Goal: Communication & Community: Answer question/provide support

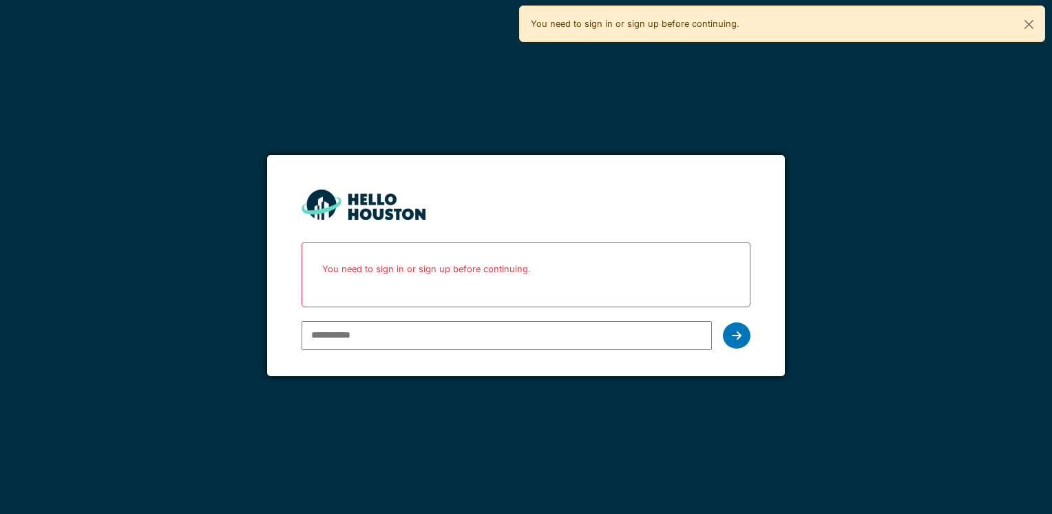
click at [349, 335] on input "email" at bounding box center [507, 335] width 410 height 29
type input "**********"
click at [747, 326] on div at bounding box center [737, 335] width 28 height 26
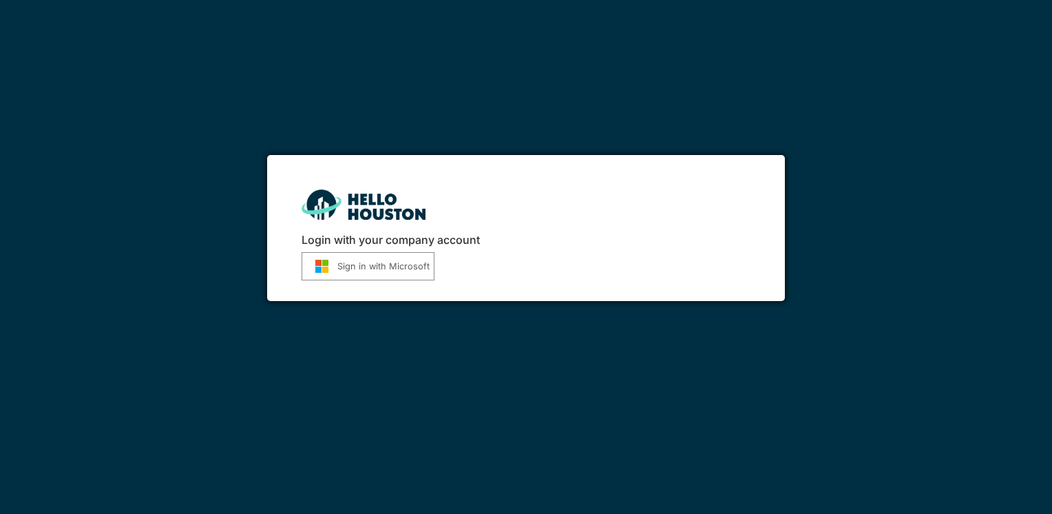
click at [355, 269] on button "Sign in with Microsoft" at bounding box center [368, 266] width 133 height 28
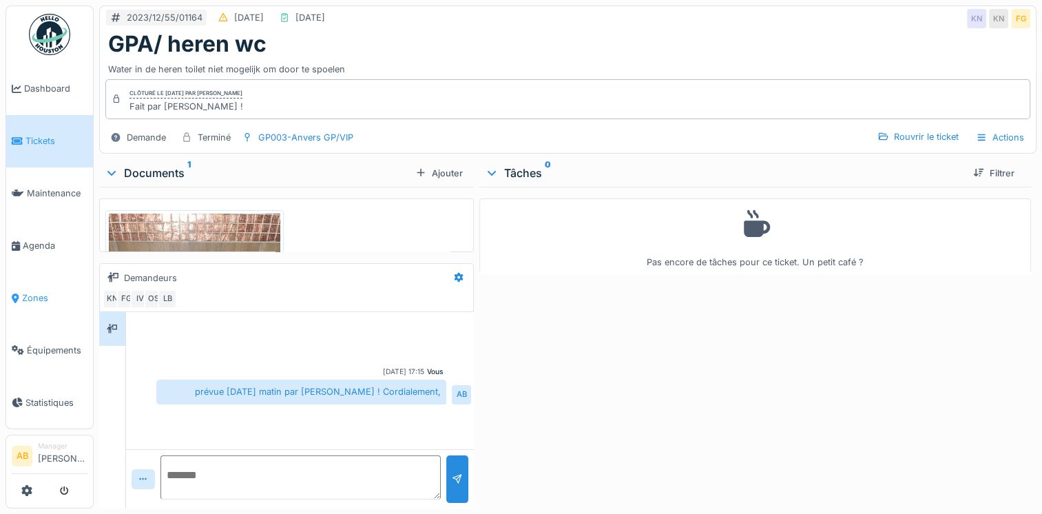
click at [23, 301] on link "Zones" at bounding box center [49, 298] width 87 height 52
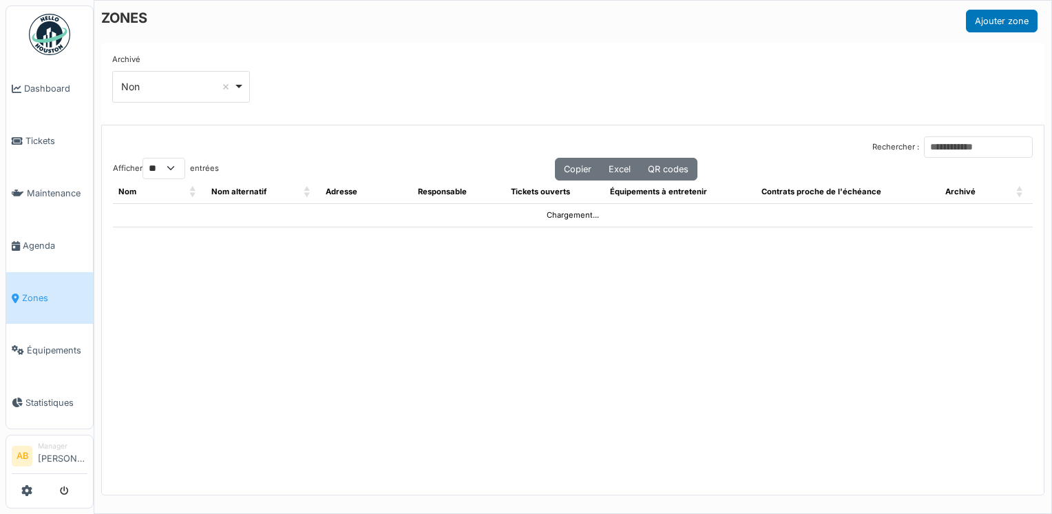
select select "**"
click at [39, 128] on link "Tickets" at bounding box center [49, 141] width 87 height 52
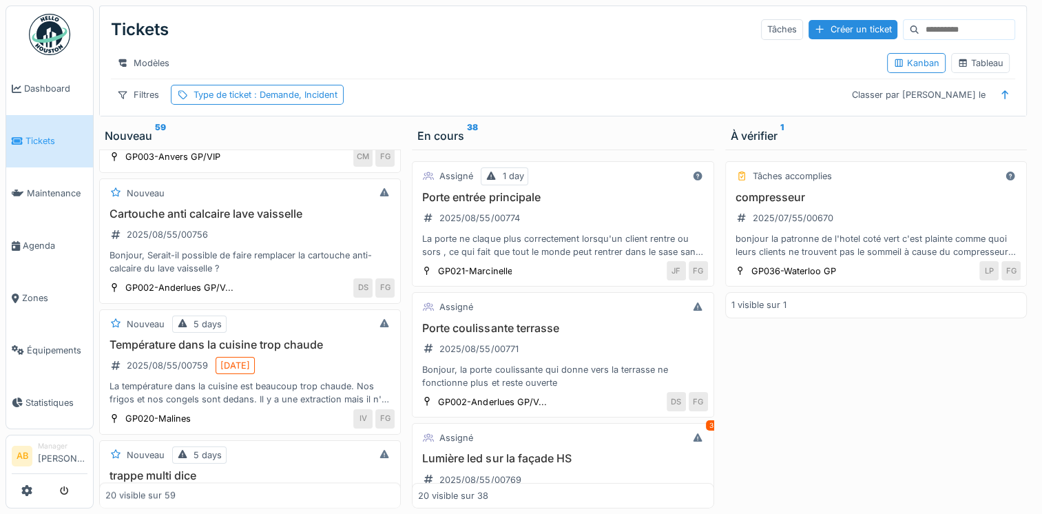
scroll to position [2132, 0]
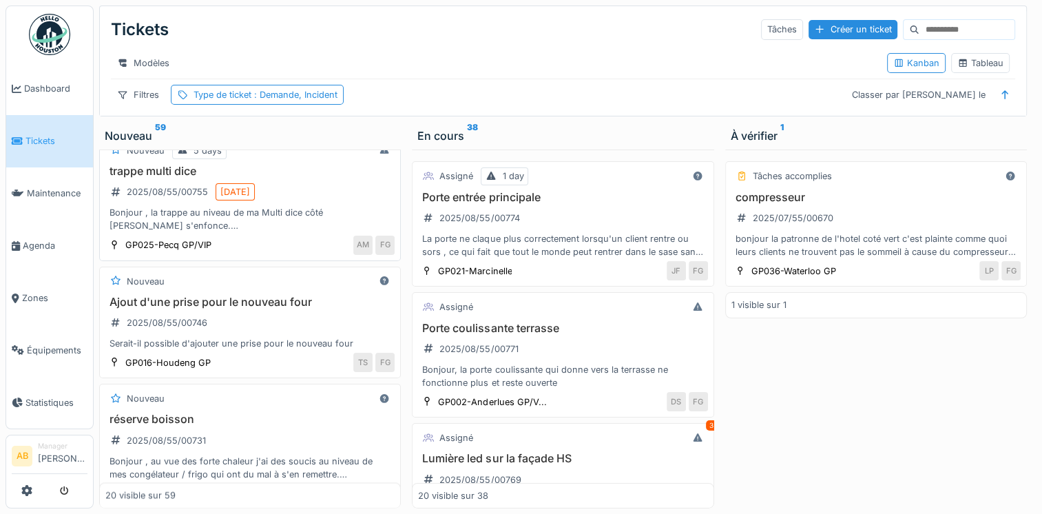
click at [172, 208] on div "Bonjour , la trappe au niveau de ma Multi dice côté [PERSON_NAME] s'enfonce. bi…" at bounding box center [249, 219] width 289 height 26
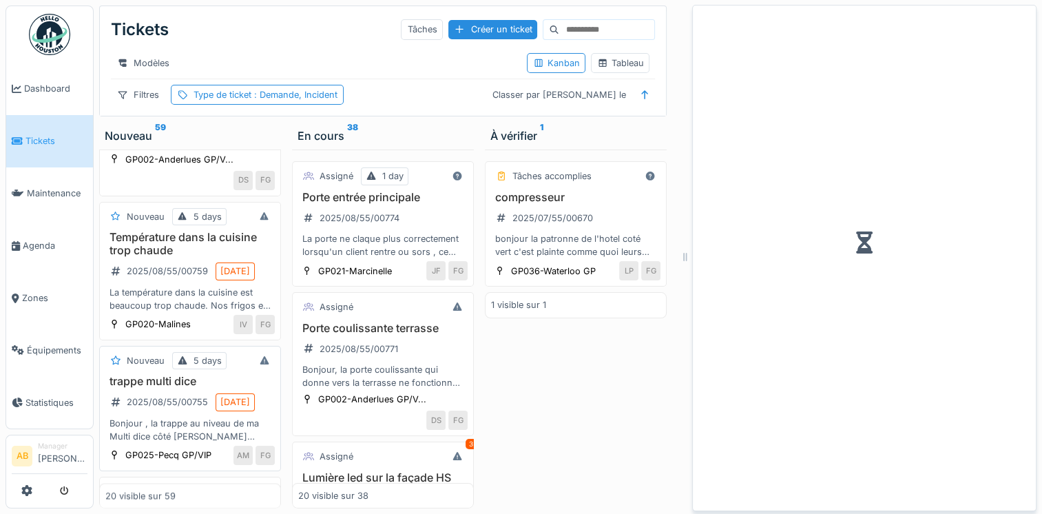
scroll to position [2517, 0]
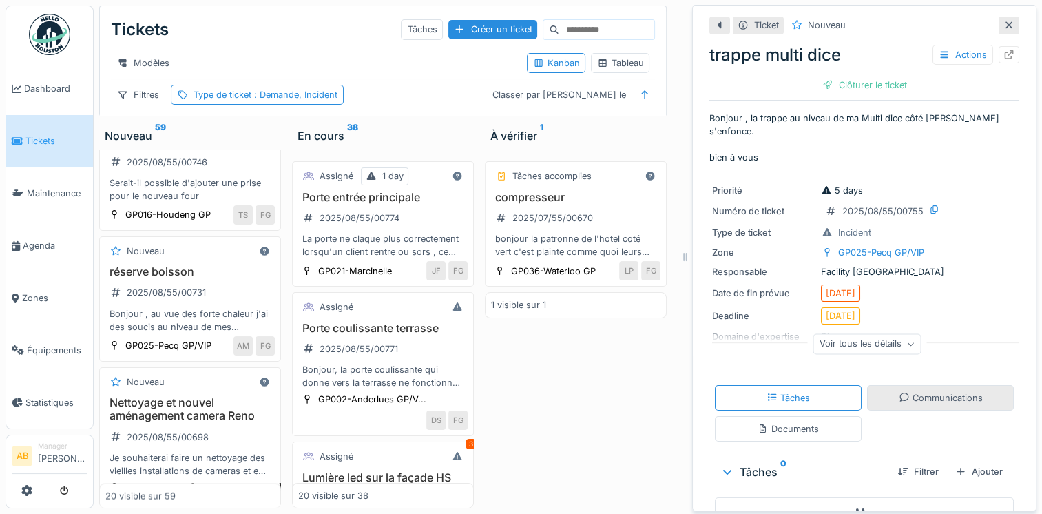
click at [874, 385] on div "Communications" at bounding box center [940, 397] width 147 height 25
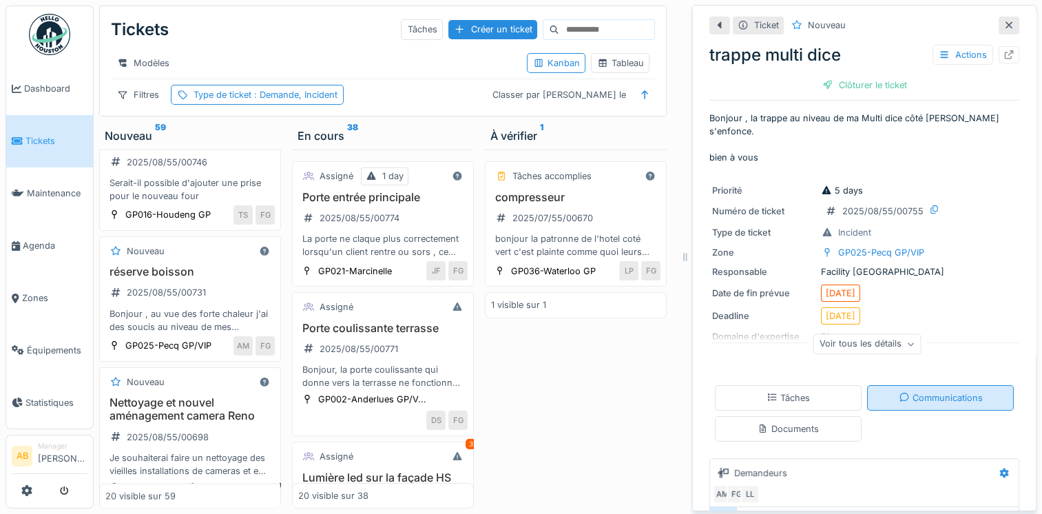
scroll to position [66, 0]
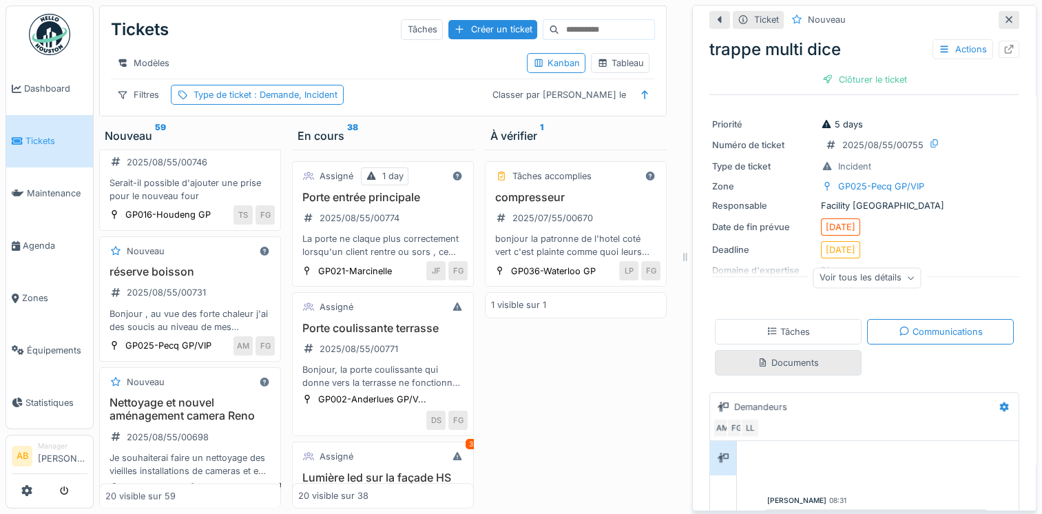
click at [797, 356] on div "Documents" at bounding box center [788, 362] width 61 height 13
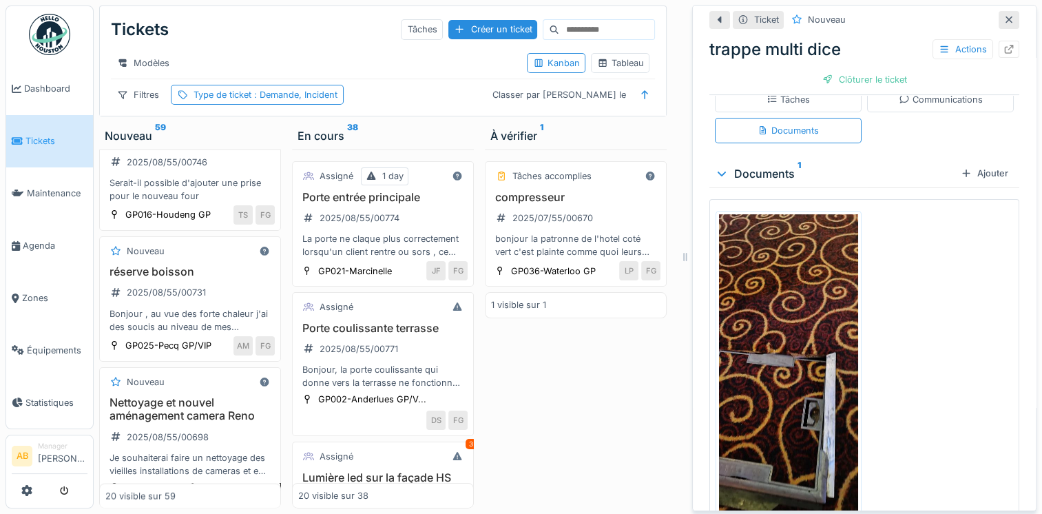
scroll to position [331, 0]
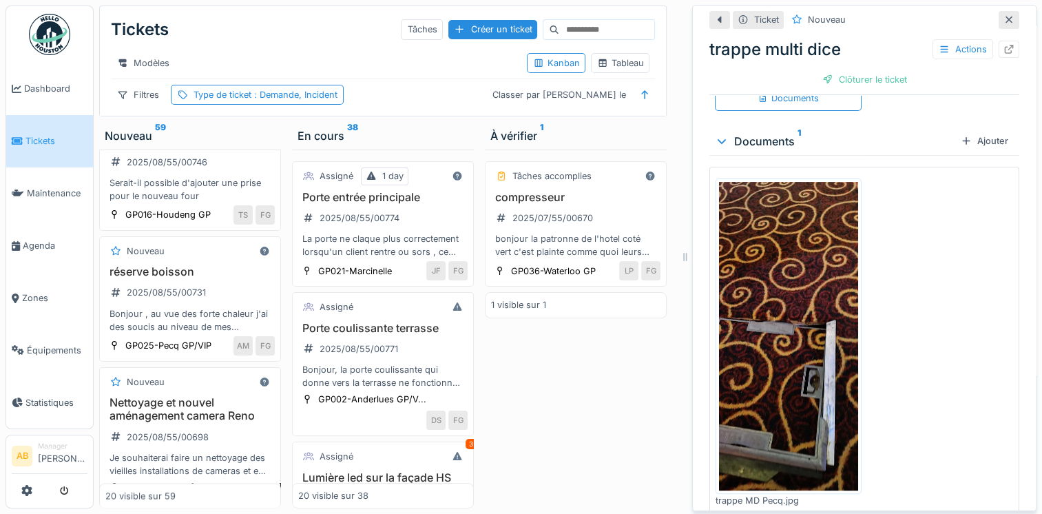
click at [782, 344] on img at bounding box center [788, 336] width 139 height 309
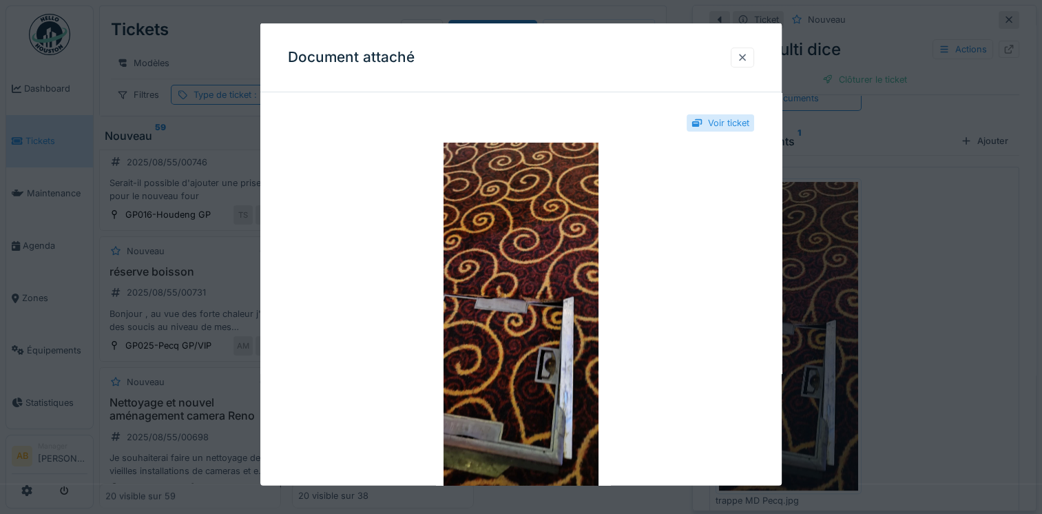
click at [748, 59] on div at bounding box center [742, 56] width 11 height 13
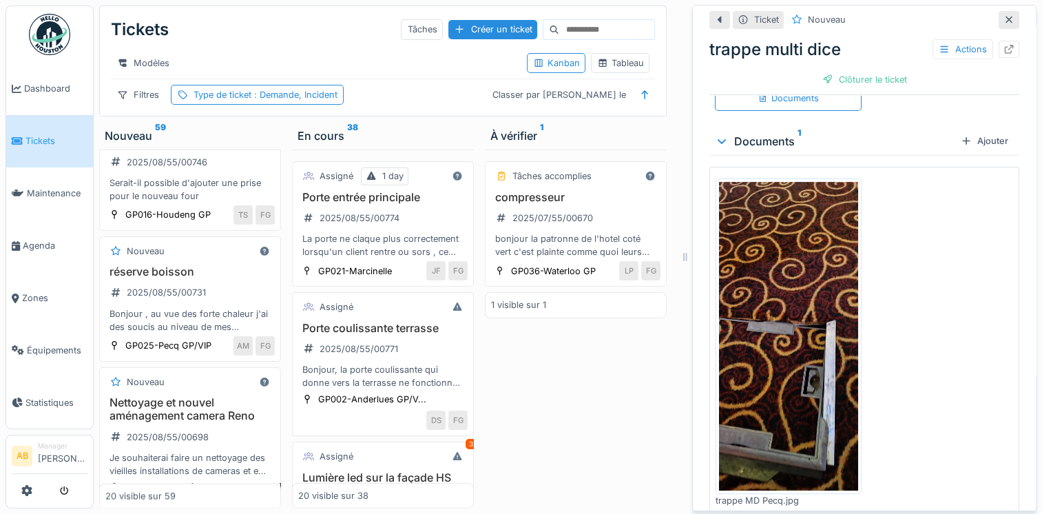
click at [751, 410] on img at bounding box center [788, 336] width 139 height 309
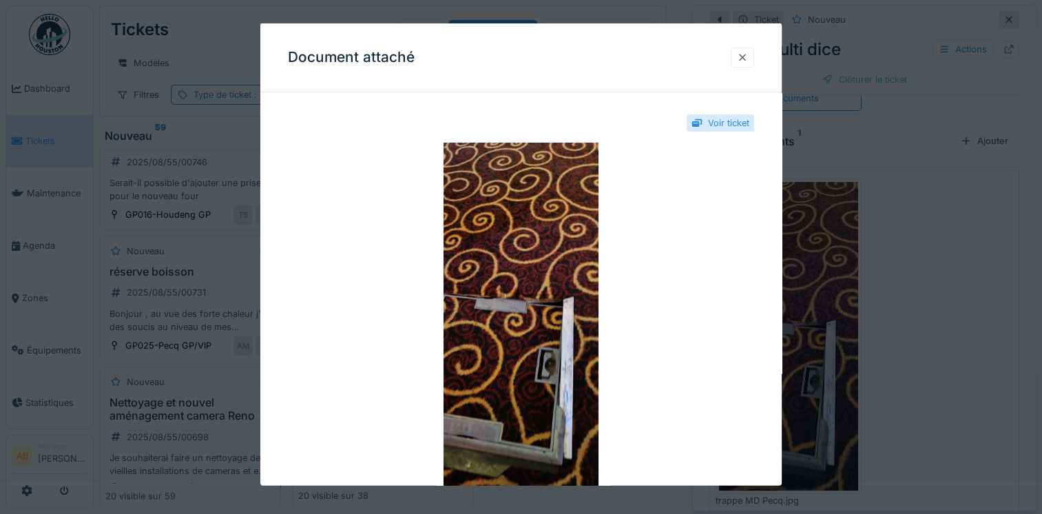
click at [745, 56] on div at bounding box center [742, 56] width 11 height 13
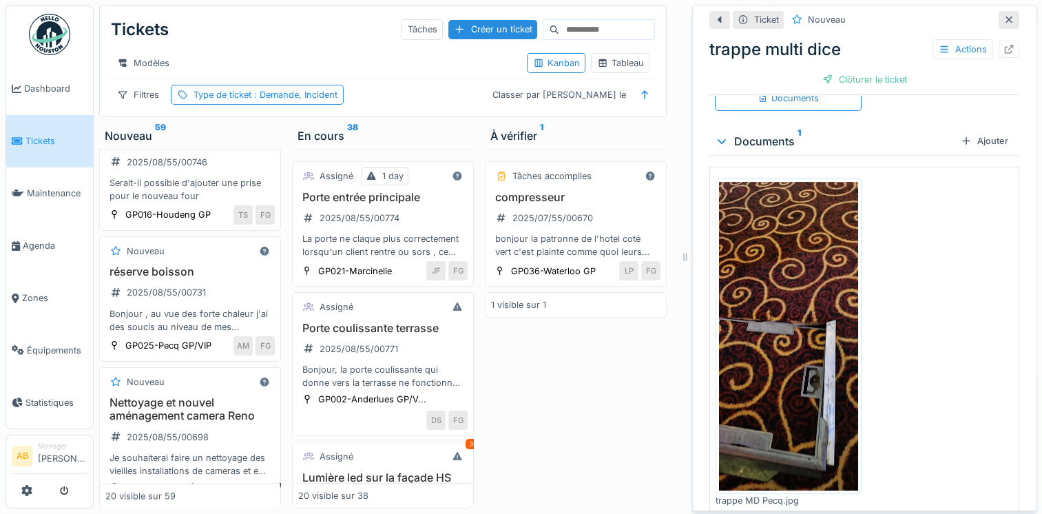
click at [209, 59] on div "trappe multi dice 2025/08/55/00755 18/08/2025 Bonjour , la trappe au niveau de …" at bounding box center [189, 24] width 169 height 68
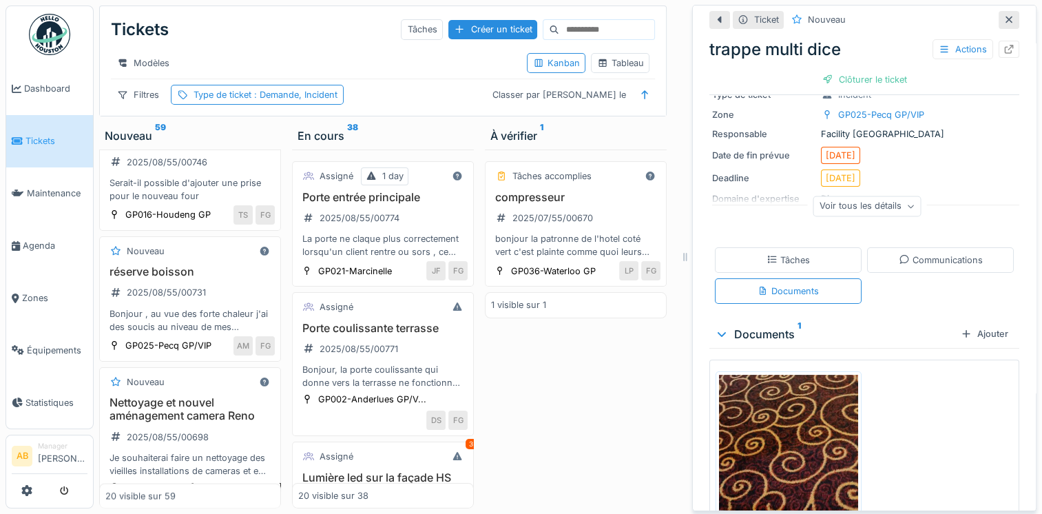
scroll to position [138, 0]
click at [822, 247] on div "Tâches" at bounding box center [788, 259] width 147 height 25
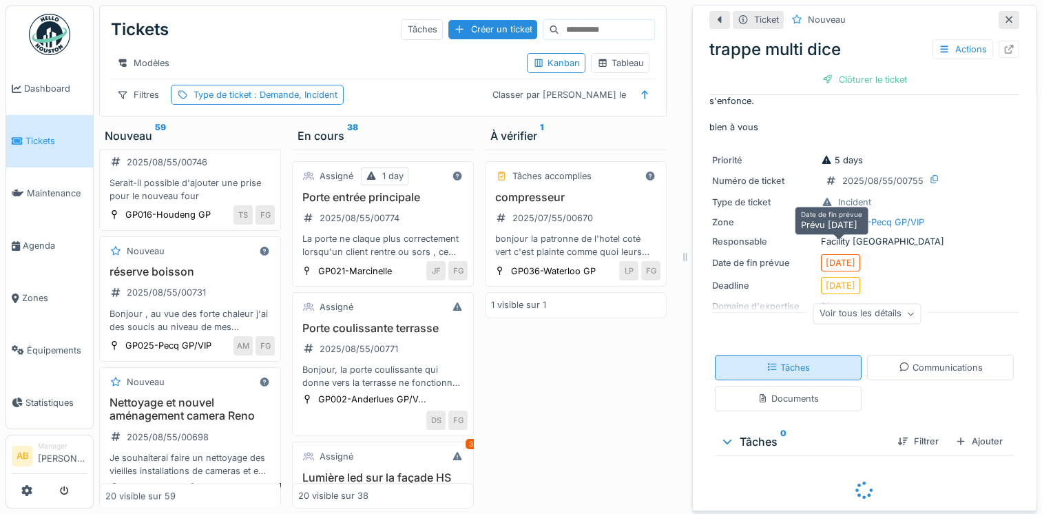
scroll to position [66, 0]
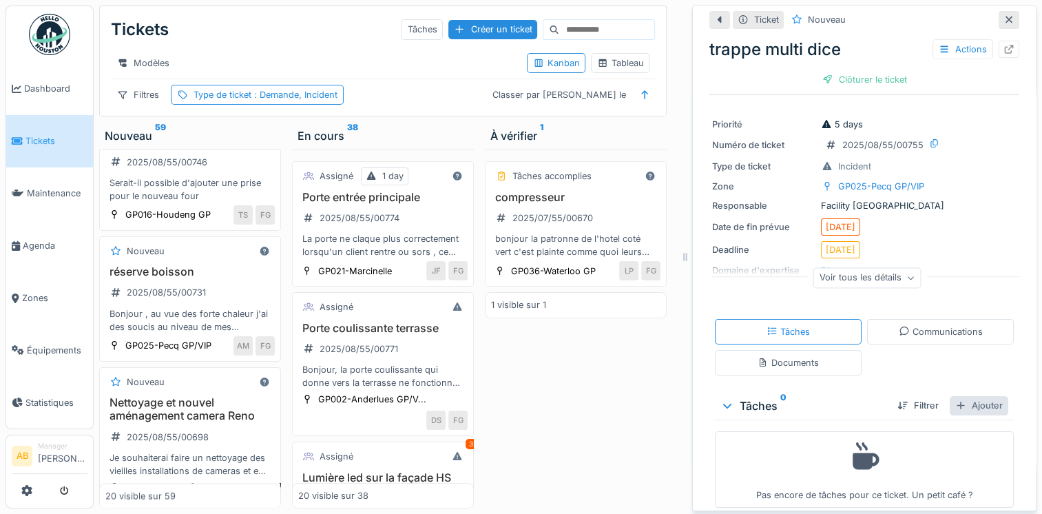
click at [955, 396] on div "Ajouter" at bounding box center [979, 405] width 59 height 19
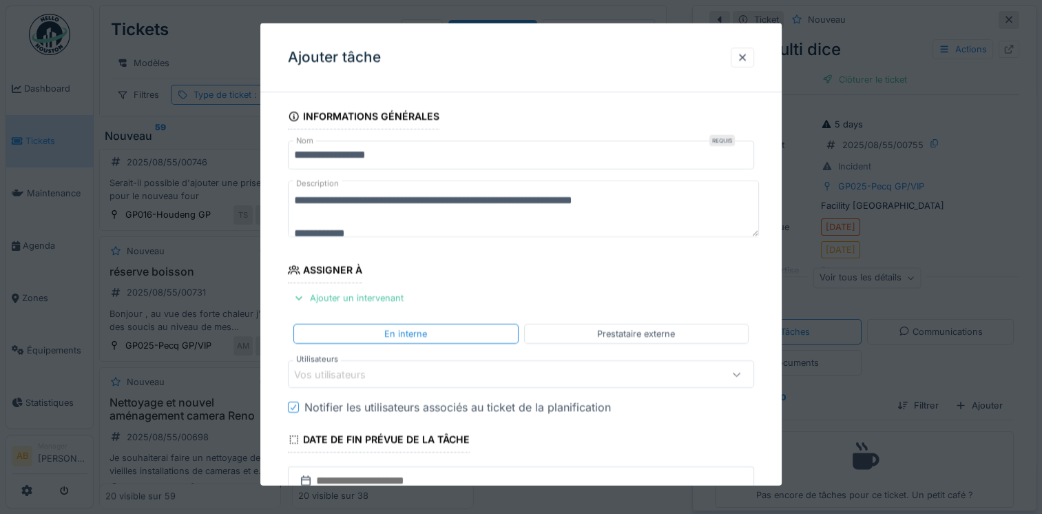
click at [353, 368] on div "Vos utilisateurs" at bounding box center [339, 373] width 91 height 15
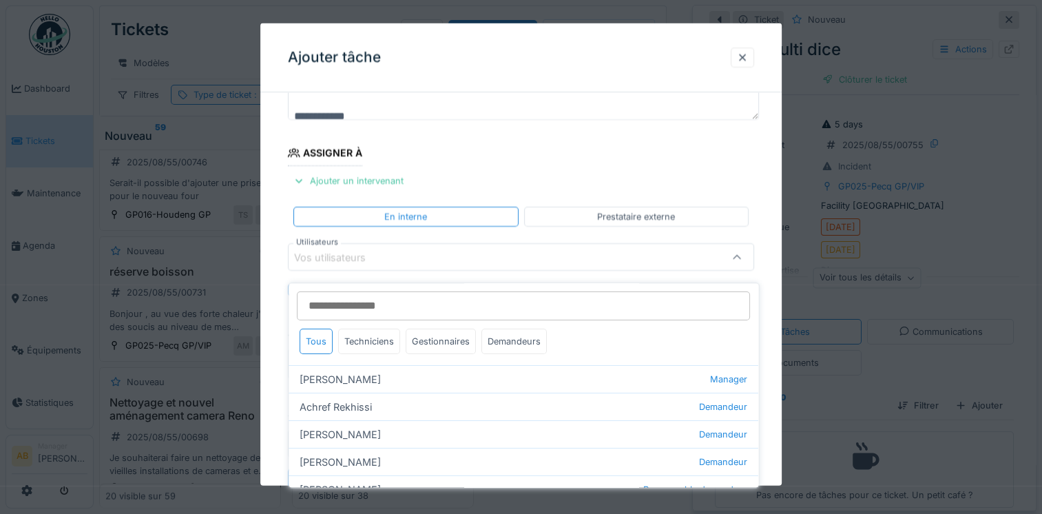
scroll to position [118, 0]
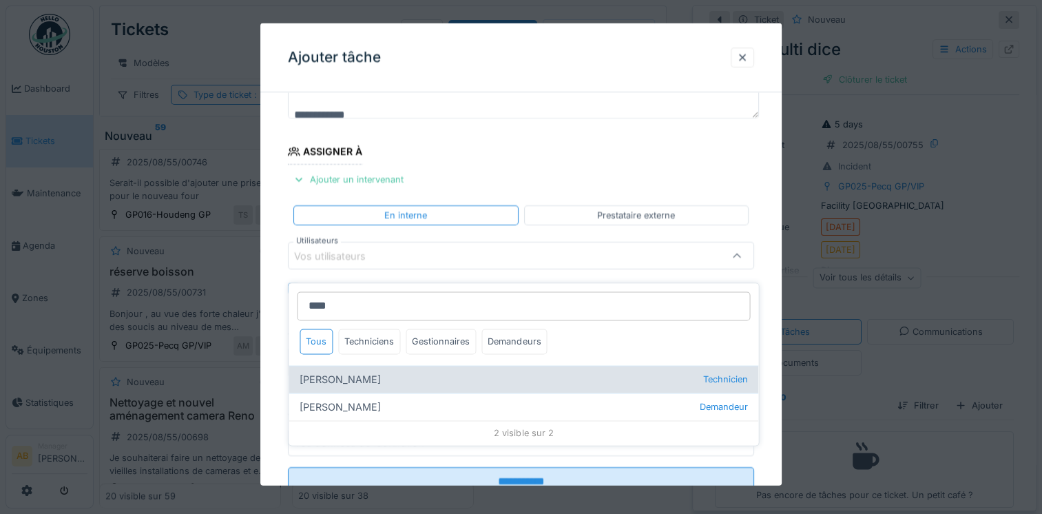
type input "****"
click at [344, 373] on div "Valter nunes Duarte Technicien" at bounding box center [524, 380] width 470 height 28
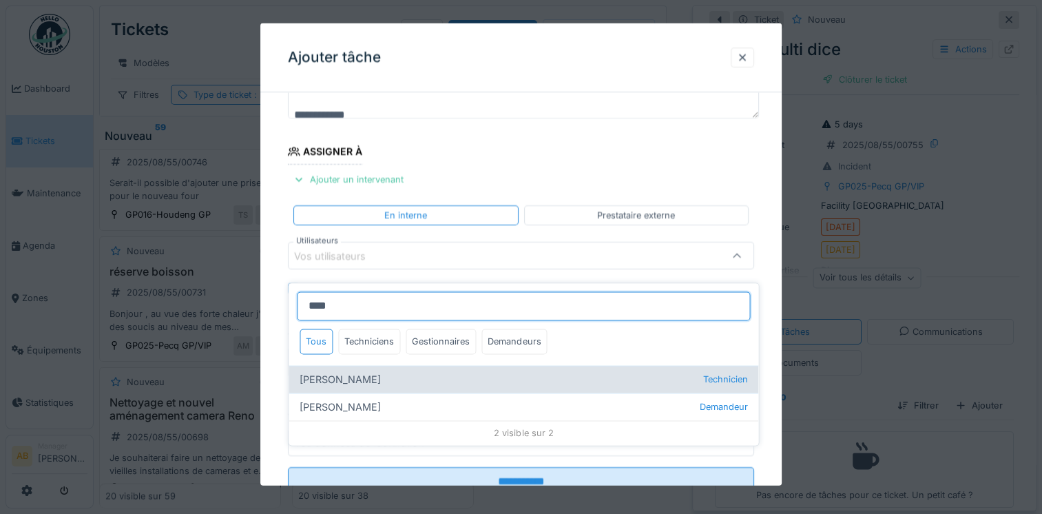
type input "****"
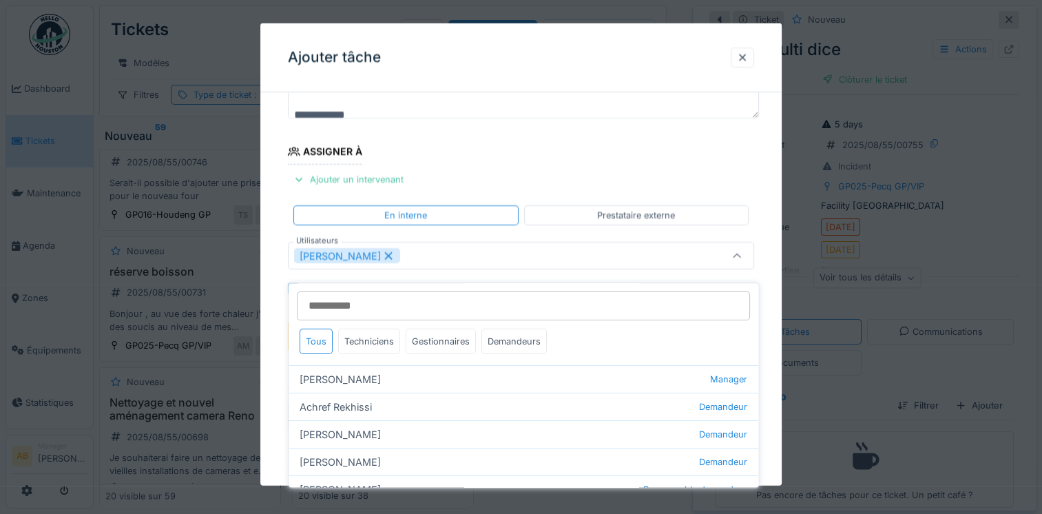
click at [486, 178] on fieldset "**********" at bounding box center [521, 273] width 466 height 576
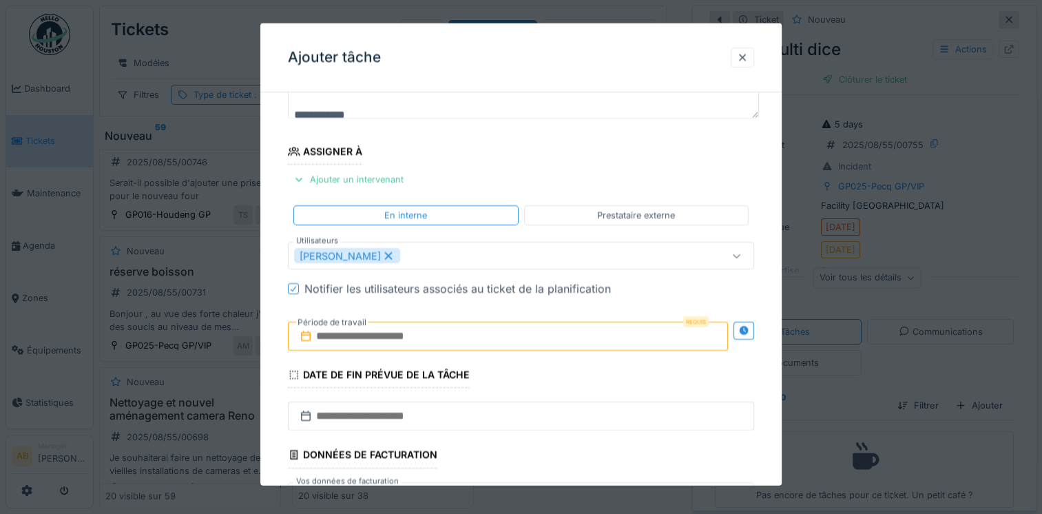
click at [412, 333] on input "text" at bounding box center [508, 336] width 440 height 29
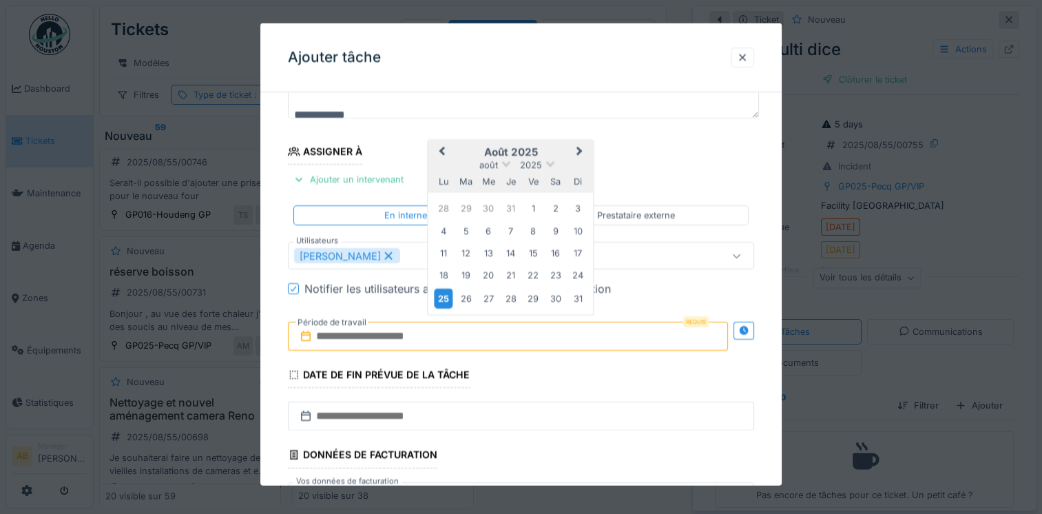
click at [449, 298] on div "25" at bounding box center [444, 298] width 19 height 20
click at [503, 302] on div "28" at bounding box center [510, 298] width 19 height 19
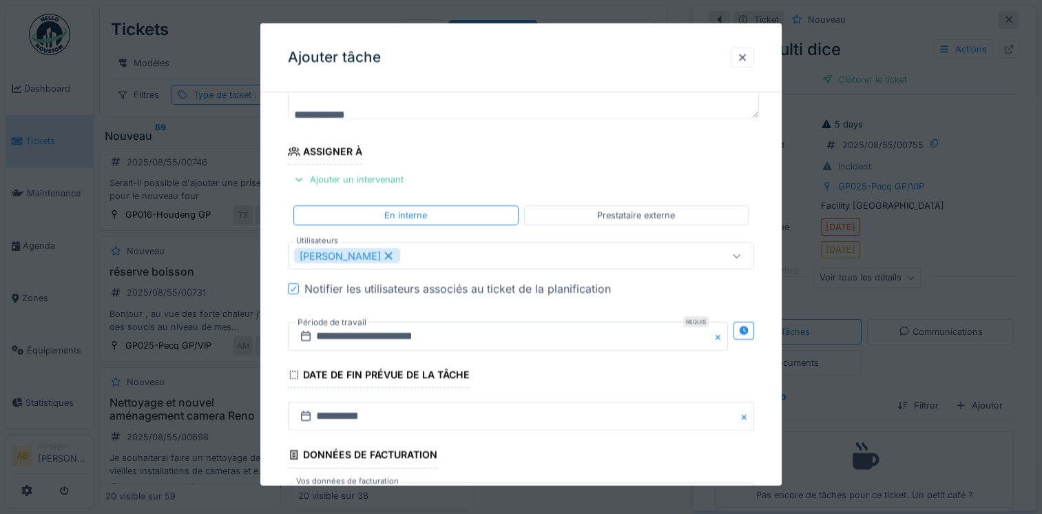
click at [726, 340] on button "Close" at bounding box center [720, 336] width 15 height 29
click at [468, 340] on input "text" at bounding box center [508, 336] width 440 height 29
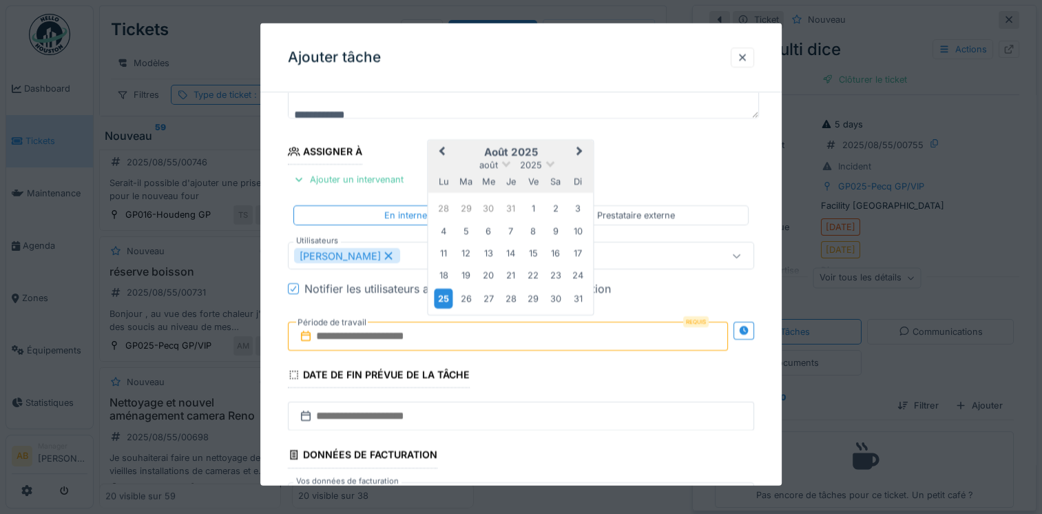
click at [449, 300] on div "25" at bounding box center [444, 298] width 19 height 20
click at [482, 299] on div "27" at bounding box center [488, 298] width 19 height 19
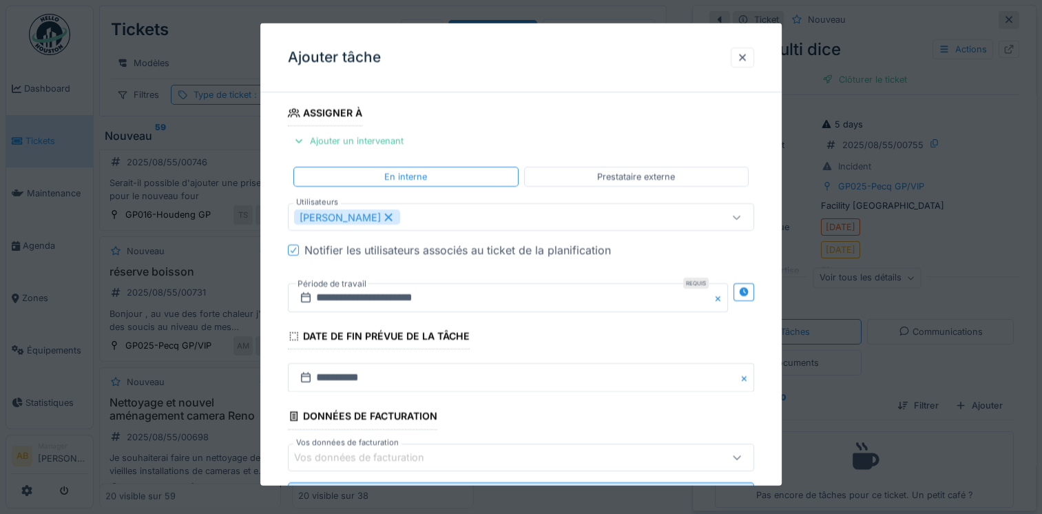
scroll to position [218, 0]
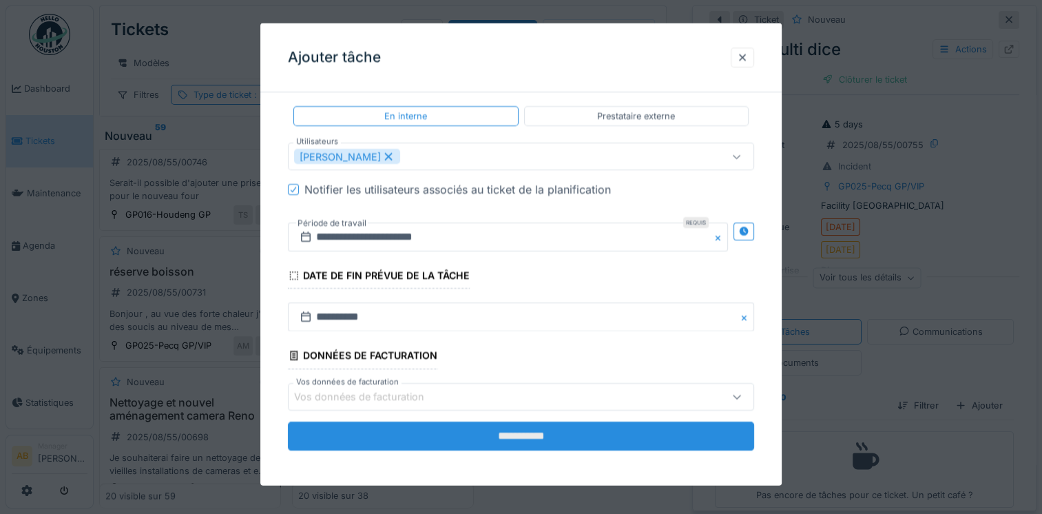
click at [354, 435] on input "**********" at bounding box center [521, 435] width 466 height 29
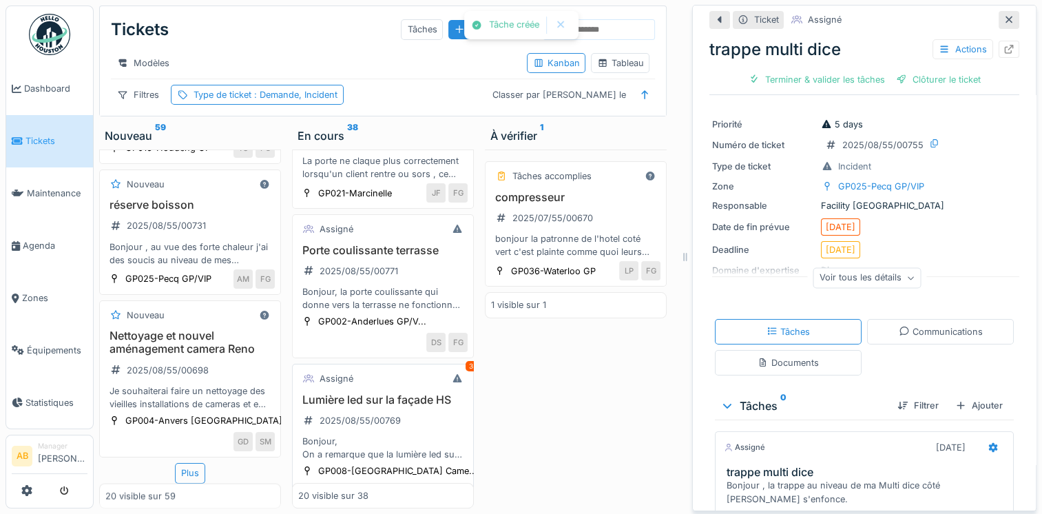
scroll to position [138, 0]
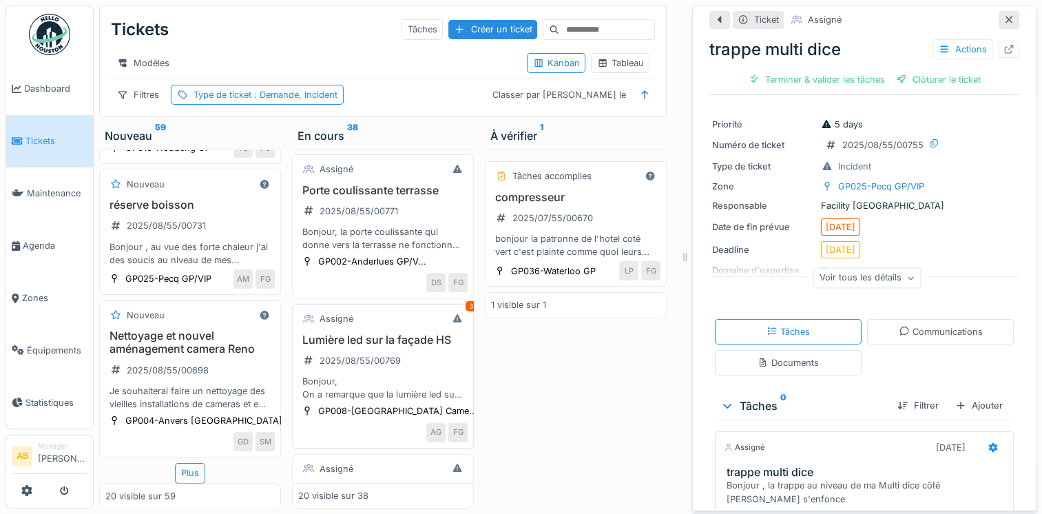
click at [364, 356] on div "Lumière led sur la façade HS 2025/08/55/00769 Bonjour, On a remarque que la lum…" at bounding box center [382, 367] width 169 height 68
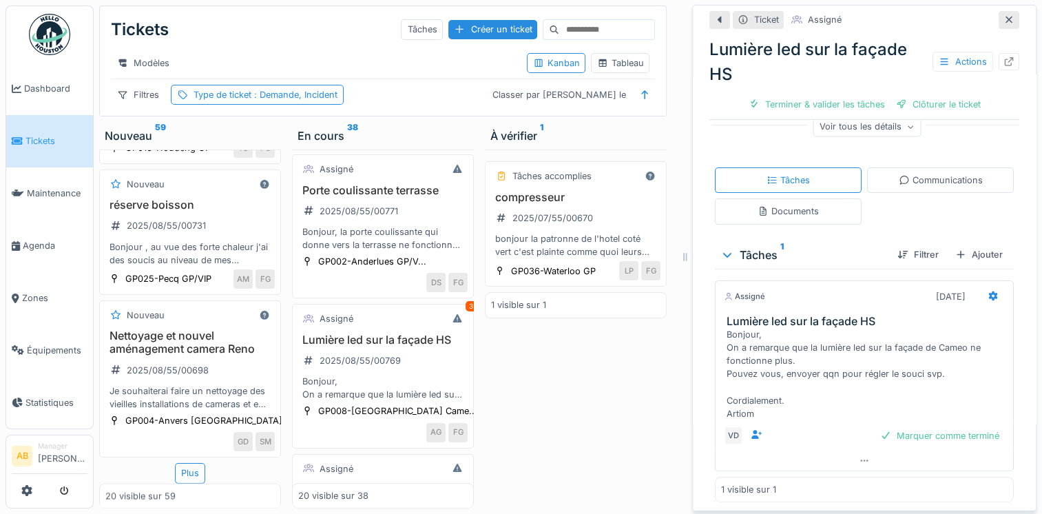
scroll to position [284, 0]
click at [938, 180] on div "Communications" at bounding box center [940, 177] width 147 height 25
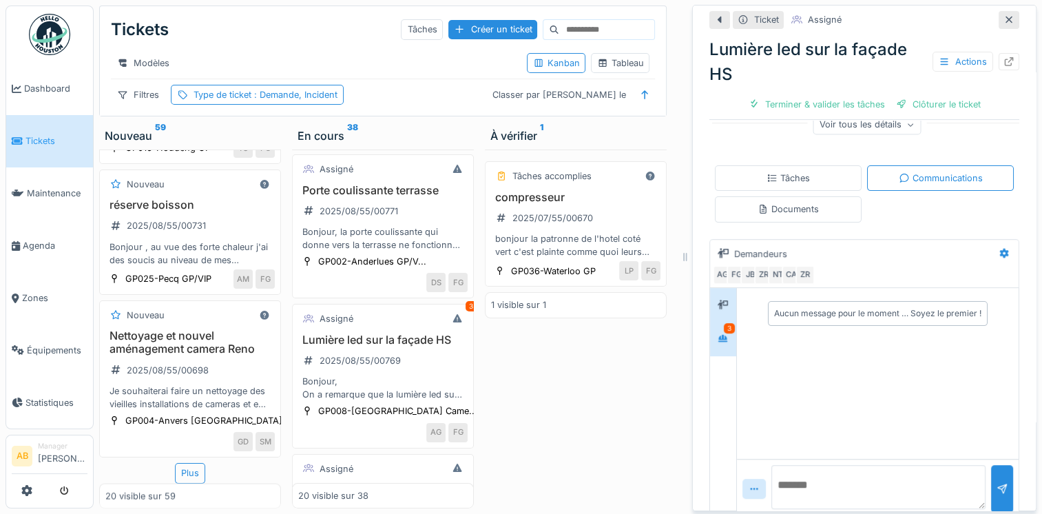
click at [713, 335] on div at bounding box center [723, 338] width 21 height 17
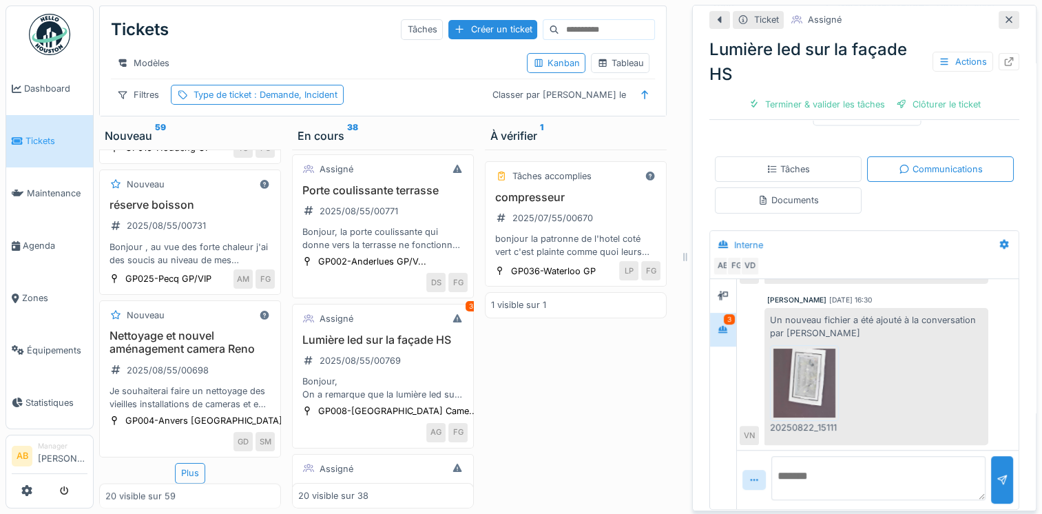
scroll to position [298, 0]
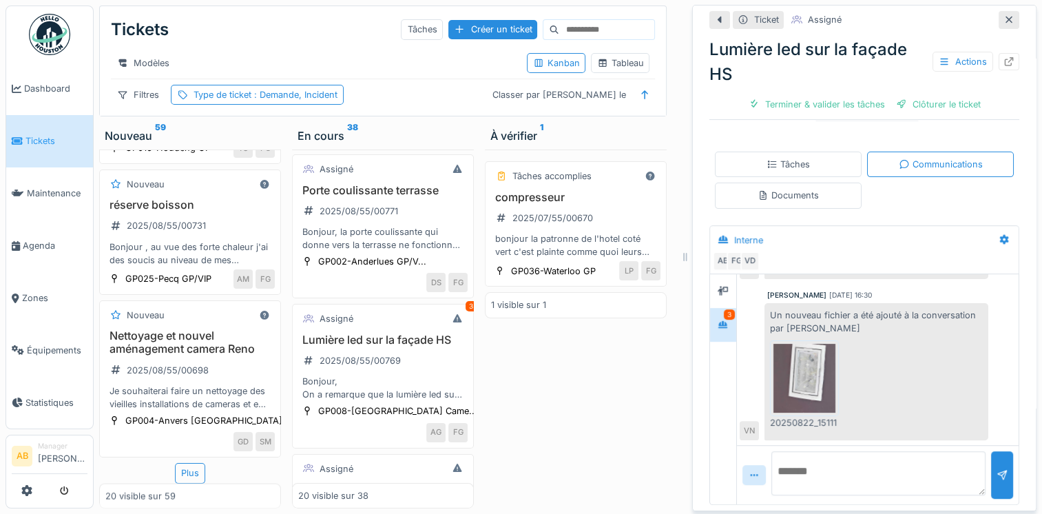
click at [807, 376] on img at bounding box center [804, 378] width 62 height 69
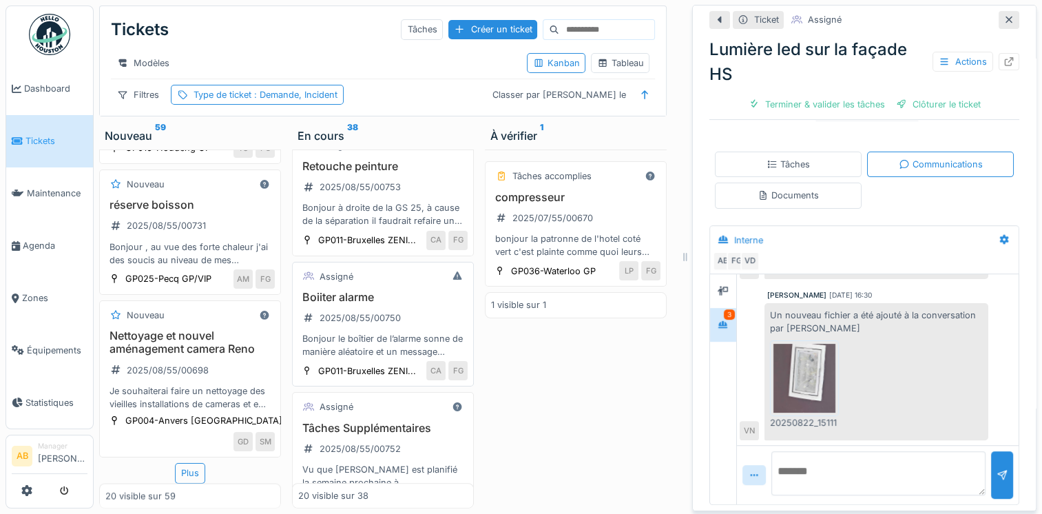
scroll to position [482, 0]
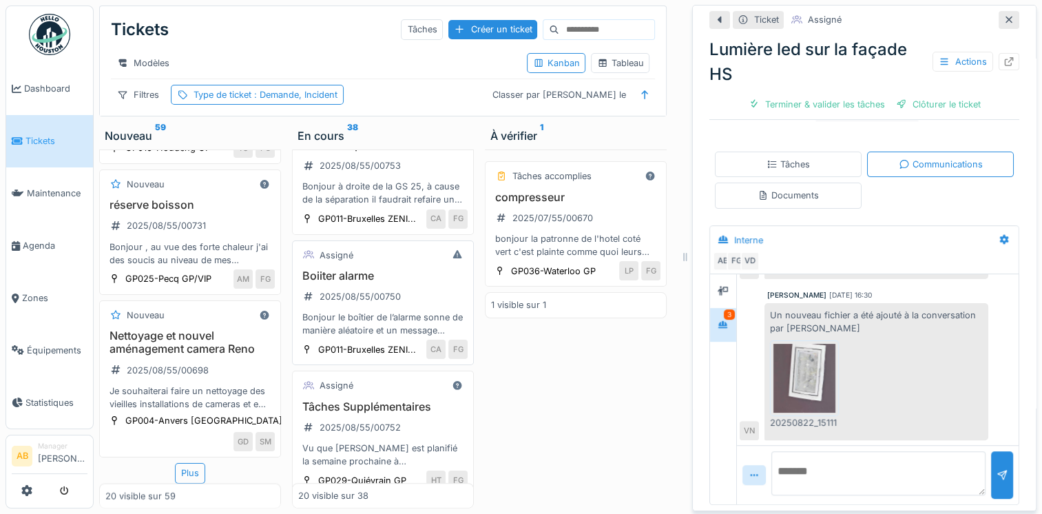
click at [424, 337] on div "Bonjour le boîtier de l’alarme sonne de manière aléatoire et un message d’erreu…" at bounding box center [382, 324] width 169 height 26
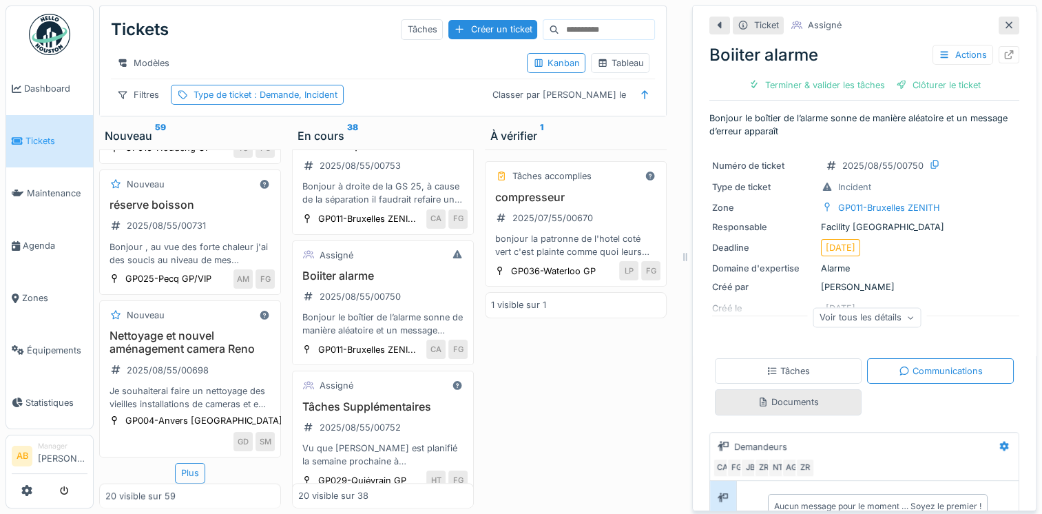
click at [821, 393] on div "Documents" at bounding box center [788, 401] width 147 height 25
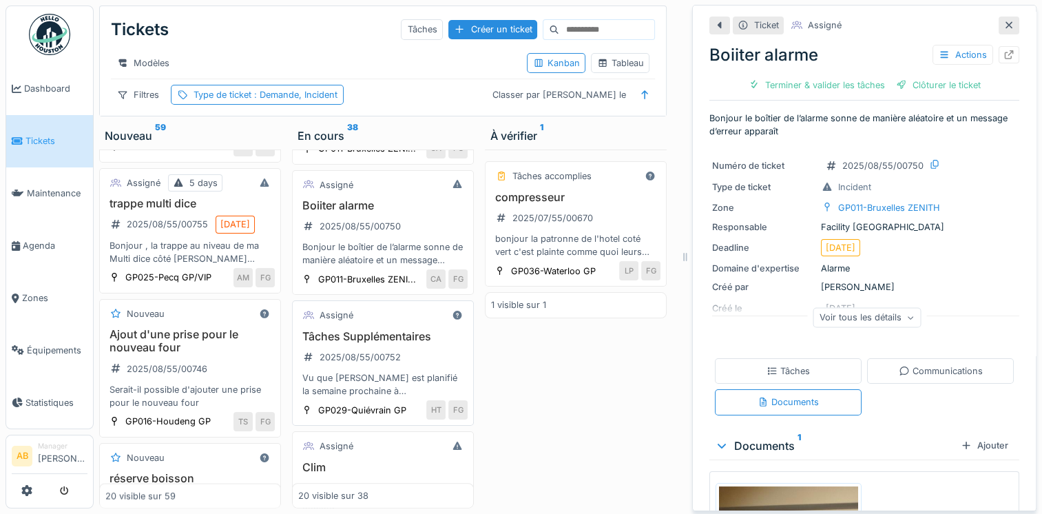
scroll to position [620, 0]
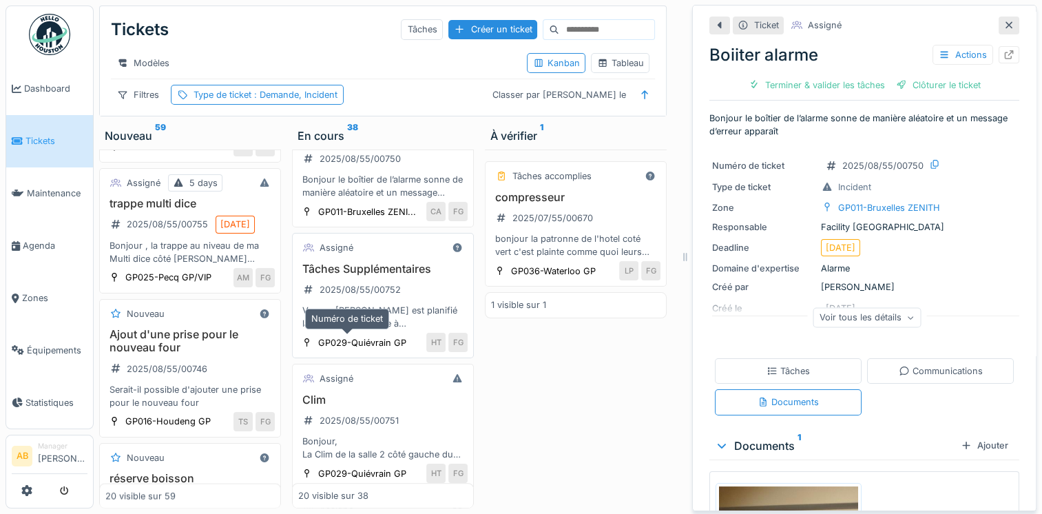
click at [383, 301] on div "2025/08/55/00752" at bounding box center [351, 289] width 107 height 23
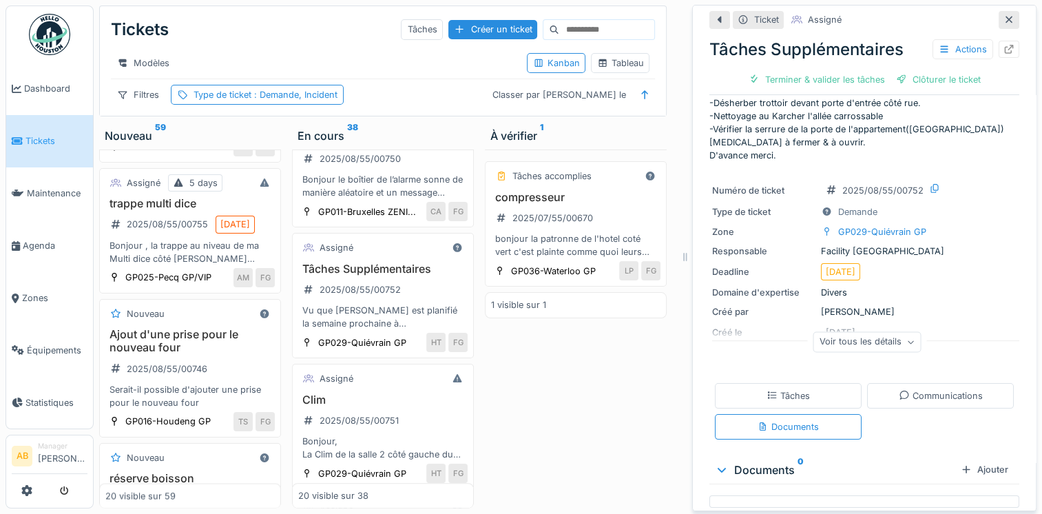
click at [113, 45] on div "Tickets" at bounding box center [140, 30] width 58 height 36
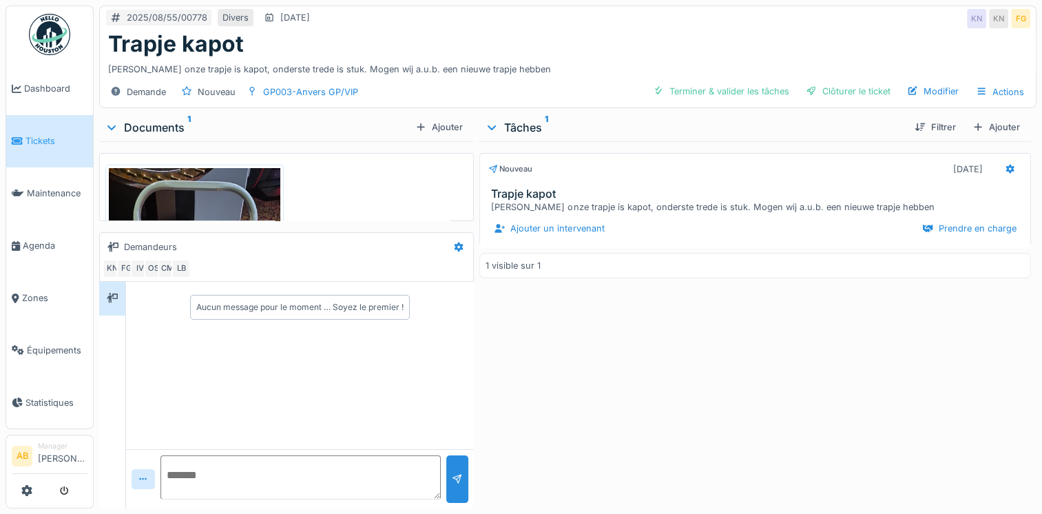
click at [219, 185] on img at bounding box center [194, 320] width 171 height 305
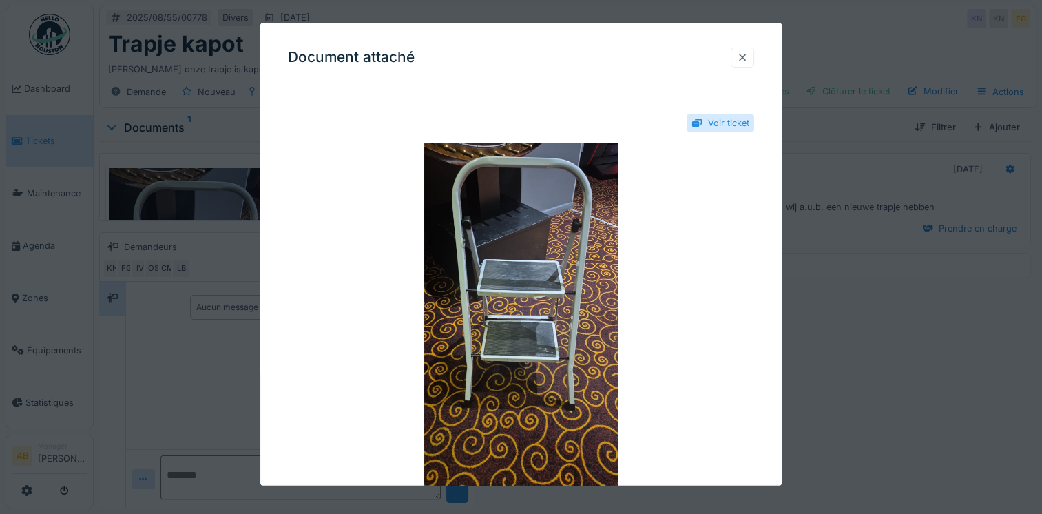
click at [749, 65] on div at bounding box center [742, 57] width 23 height 20
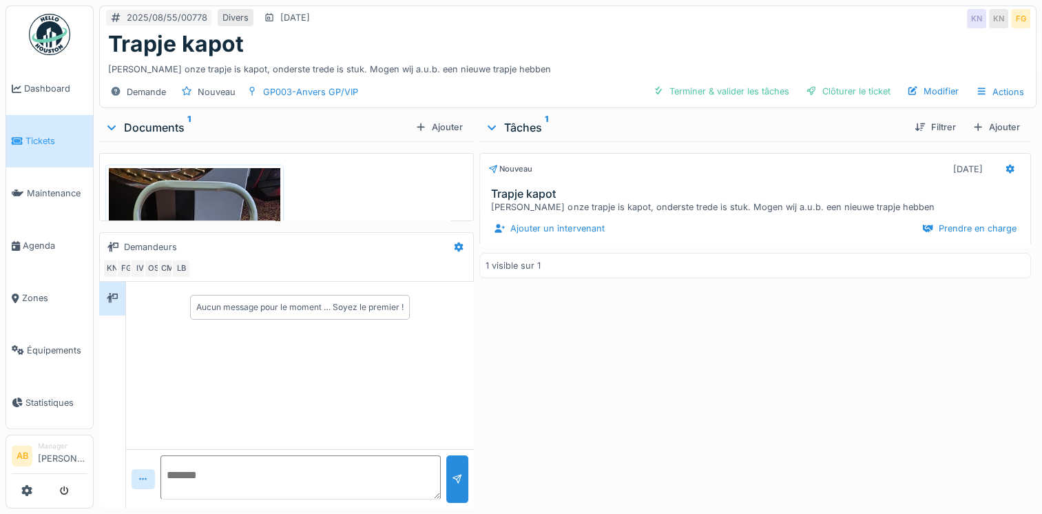
scroll to position [10, 0]
click at [573, 219] on div "Ajouter un intervenant" at bounding box center [548, 228] width 121 height 19
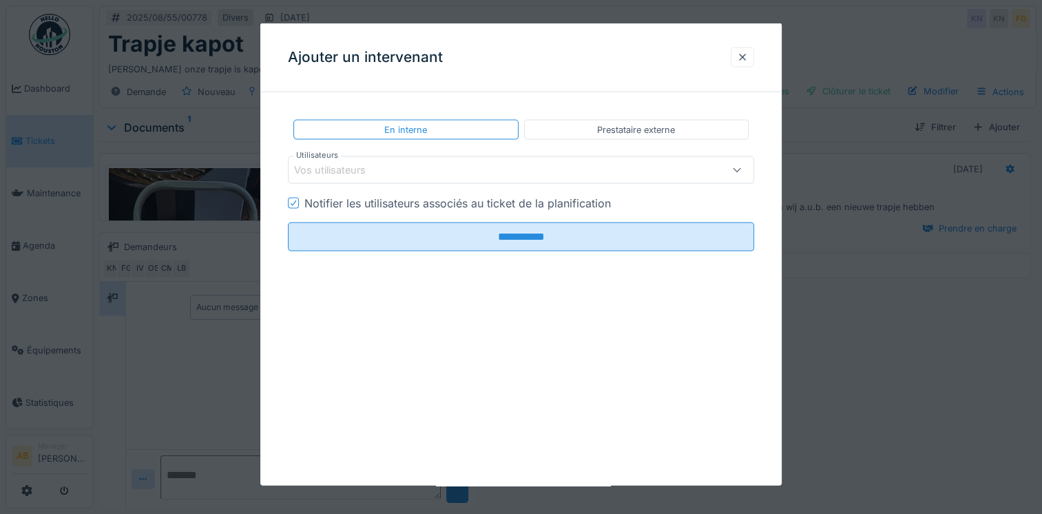
click at [426, 166] on div "Vos utilisateurs" at bounding box center [492, 170] width 397 height 15
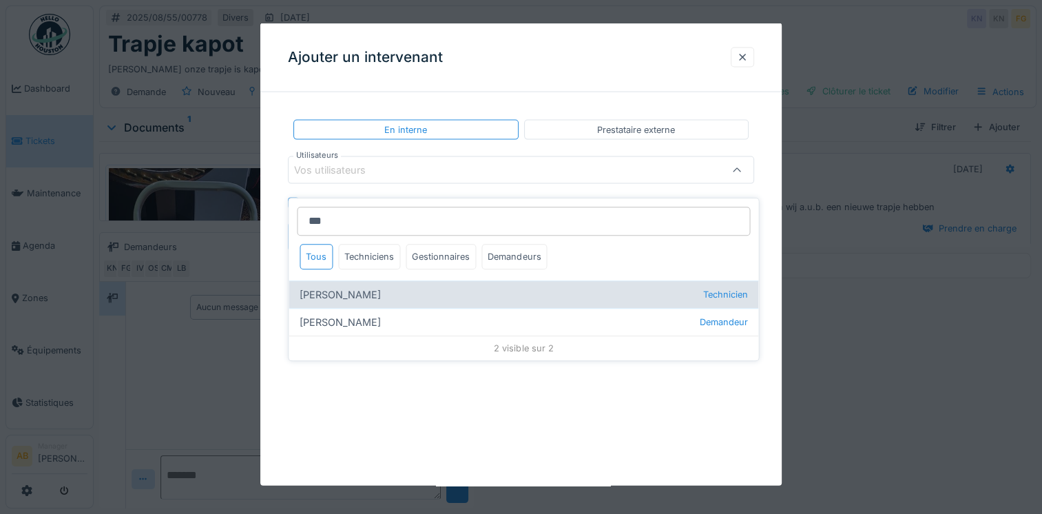
type input "***"
click at [375, 280] on div "Valter nunes Duarte Technicien" at bounding box center [524, 294] width 470 height 28
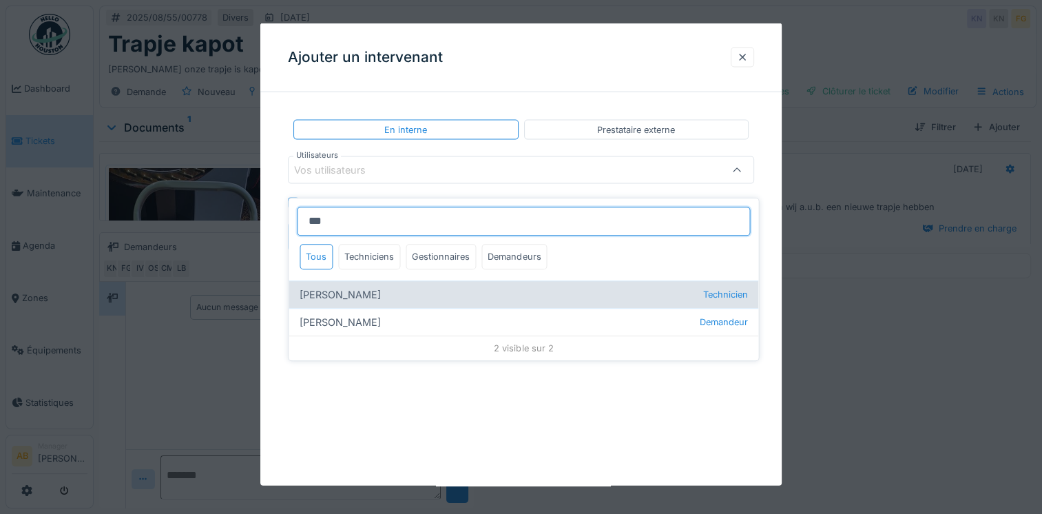
type input "****"
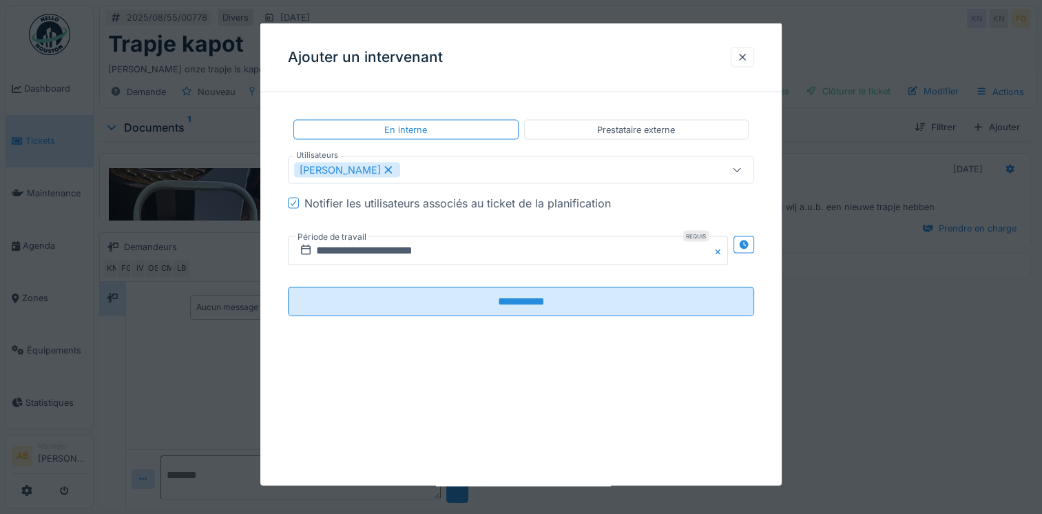
click at [511, 71] on div "Ajouter un intervenant" at bounding box center [520, 57] width 521 height 69
click at [373, 248] on input "**********" at bounding box center [508, 250] width 440 height 29
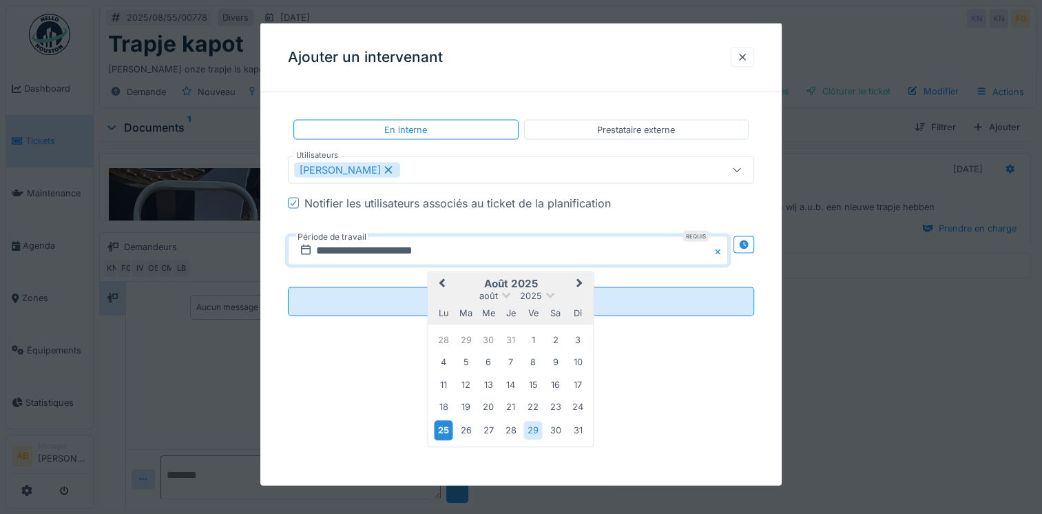
click at [443, 426] on div "25" at bounding box center [444, 430] width 19 height 20
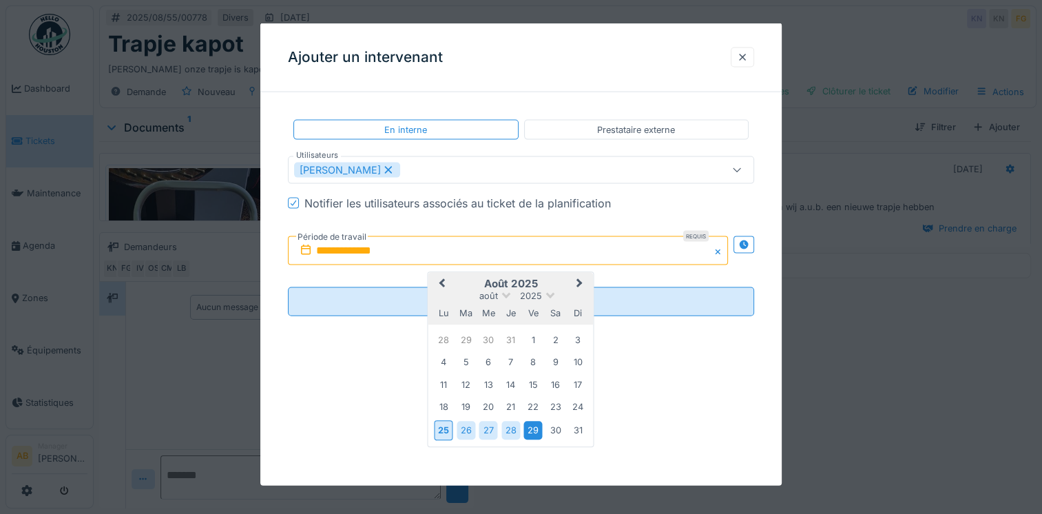
click at [534, 436] on div "29" at bounding box center [533, 430] width 19 height 19
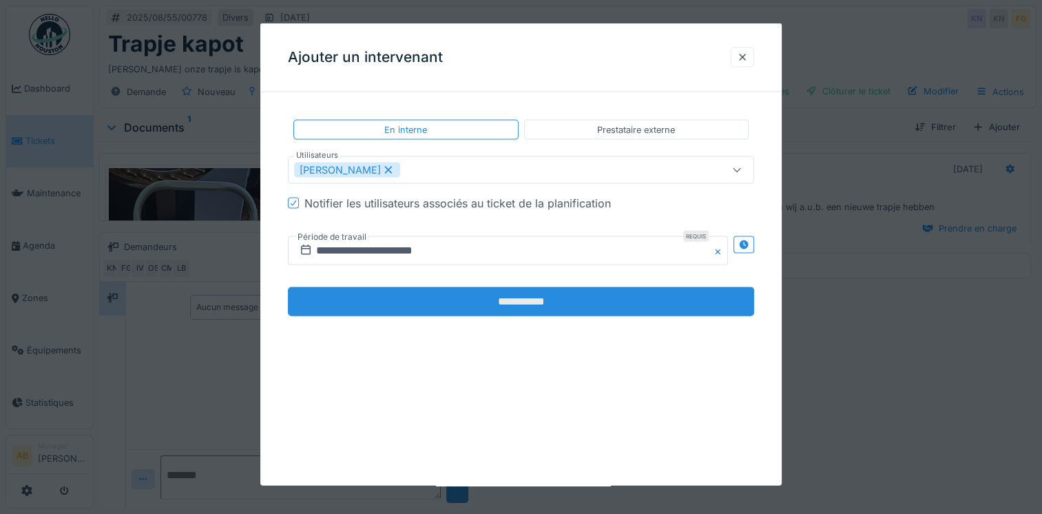
click at [471, 309] on input "**********" at bounding box center [521, 301] width 466 height 29
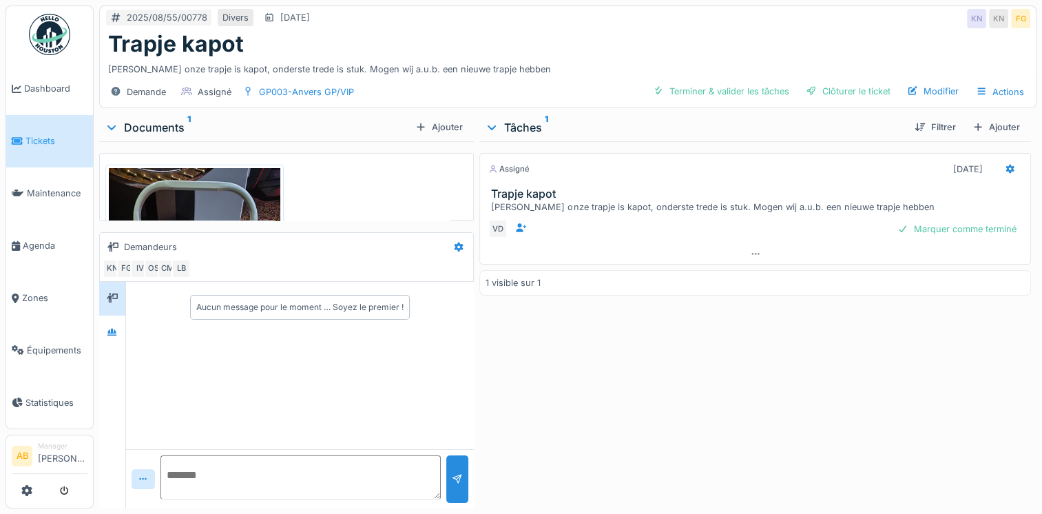
click at [53, 49] on img at bounding box center [49, 34] width 41 height 41
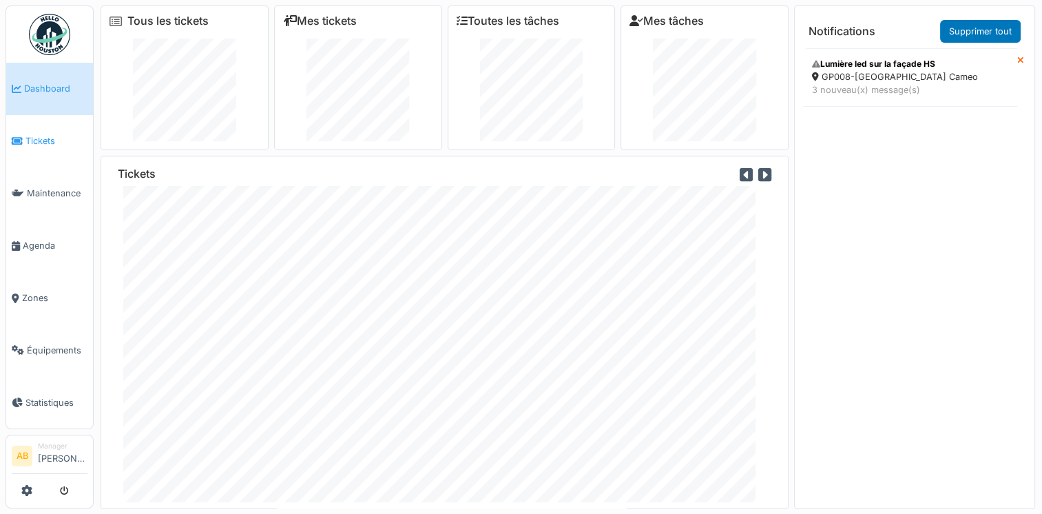
click at [32, 137] on span "Tickets" at bounding box center [56, 140] width 62 height 13
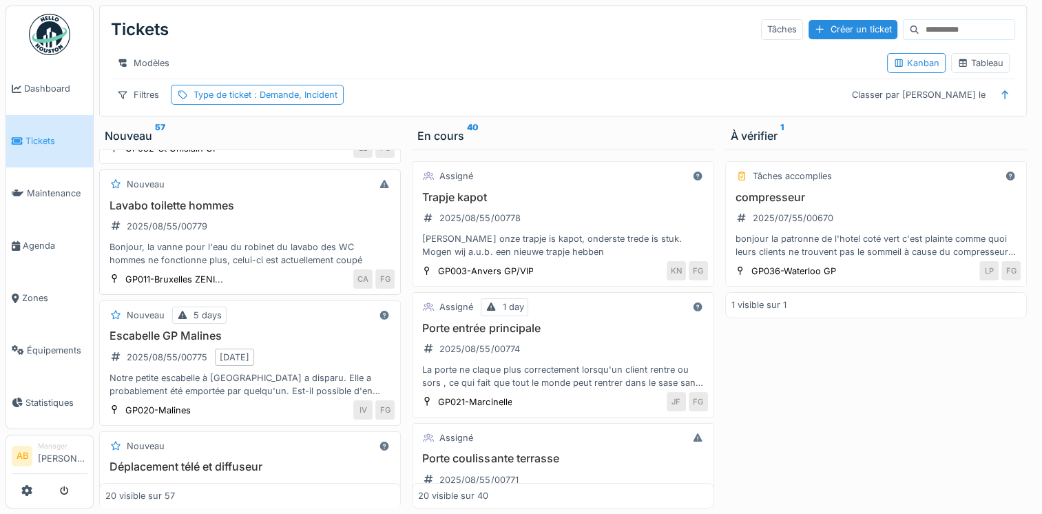
scroll to position [138, 0]
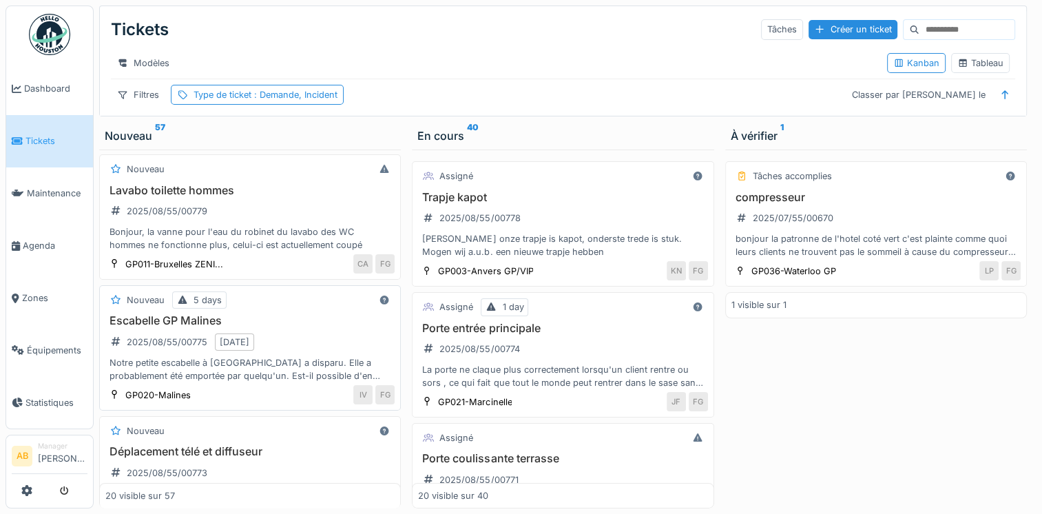
click at [301, 344] on div "Escabelle GP Malines 2025/08/55/00775 31/08/2025 Notre petite escabelle à Malin…" at bounding box center [249, 348] width 289 height 68
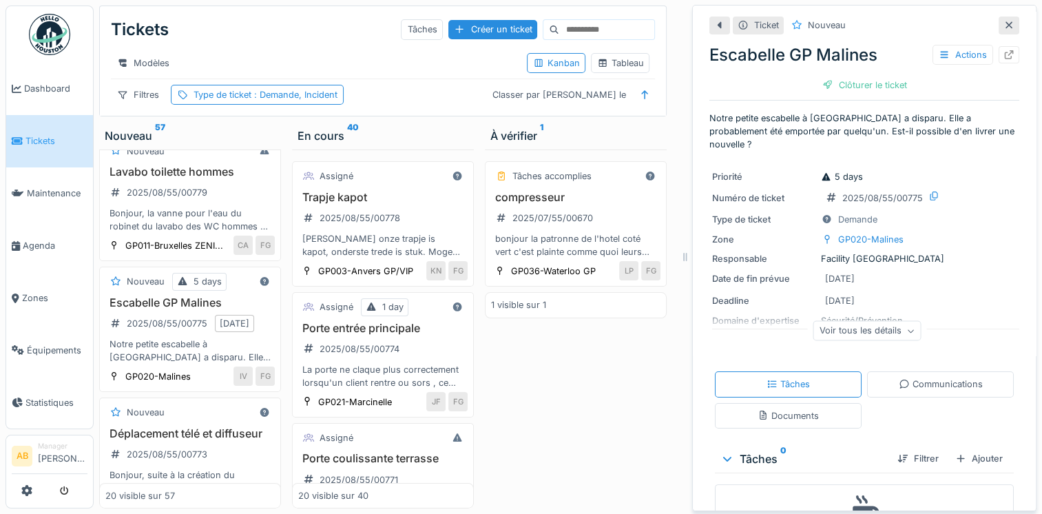
scroll to position [53, 0]
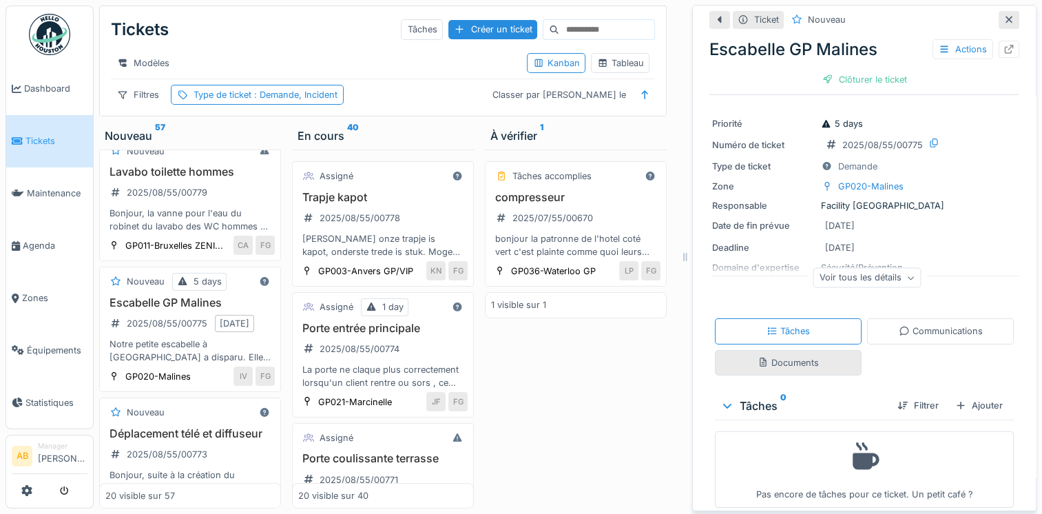
click at [781, 356] on div "Documents" at bounding box center [788, 362] width 61 height 13
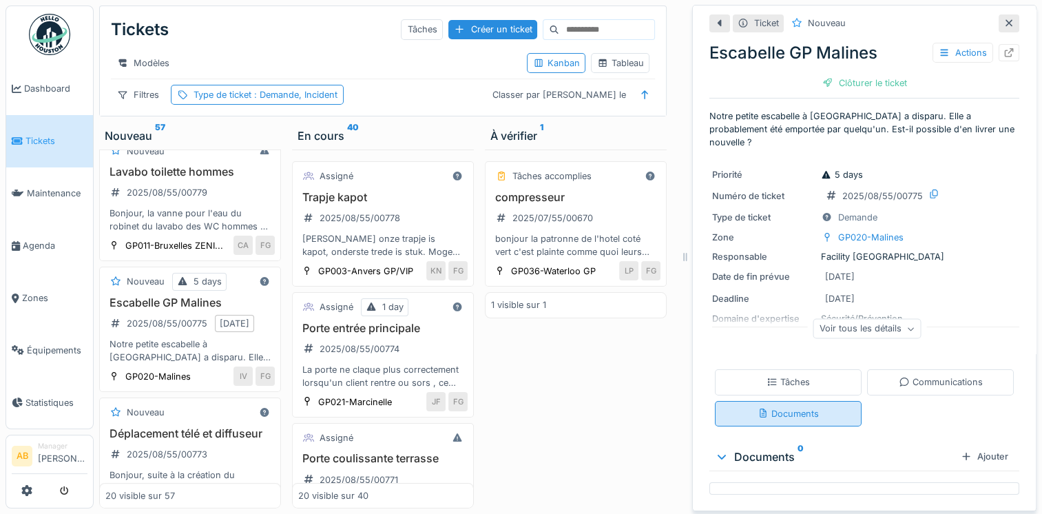
scroll to position [10, 0]
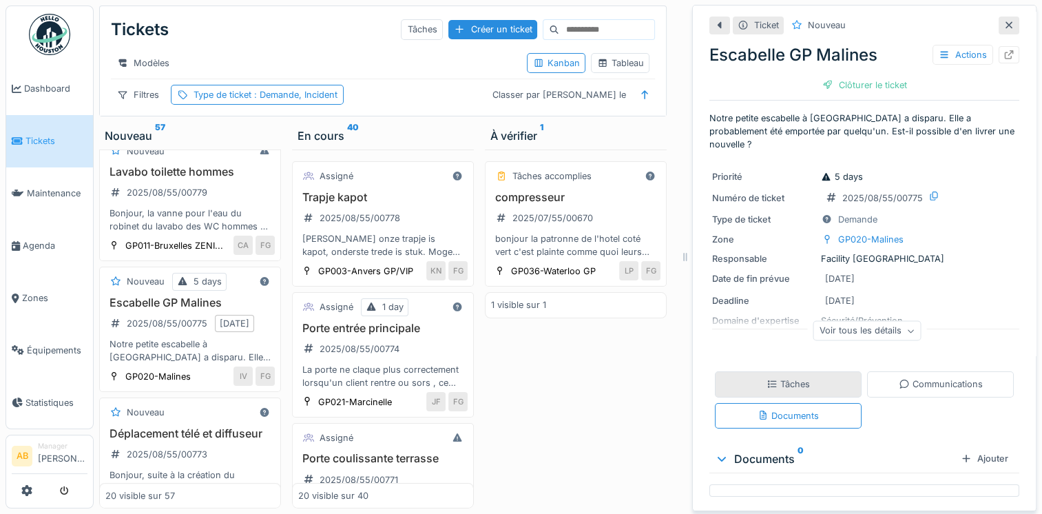
click at [778, 377] on div "Tâches" at bounding box center [788, 383] width 43 height 13
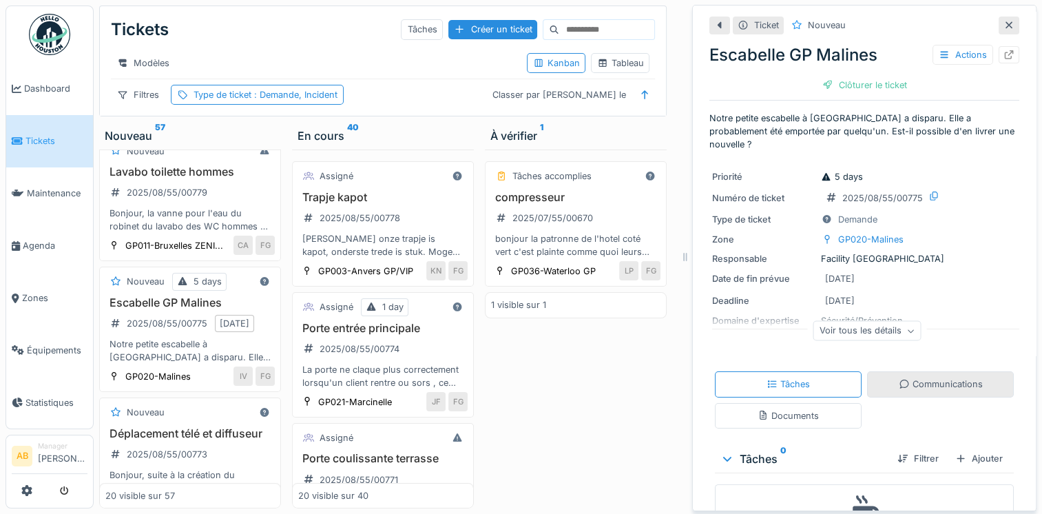
click at [899, 379] on icon at bounding box center [904, 383] width 11 height 9
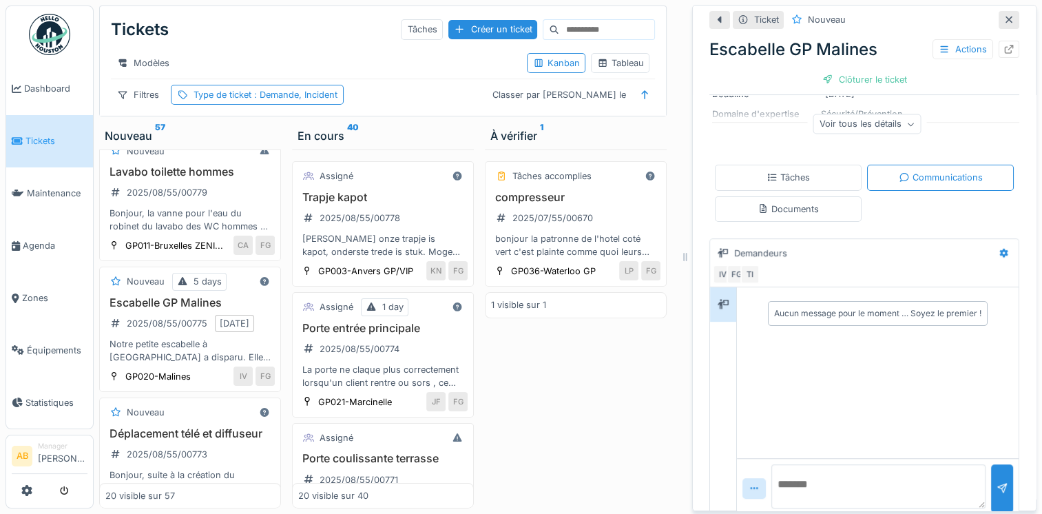
scroll to position [0, 0]
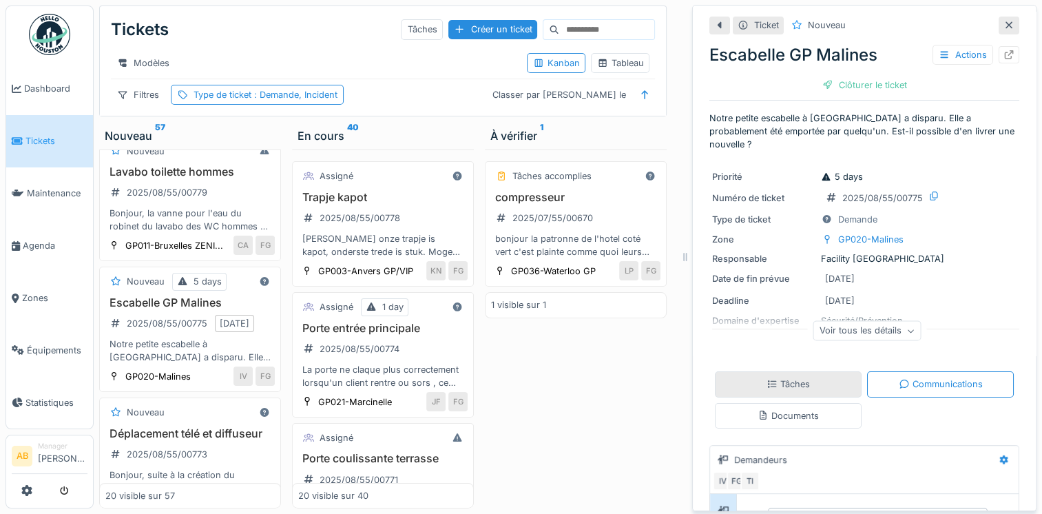
click at [816, 371] on div "Tâches" at bounding box center [788, 383] width 147 height 25
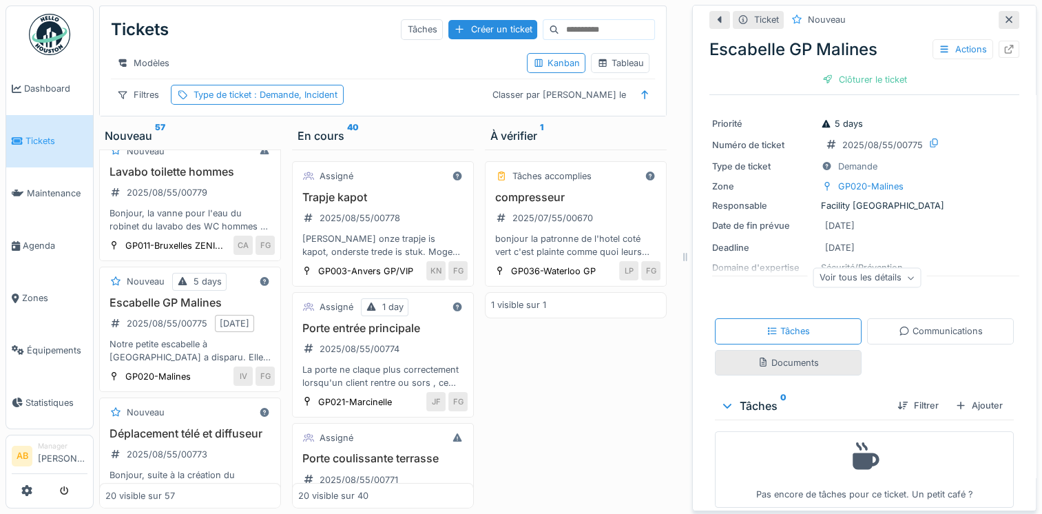
click at [802, 350] on div "Documents" at bounding box center [788, 362] width 147 height 25
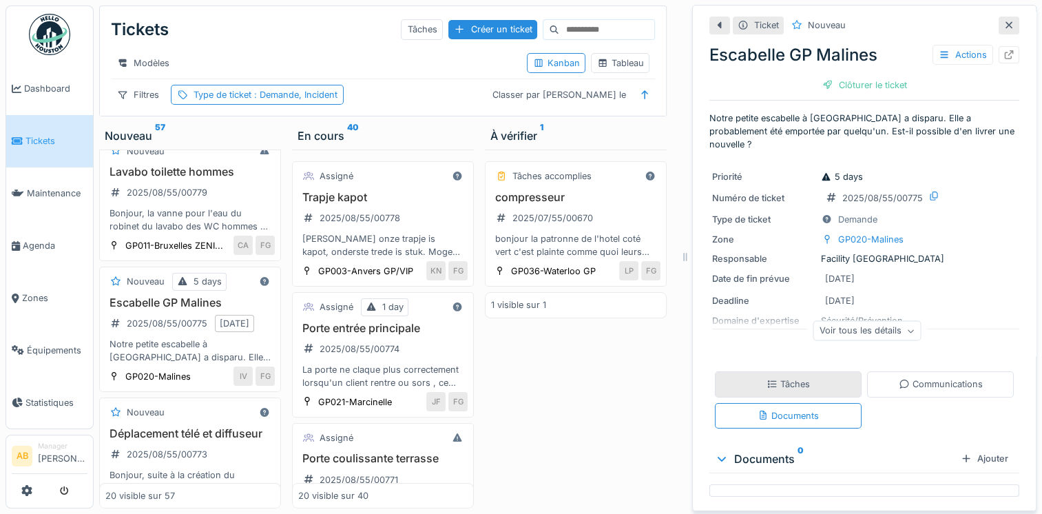
click at [802, 371] on div "Tâches" at bounding box center [788, 383] width 147 height 25
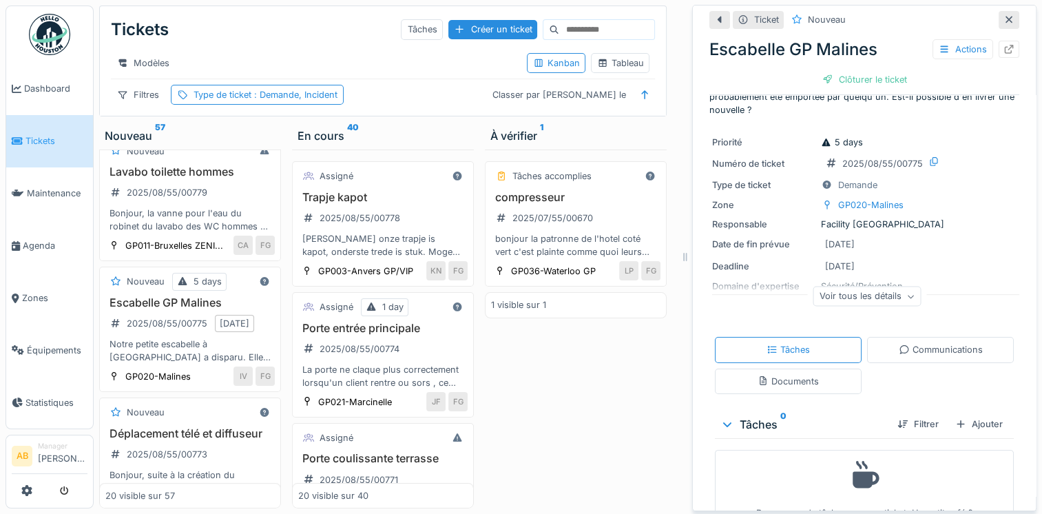
scroll to position [53, 0]
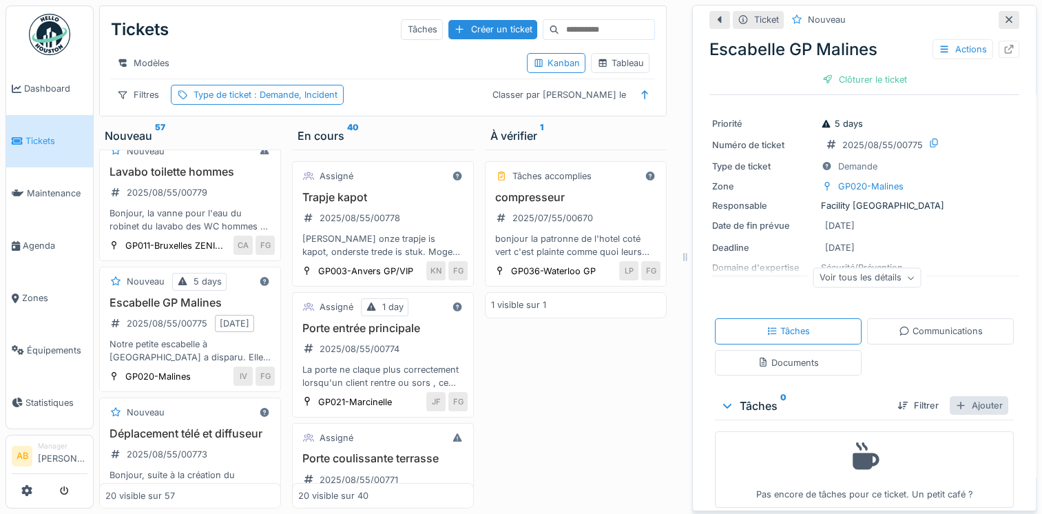
click at [950, 396] on div "Ajouter" at bounding box center [979, 405] width 59 height 19
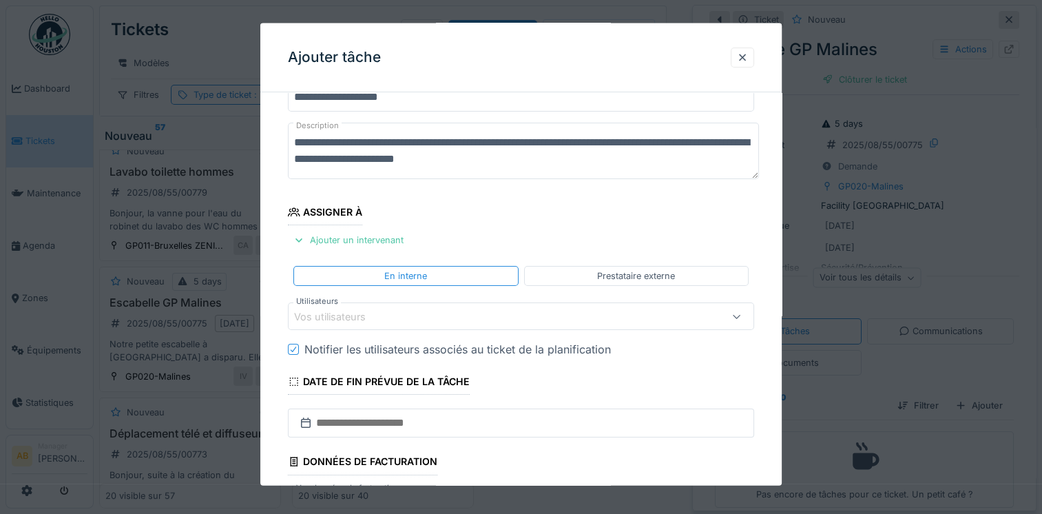
scroll to position [138, 0]
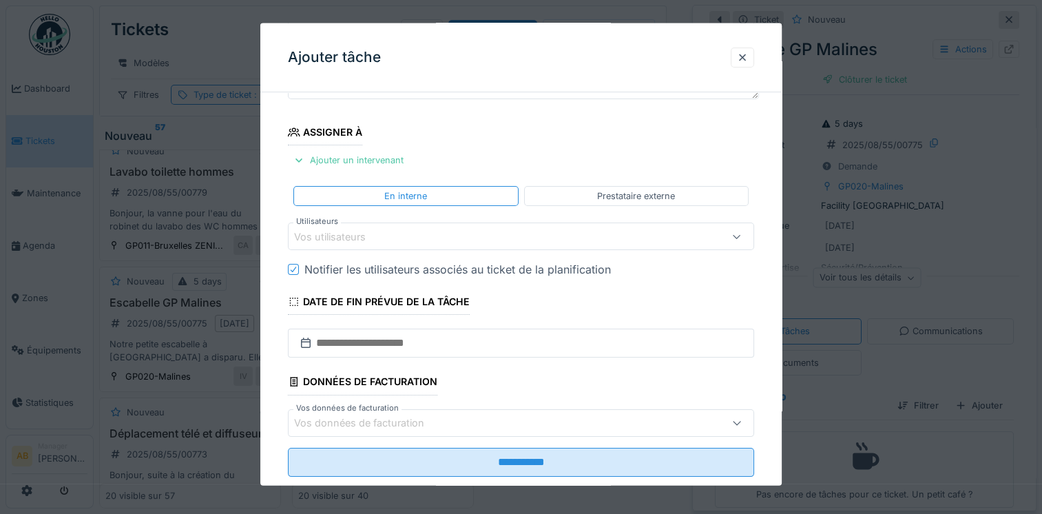
click at [384, 244] on div "Vos utilisateurs" at bounding box center [521, 236] width 466 height 28
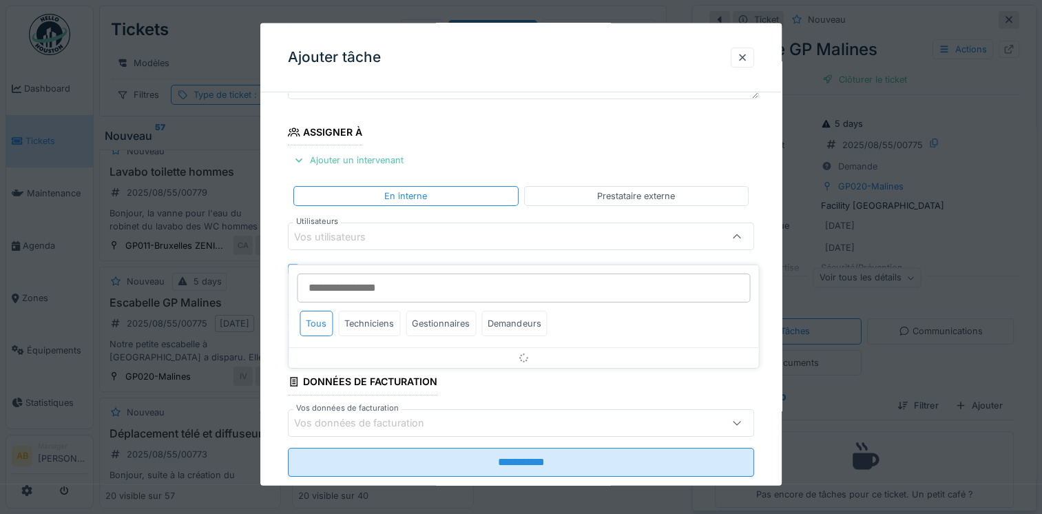
scroll to position [118, 0]
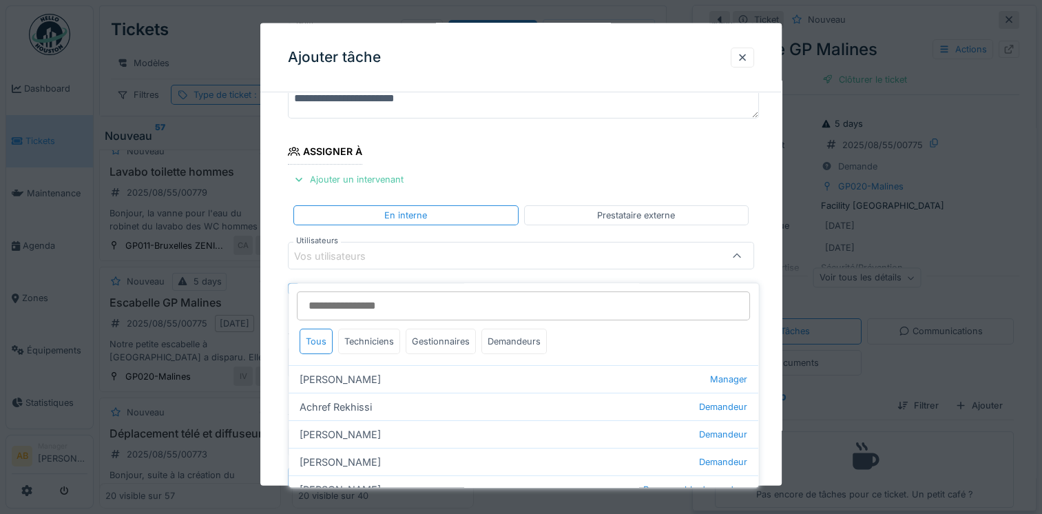
click at [387, 262] on div "Vos utilisateurs" at bounding box center [492, 255] width 397 height 15
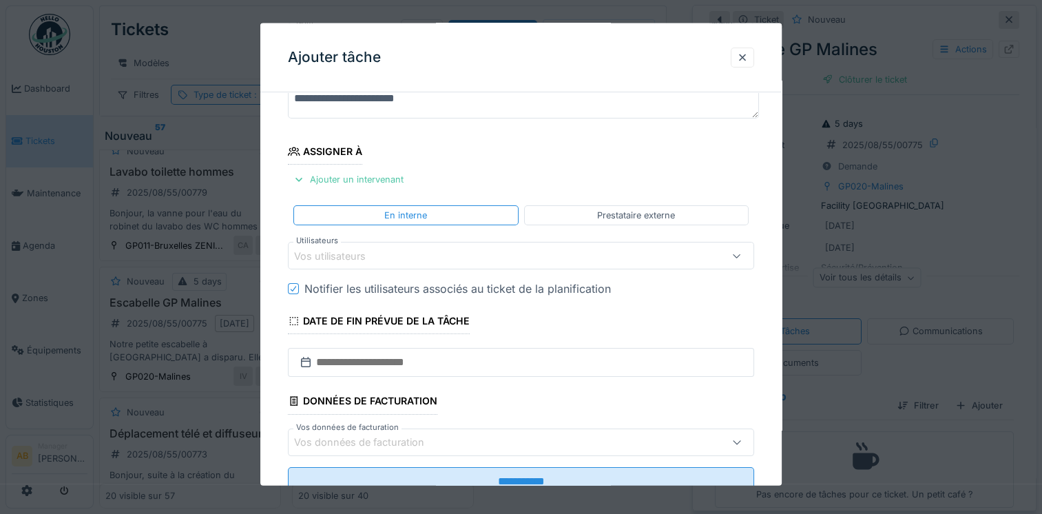
click at [388, 257] on div "Vos utilisateurs" at bounding box center [492, 255] width 397 height 15
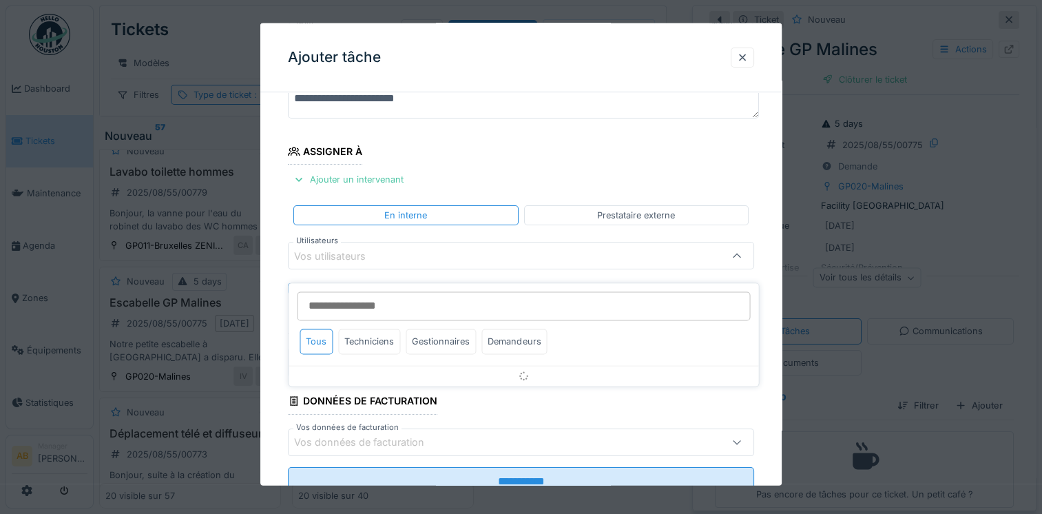
click at [385, 252] on div "Vos utilisateurs" at bounding box center [492, 255] width 397 height 15
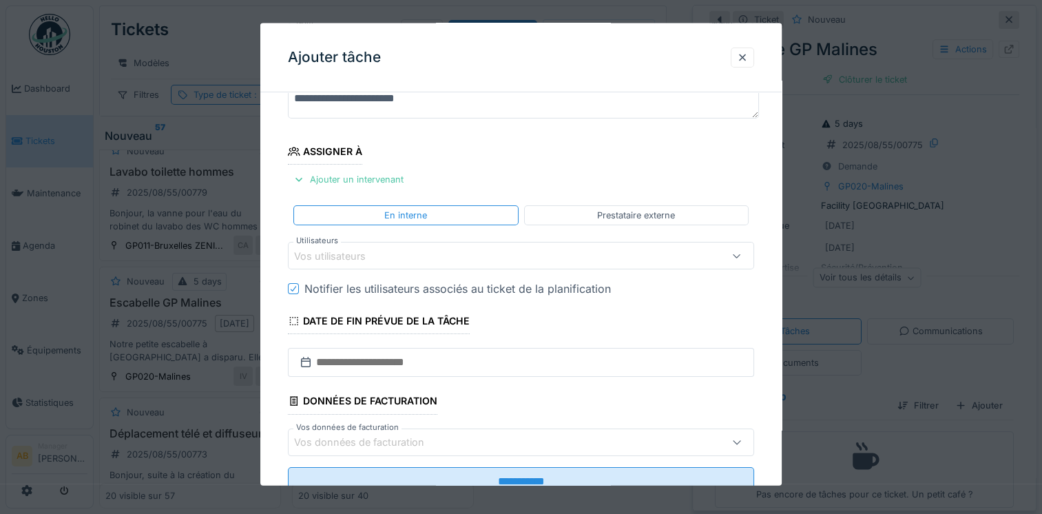
click at [383, 250] on div "Vos utilisateurs" at bounding box center [339, 255] width 91 height 15
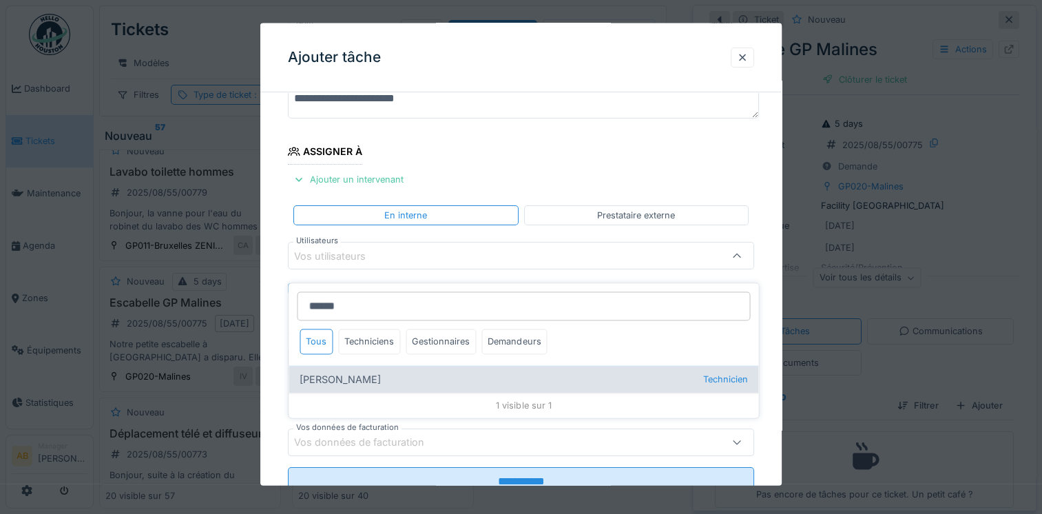
type input "******"
click at [374, 370] on div "Valter nunes Duarte Technicien" at bounding box center [524, 380] width 470 height 28
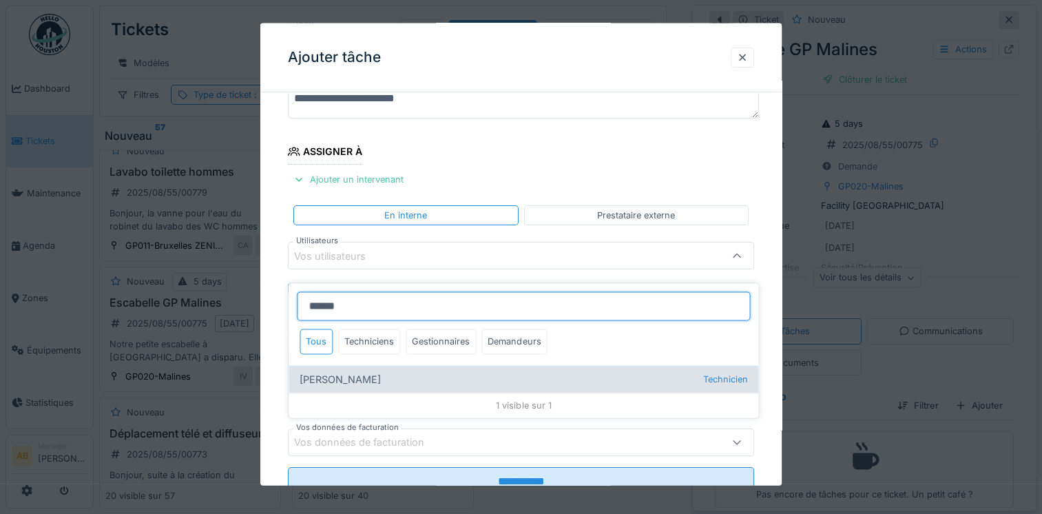
type input "****"
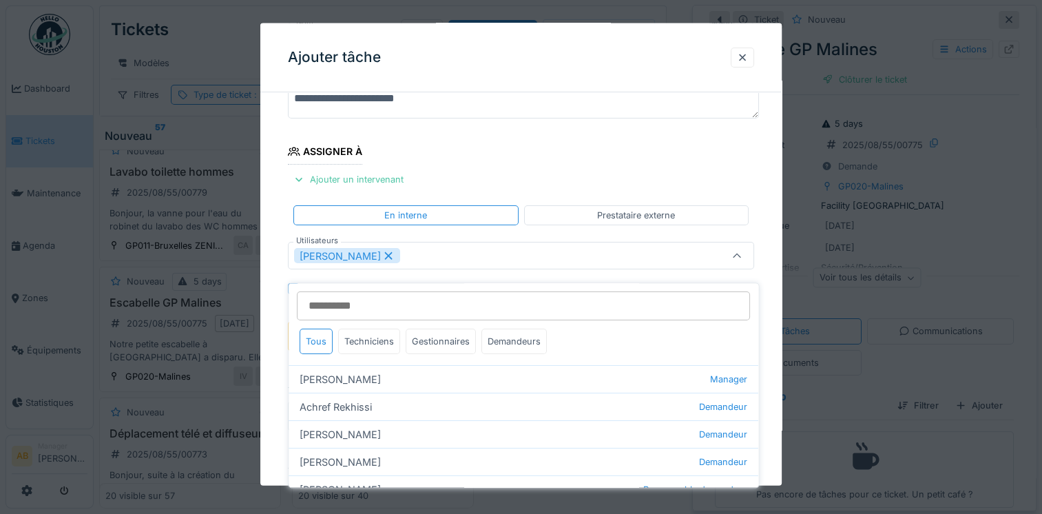
click at [490, 255] on div "[PERSON_NAME]" at bounding box center [492, 255] width 397 height 15
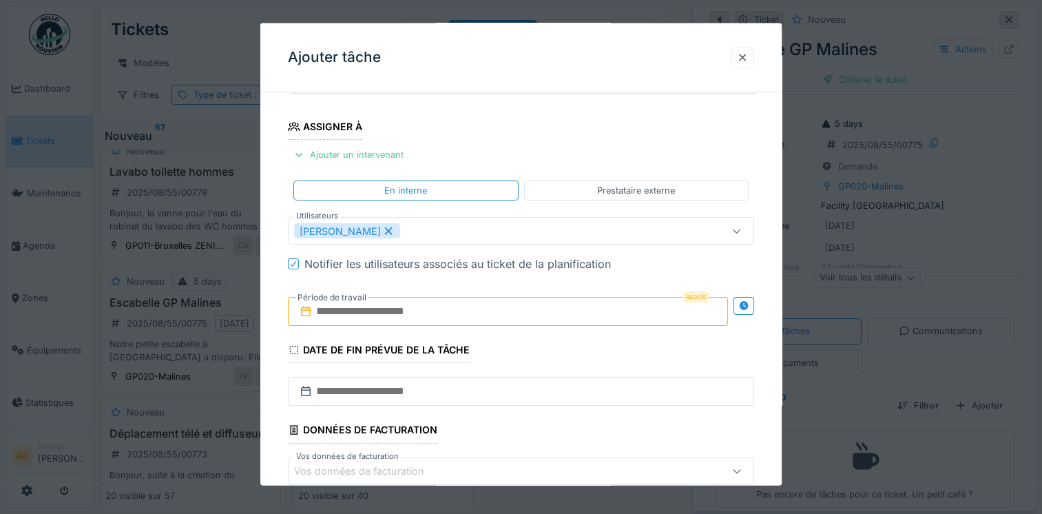
scroll to position [187, 0]
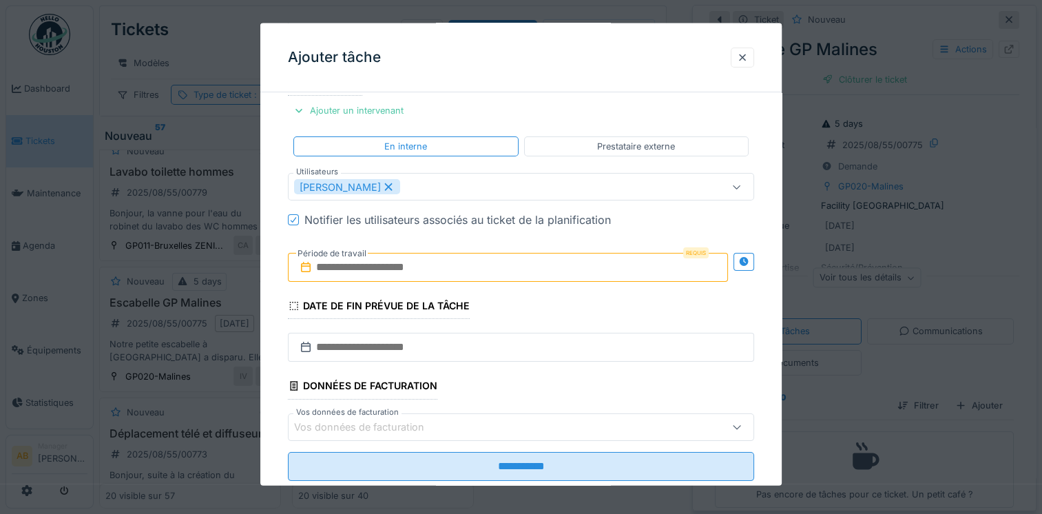
click at [420, 276] on input "text" at bounding box center [508, 267] width 440 height 29
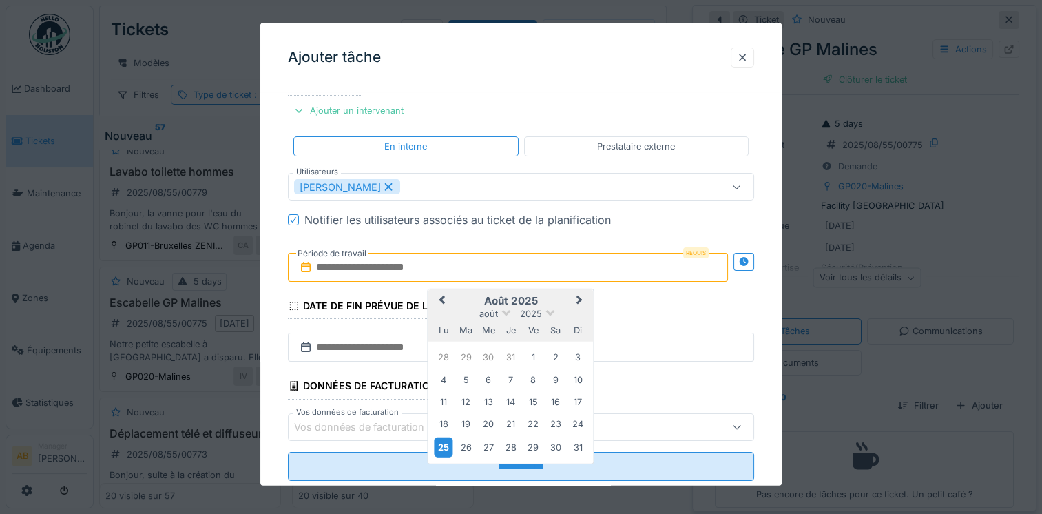
click at [442, 442] on div "25" at bounding box center [444, 447] width 19 height 20
click at [530, 450] on div "29" at bounding box center [533, 446] width 19 height 19
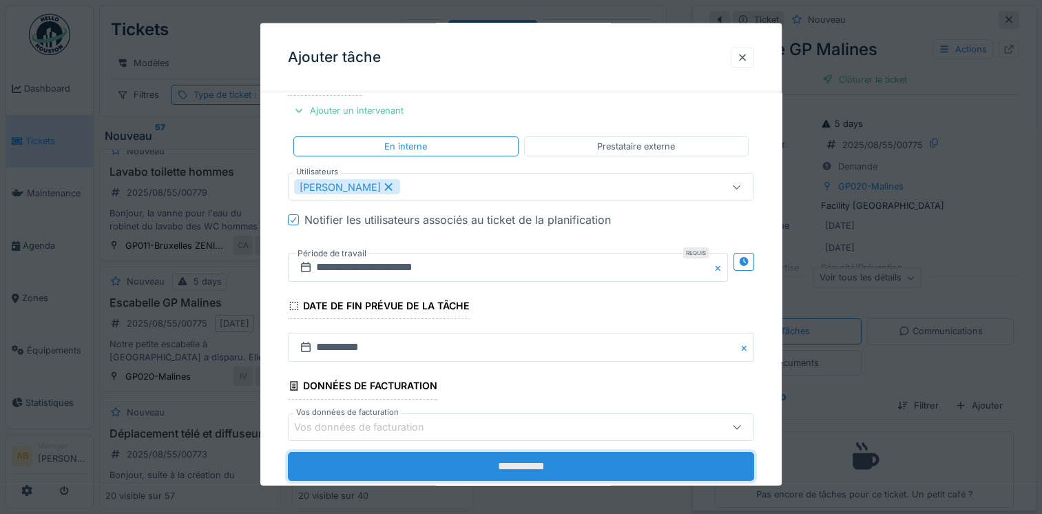
click at [524, 466] on input "**********" at bounding box center [521, 465] width 466 height 29
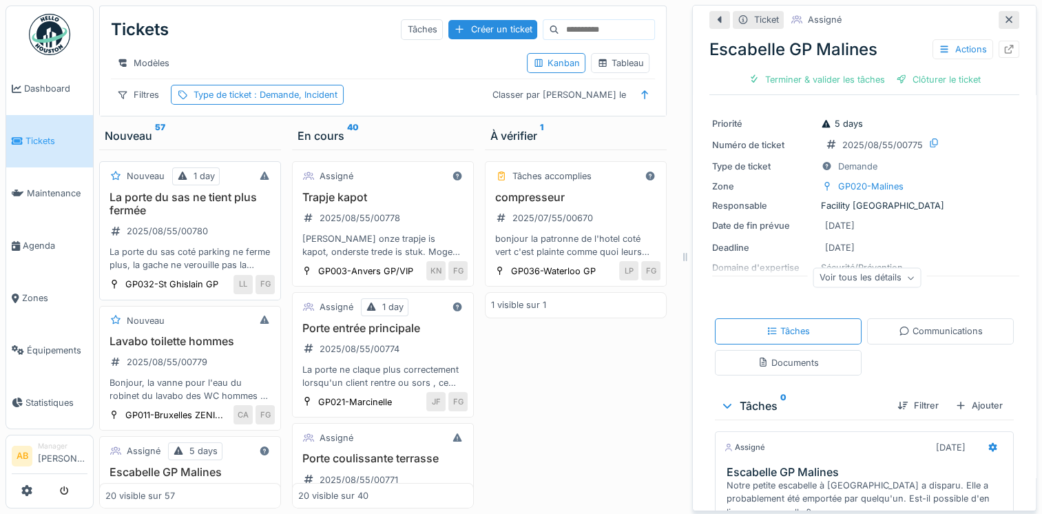
scroll to position [0, 0]
click at [193, 242] on div "2025/08/55/00780" at bounding box center [158, 231] width 107 height 23
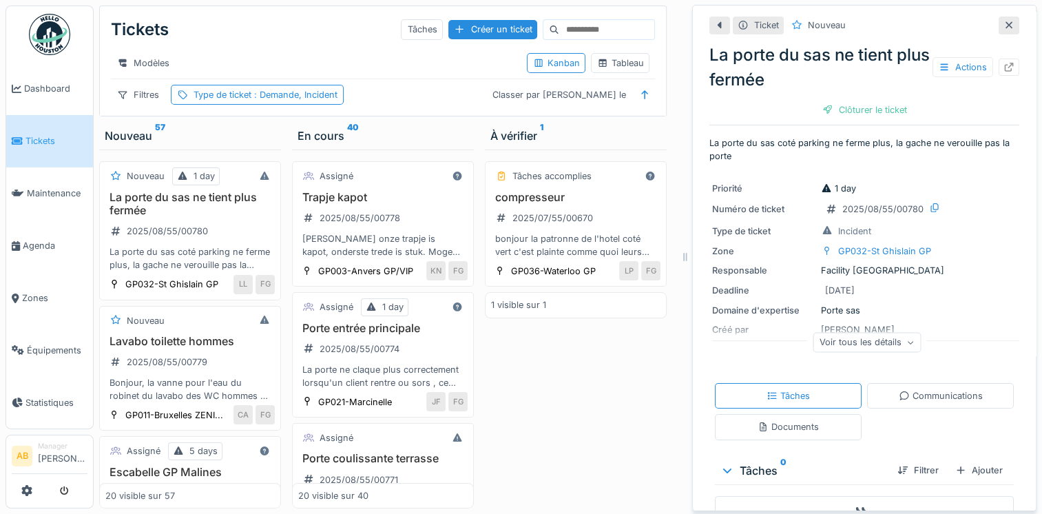
click at [830, 348] on div "Voir tous les détails" at bounding box center [867, 342] width 108 height 20
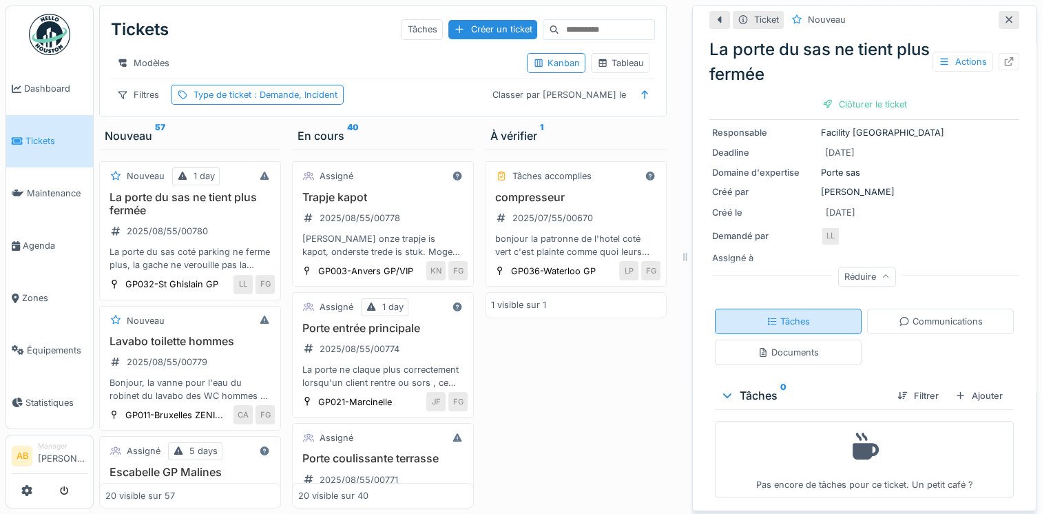
scroll to position [138, 0]
click at [955, 398] on div at bounding box center [960, 394] width 11 height 13
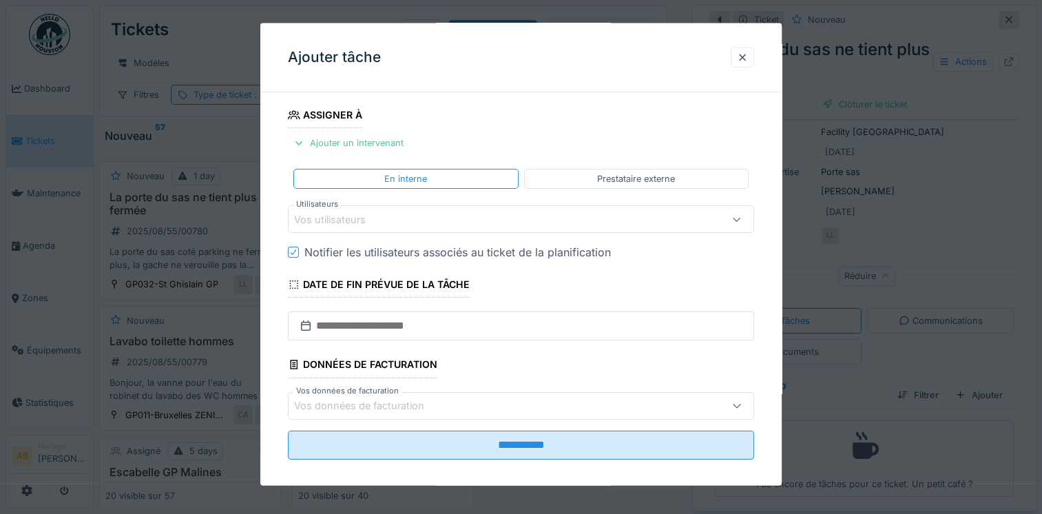
scroll to position [165, 0]
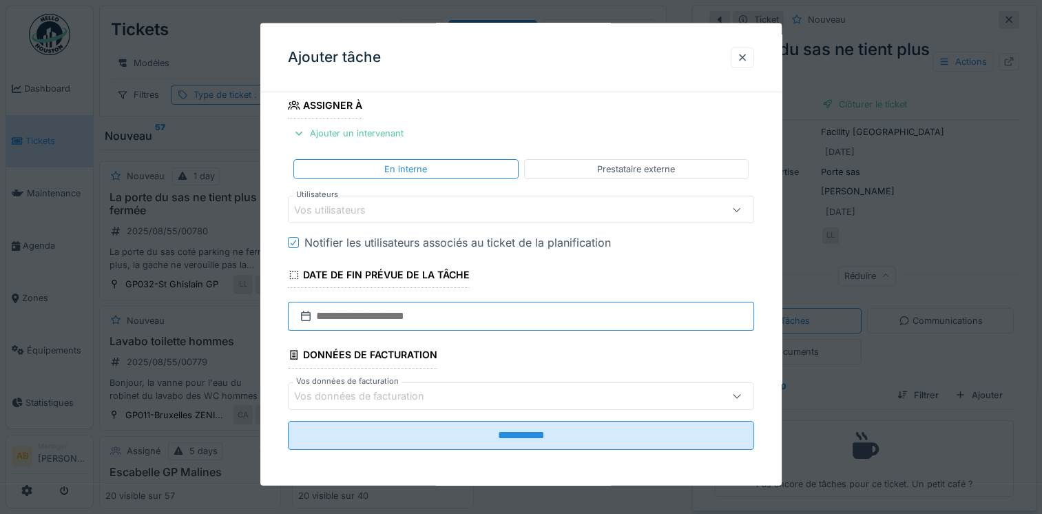
click at [479, 315] on input "text" at bounding box center [521, 316] width 466 height 29
click at [653, 121] on fieldset "**********" at bounding box center [521, 200] width 466 height 522
click at [452, 317] on input "text" at bounding box center [521, 316] width 466 height 29
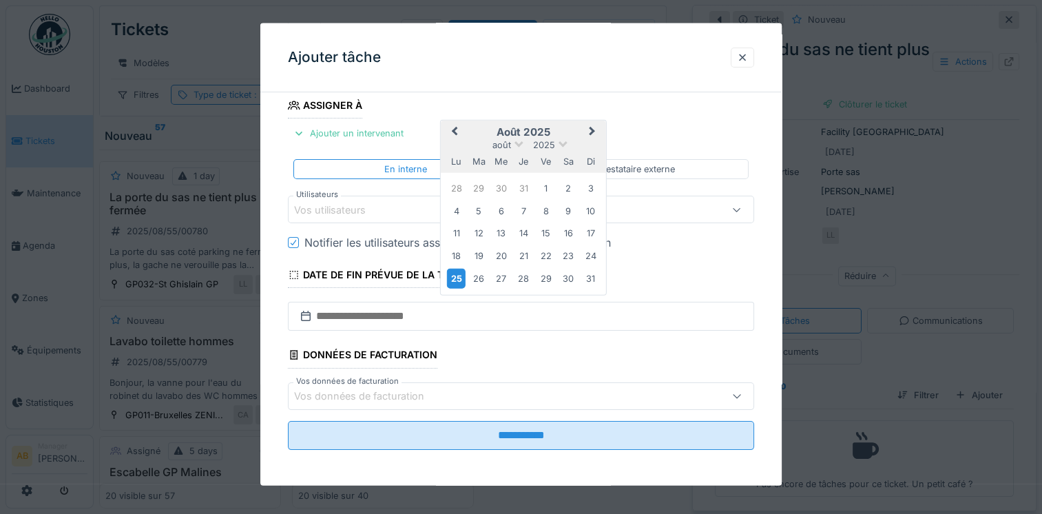
click at [459, 274] on div "25" at bounding box center [456, 278] width 19 height 20
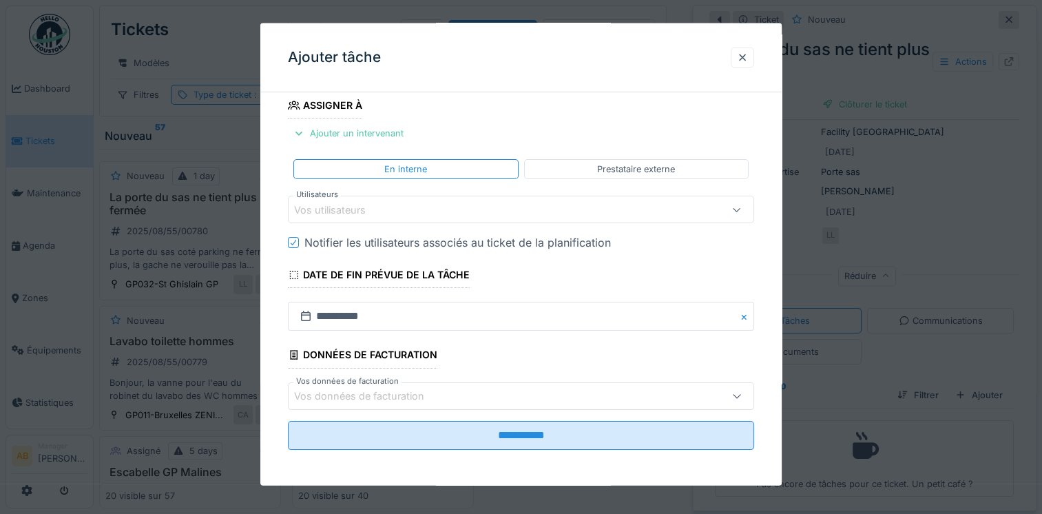
click at [437, 211] on div "Vos utilisateurs" at bounding box center [492, 209] width 397 height 15
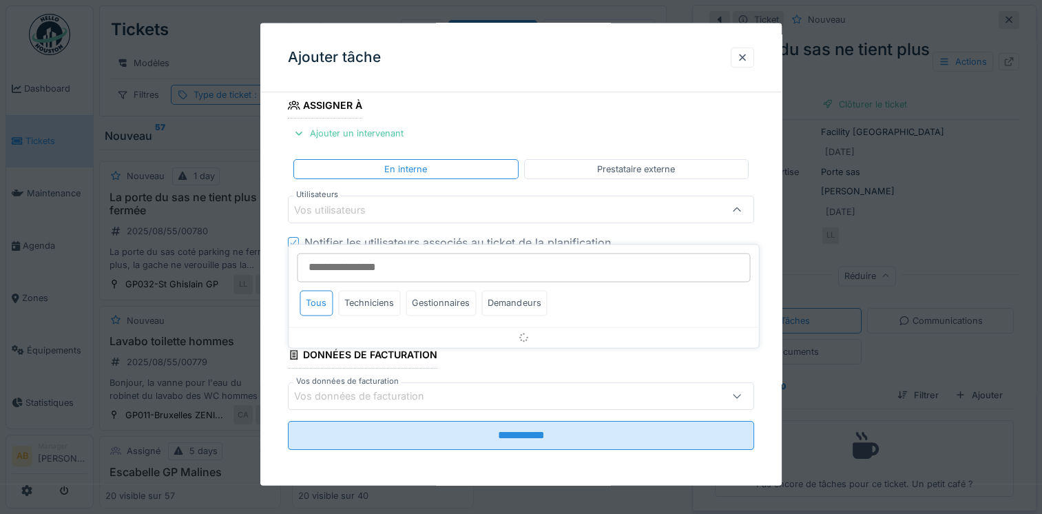
scroll to position [118, 0]
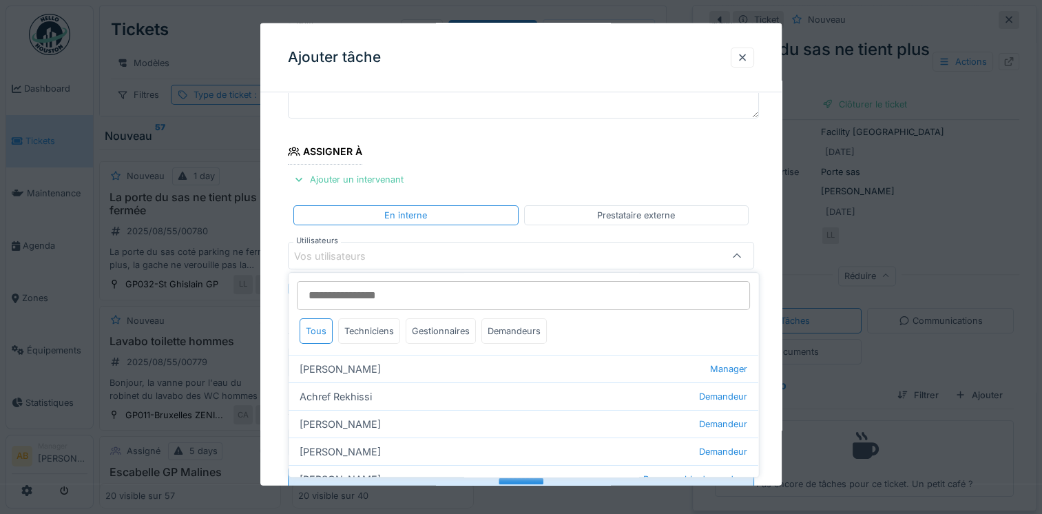
click at [405, 295] on input "Utilisateurs" at bounding box center [523, 295] width 453 height 29
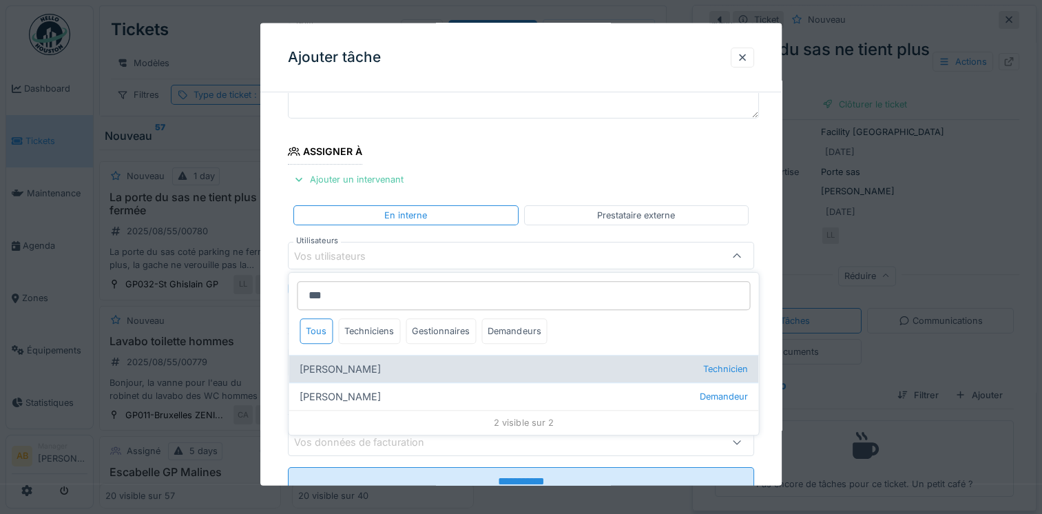
type input "***"
click at [379, 372] on div "Valter nunes Duarte Technicien" at bounding box center [524, 369] width 470 height 28
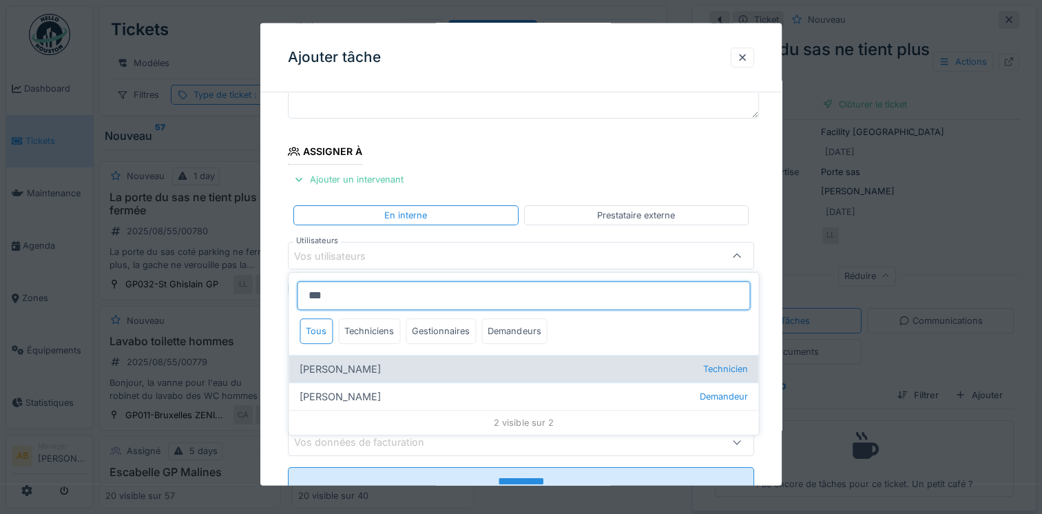
type input "****"
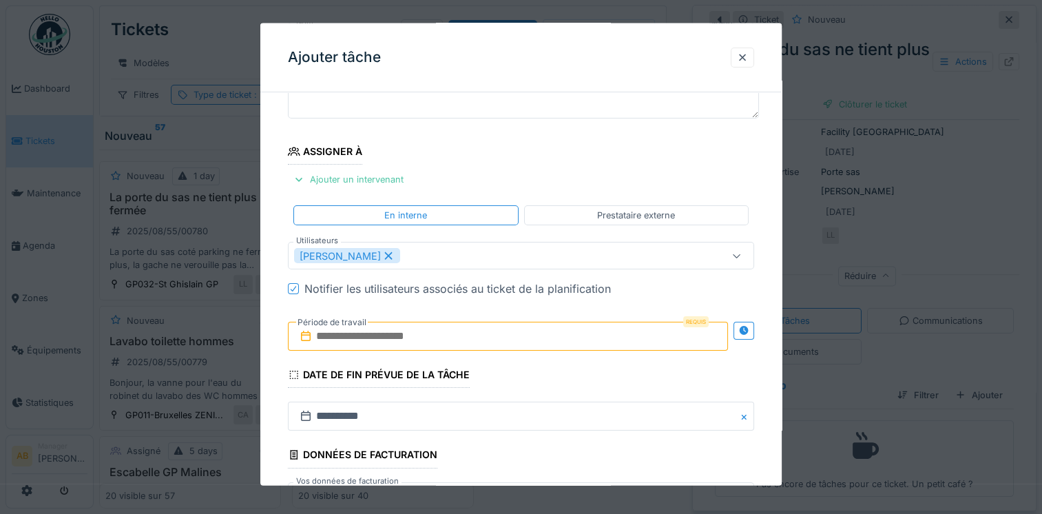
click at [537, 142] on fieldset "**********" at bounding box center [521, 273] width 466 height 576
click at [452, 329] on input "text" at bounding box center [508, 336] width 440 height 29
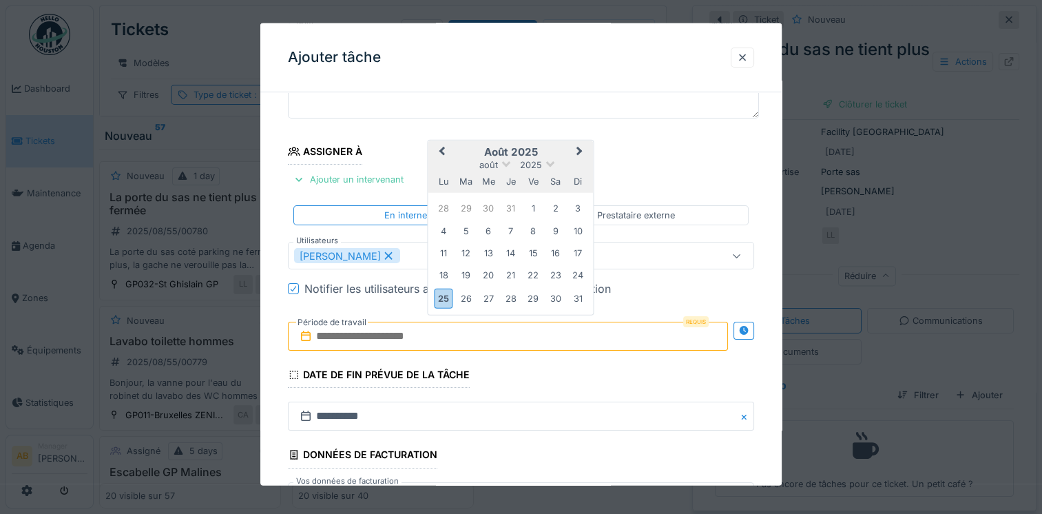
click at [449, 298] on div "25" at bounding box center [444, 298] width 19 height 20
click at [451, 296] on div "25" at bounding box center [444, 298] width 19 height 20
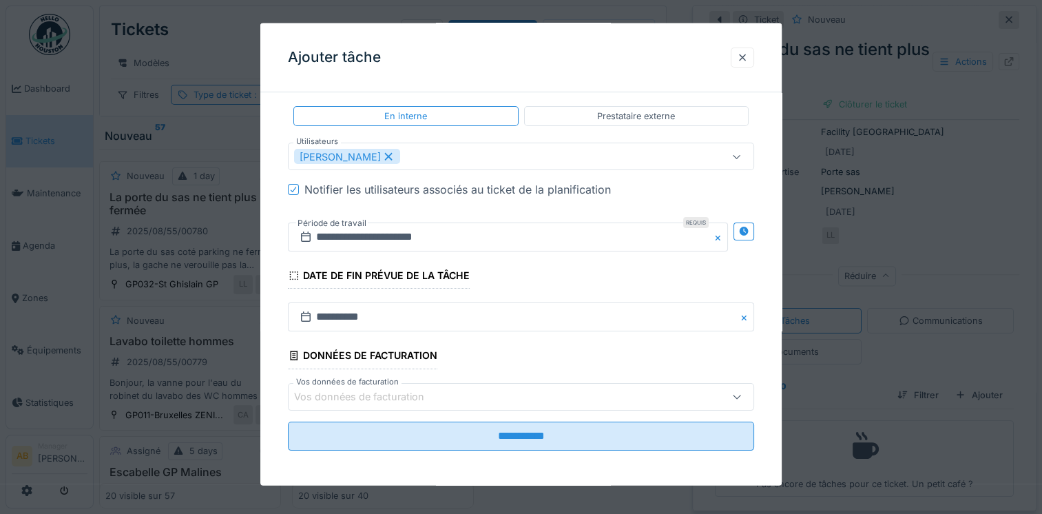
scroll to position [10, 0]
click at [427, 388] on div "Vos données de facturation" at bounding box center [368, 395] width 149 height 15
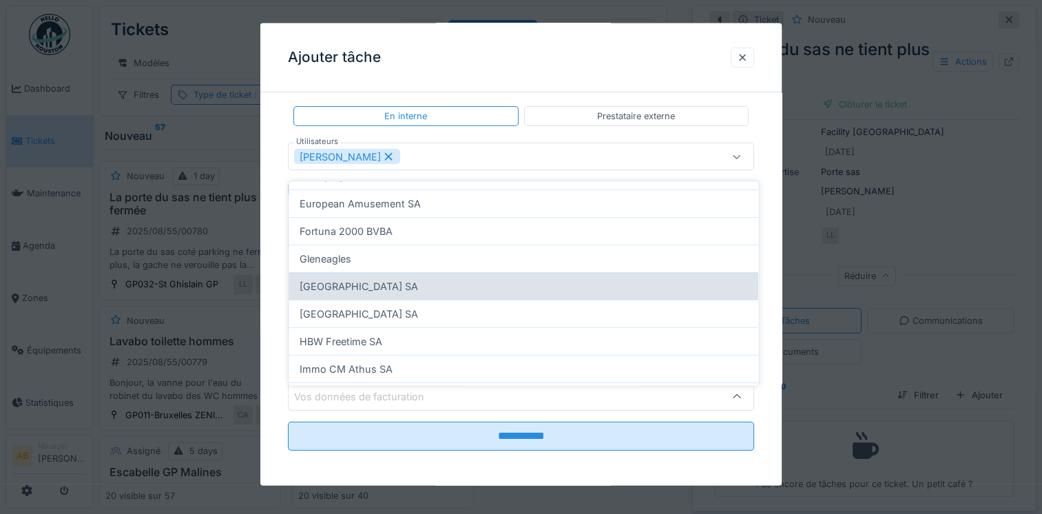
scroll to position [207, 0]
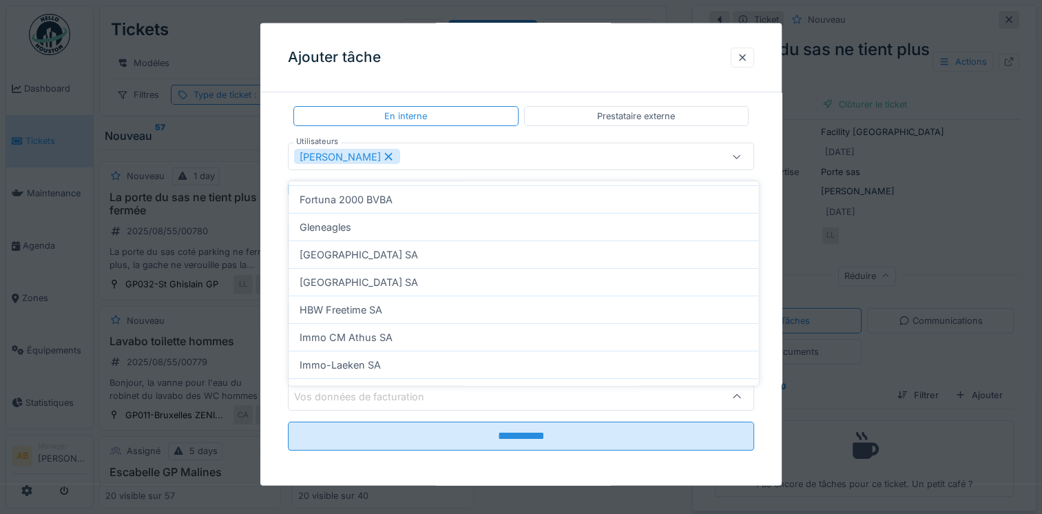
click at [583, 67] on div "Ajouter tâche" at bounding box center [520, 57] width 521 height 69
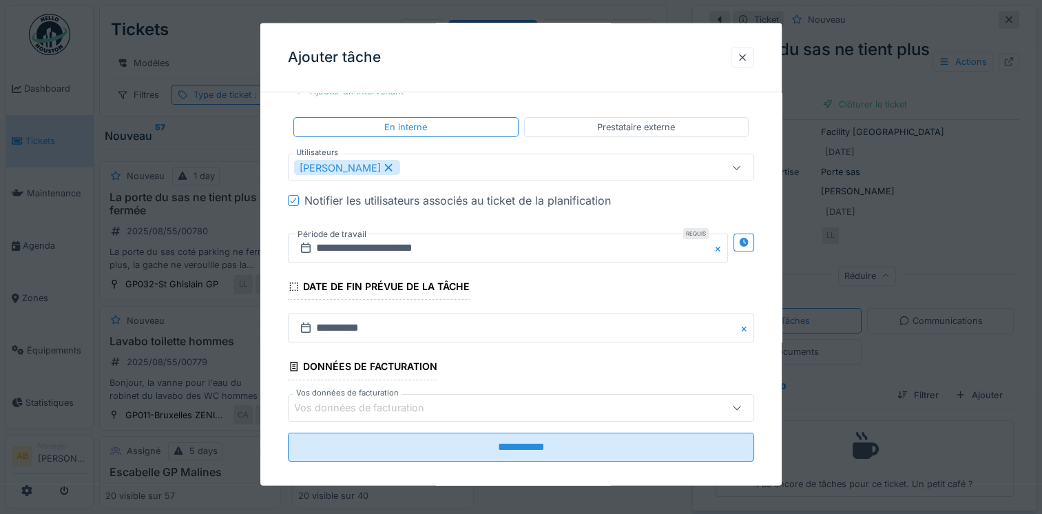
scroll to position [218, 0]
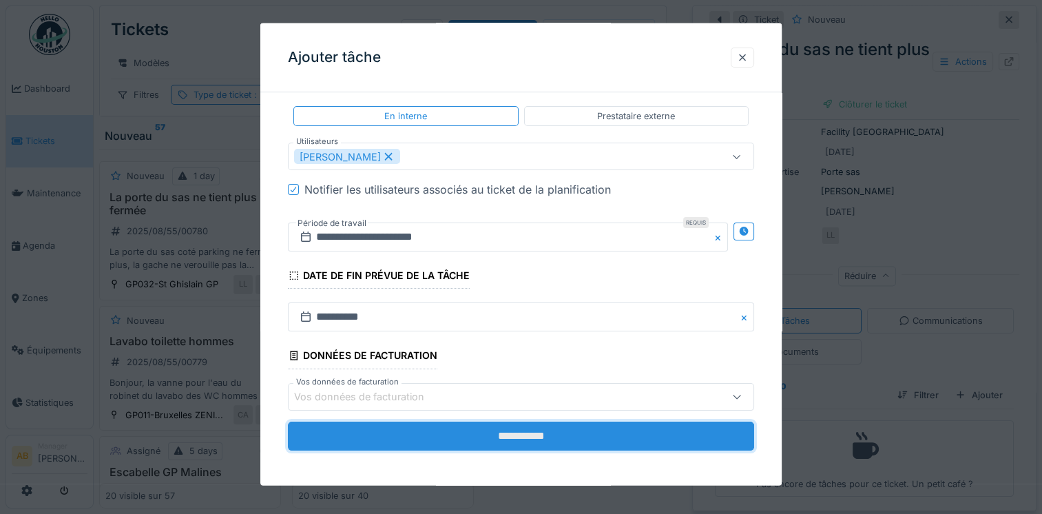
click at [490, 430] on input "**********" at bounding box center [521, 435] width 466 height 29
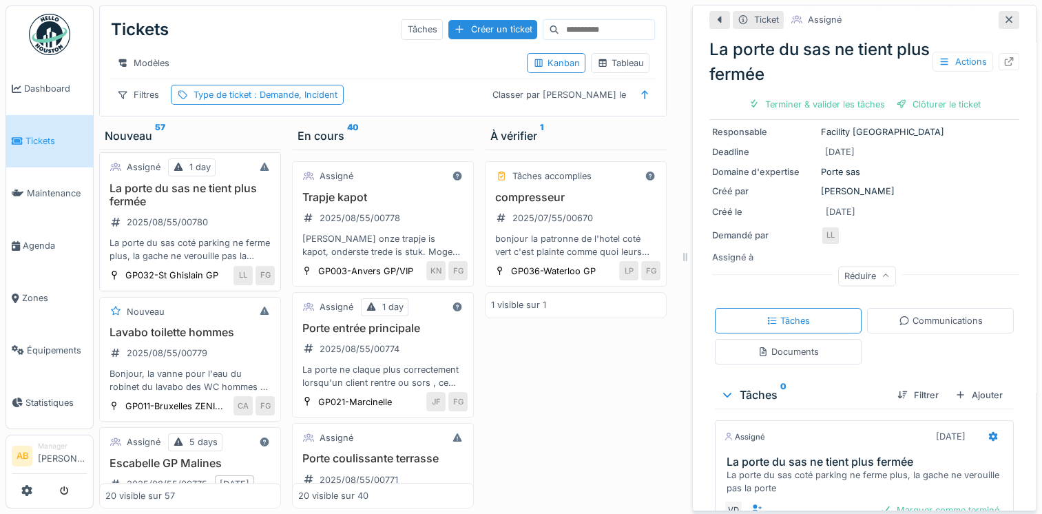
scroll to position [0, 0]
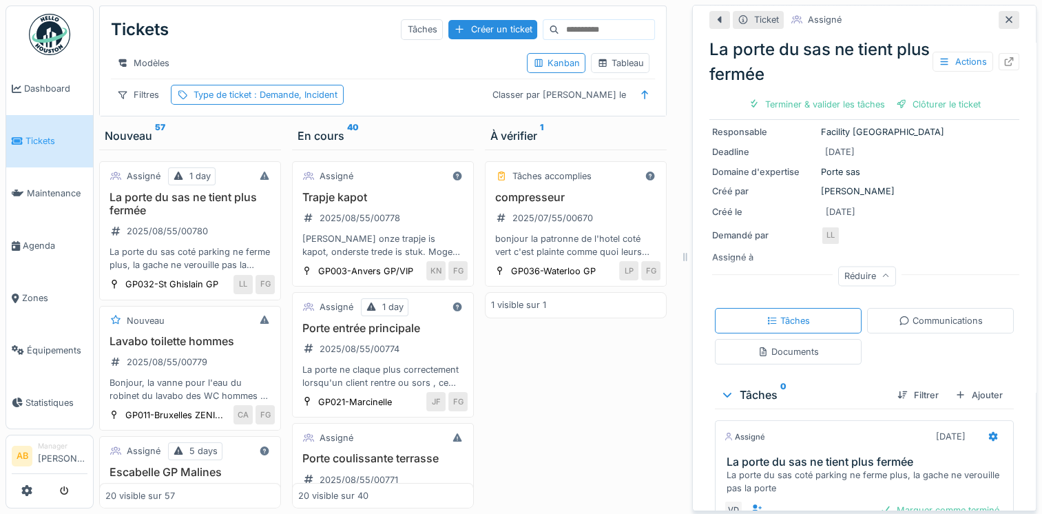
click at [33, 139] on span "Tickets" at bounding box center [56, 140] width 62 height 13
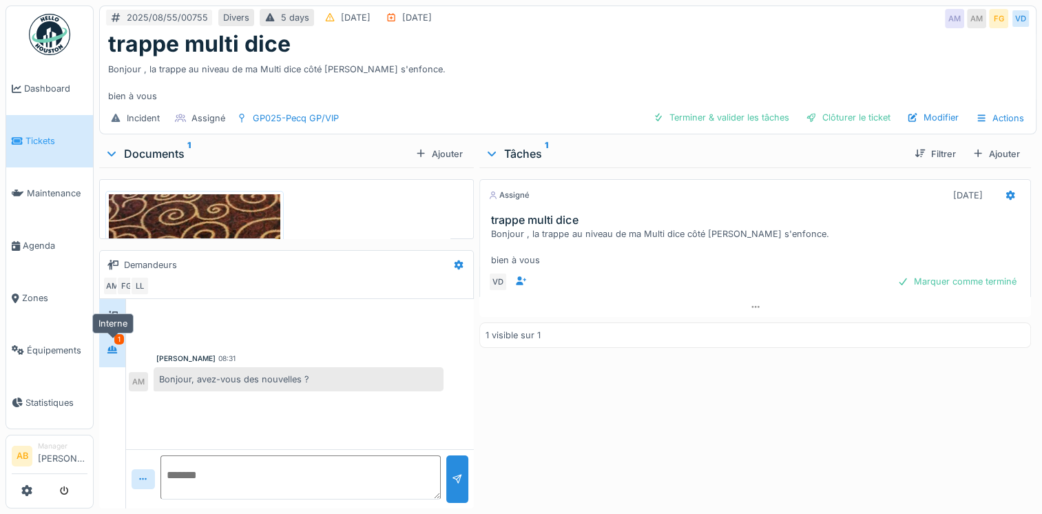
click at [114, 345] on icon at bounding box center [112, 349] width 11 height 9
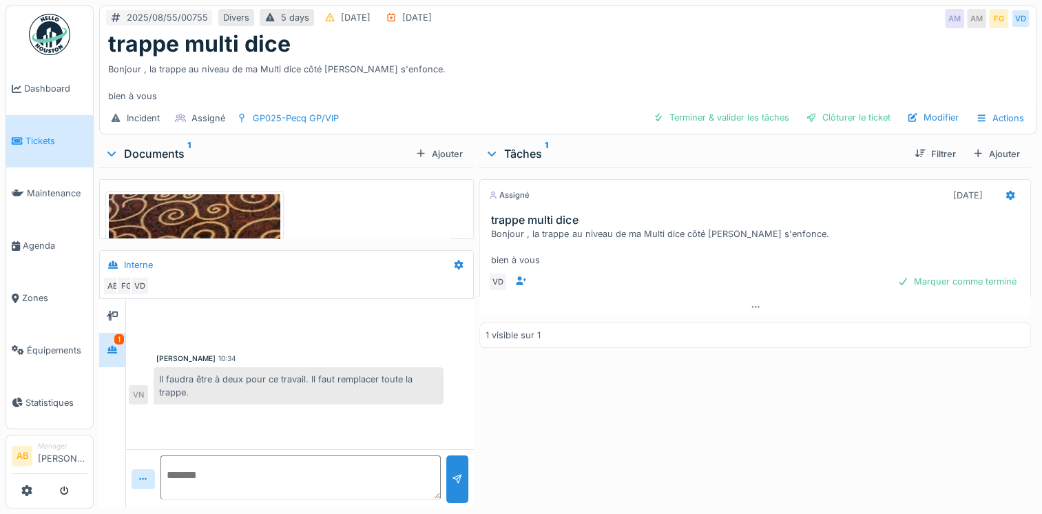
click at [205, 237] on img at bounding box center [194, 384] width 171 height 381
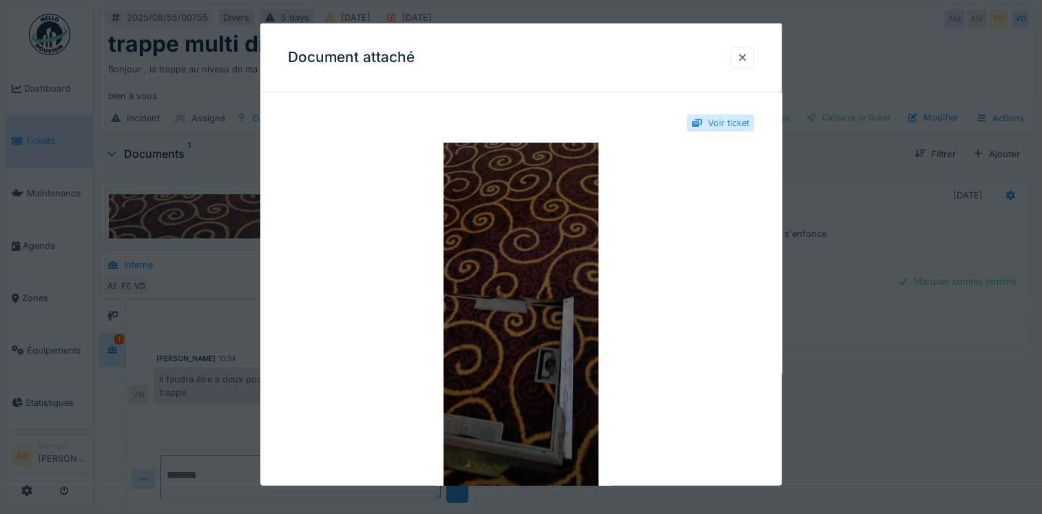
click at [506, 303] on img at bounding box center [521, 315] width 466 height 344
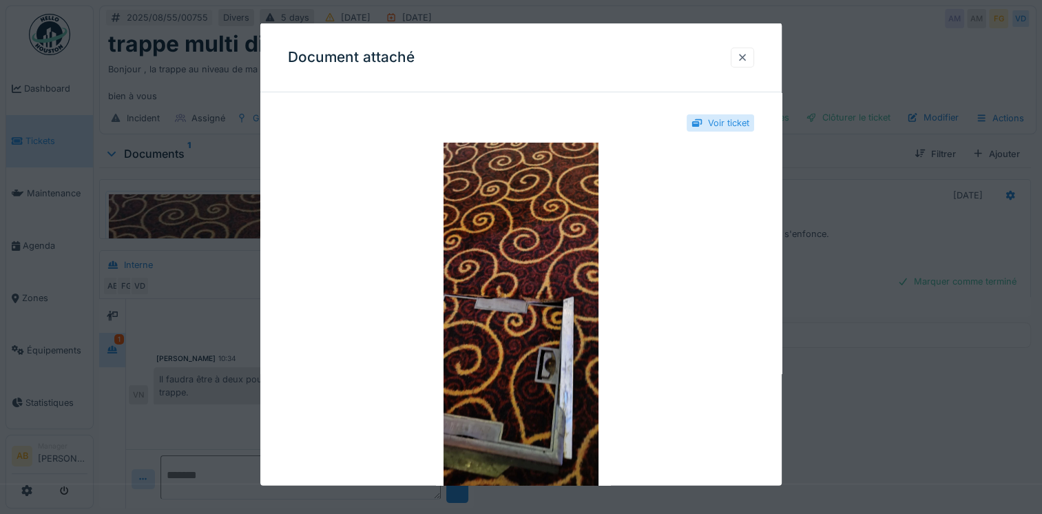
click at [742, 59] on div at bounding box center [742, 56] width 11 height 13
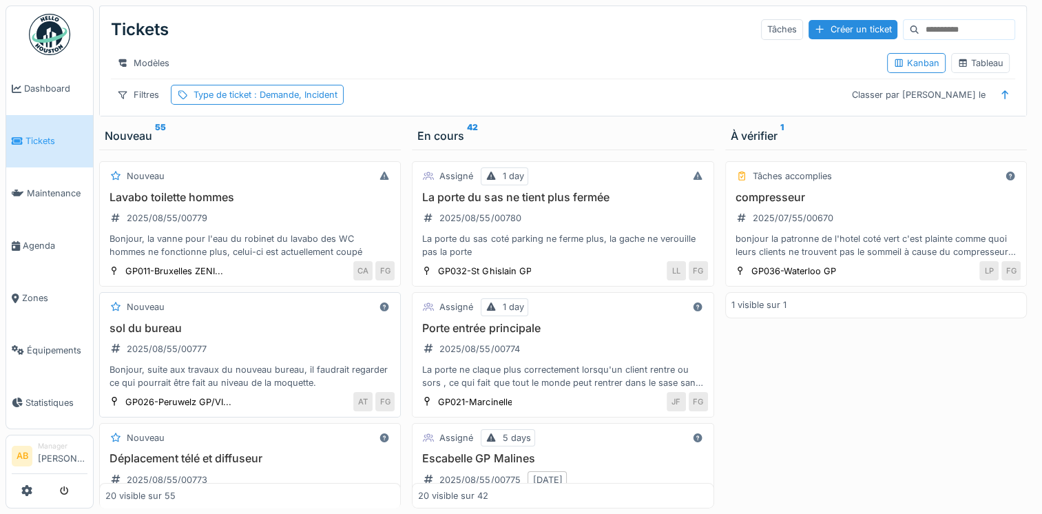
click at [295, 365] on div "sol du bureau 2025/08/55/00777 Bonjour, suite aux travaux du nouveau bureau, il…" at bounding box center [249, 356] width 289 height 68
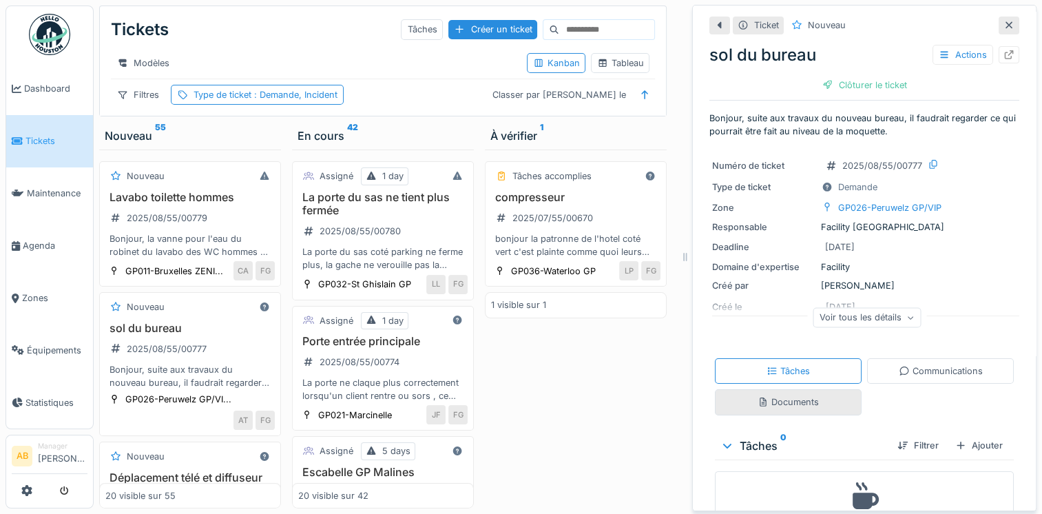
click at [789, 399] on div "Documents" at bounding box center [788, 401] width 61 height 13
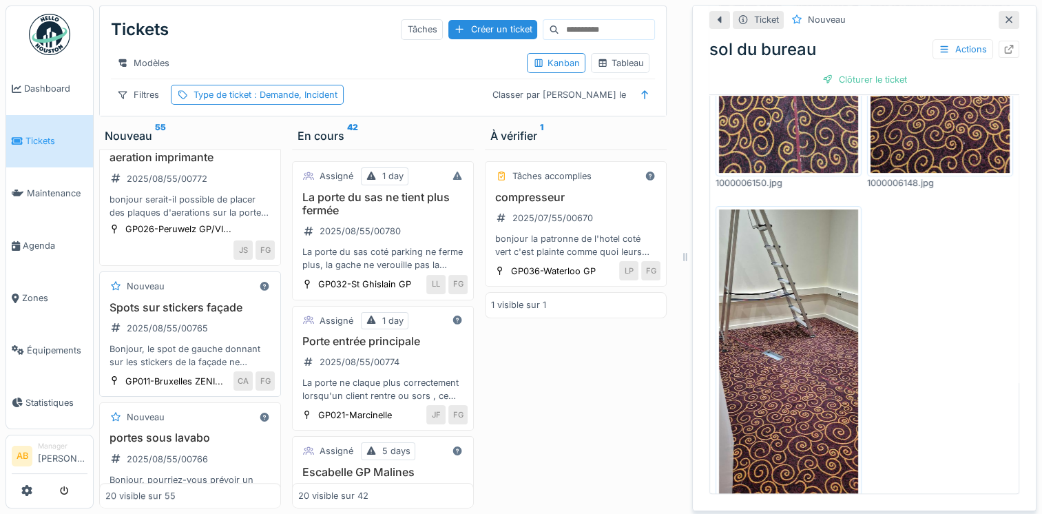
scroll to position [826, 0]
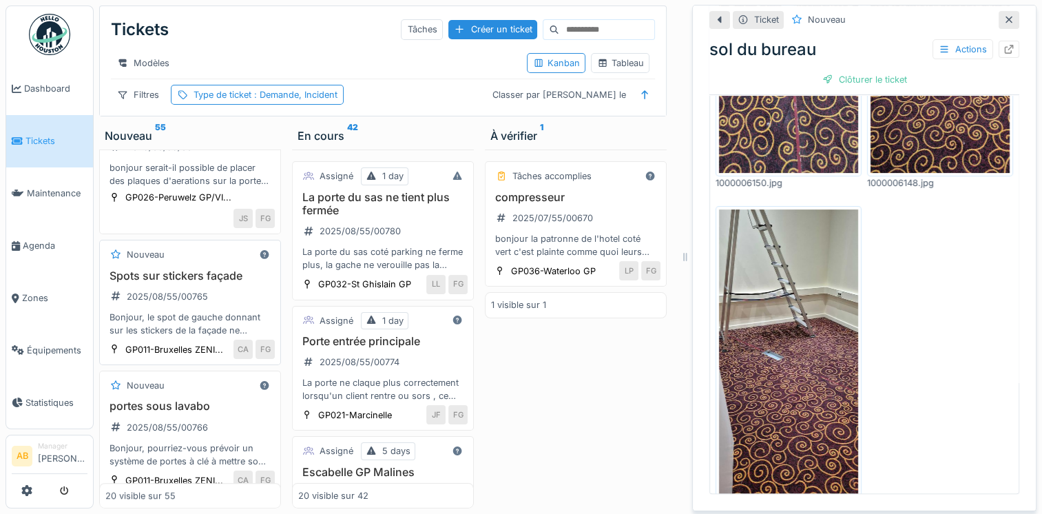
click at [204, 337] on div "Bonjour, le spot de gauche donnant sur les stickers de la façade ne fonctionne …" at bounding box center [189, 324] width 169 height 26
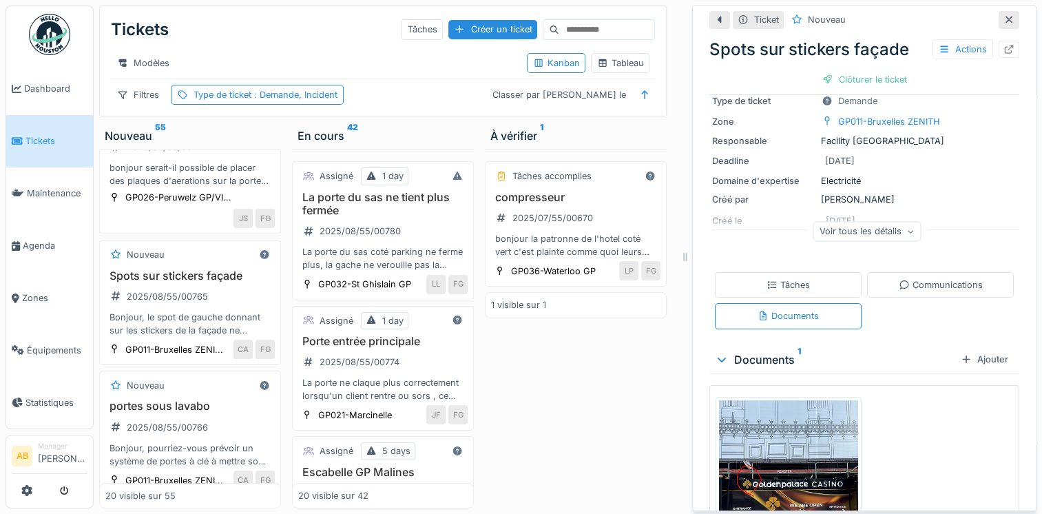
scroll to position [198, 0]
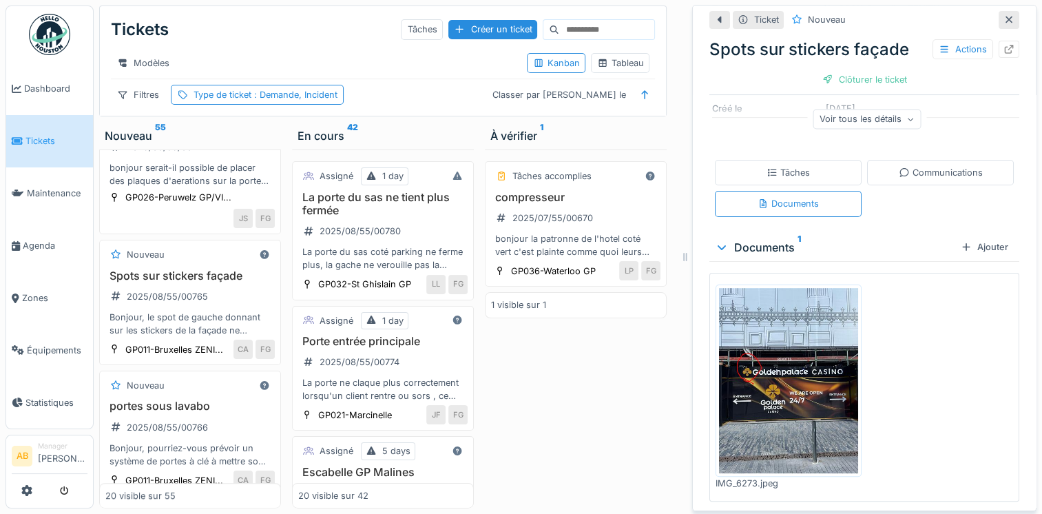
click at [784, 388] on img at bounding box center [788, 380] width 139 height 185
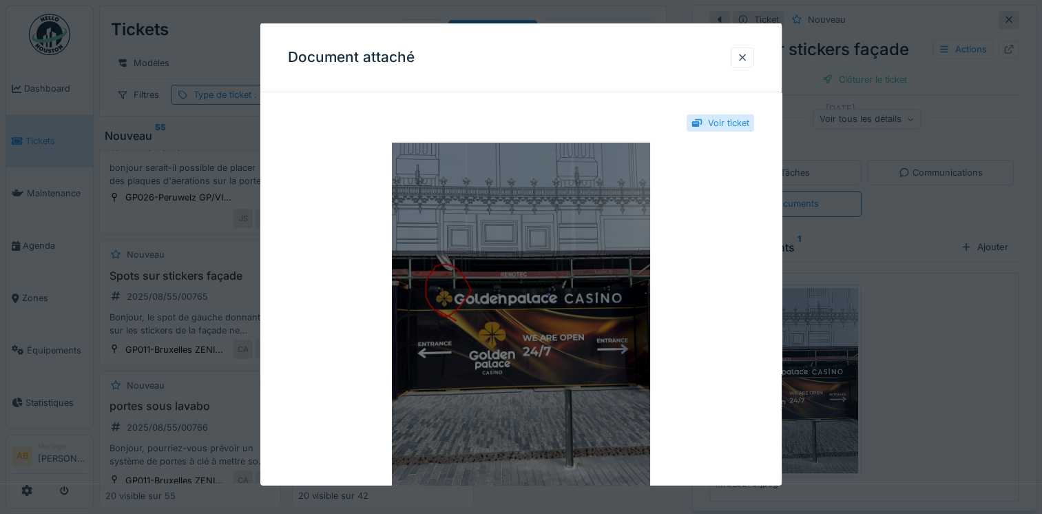
scroll to position [0, 0]
click at [449, 315] on img at bounding box center [521, 315] width 466 height 344
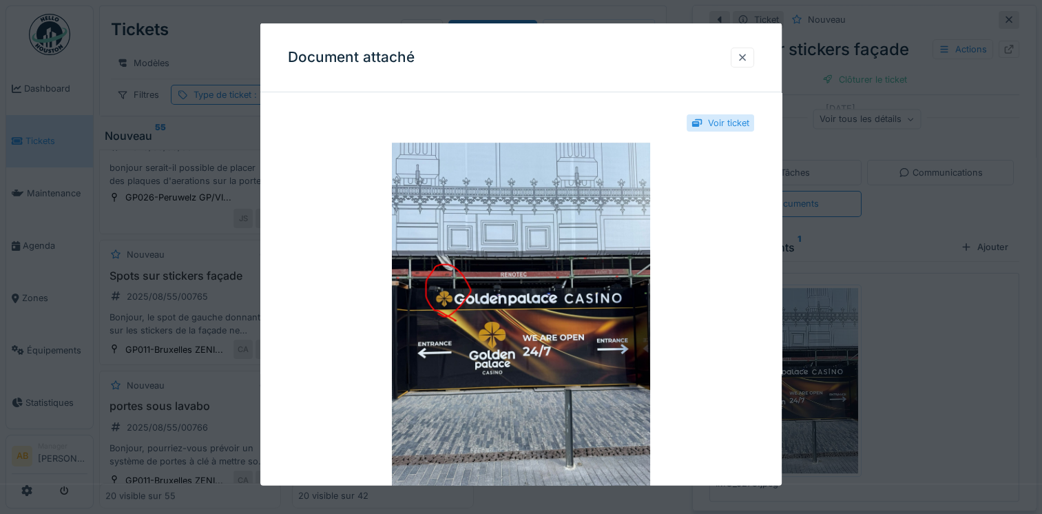
drag, startPoint x: 748, startPoint y: 54, endPoint x: 741, endPoint y: 54, distance: 6.9
click at [748, 54] on div at bounding box center [742, 56] width 11 height 13
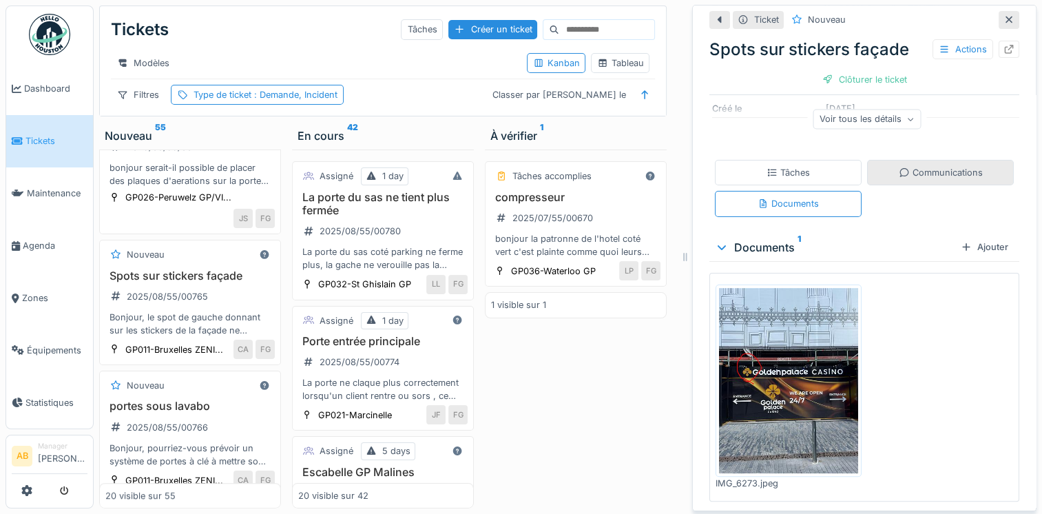
click at [899, 177] on div "Communications" at bounding box center [941, 172] width 84 height 13
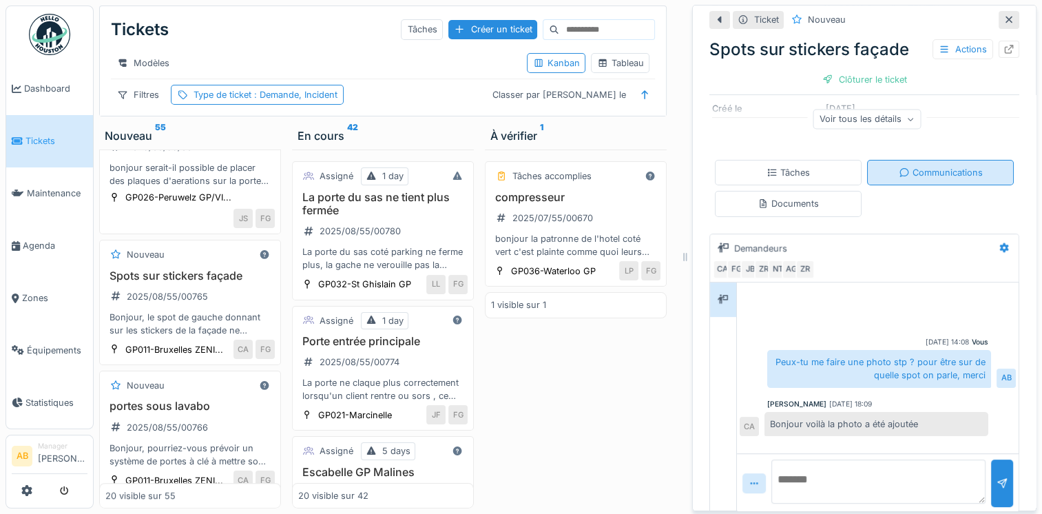
scroll to position [10, 0]
click at [828, 468] on textarea at bounding box center [878, 481] width 214 height 44
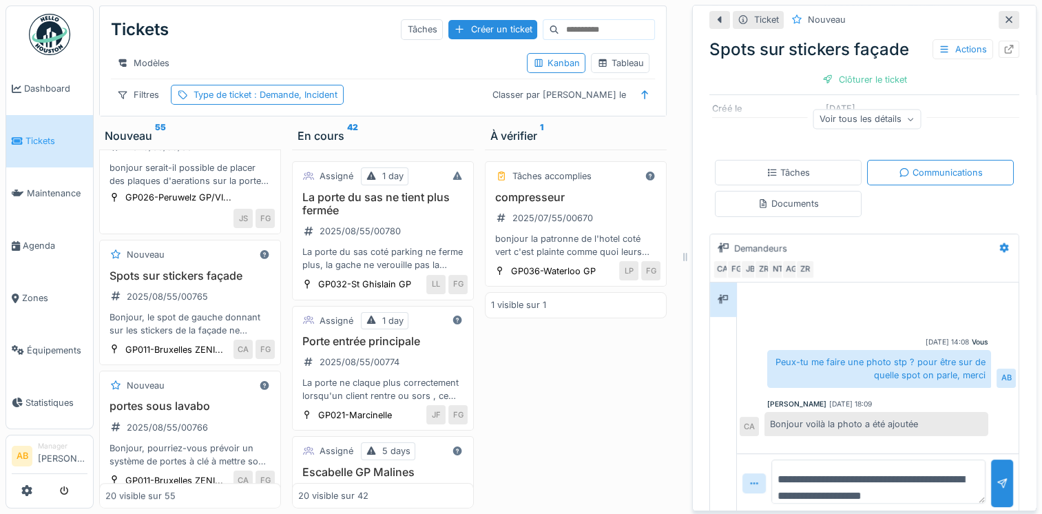
click at [795, 470] on textarea "**********" at bounding box center [878, 481] width 214 height 44
click at [931, 489] on textarea "**********" at bounding box center [878, 481] width 214 height 44
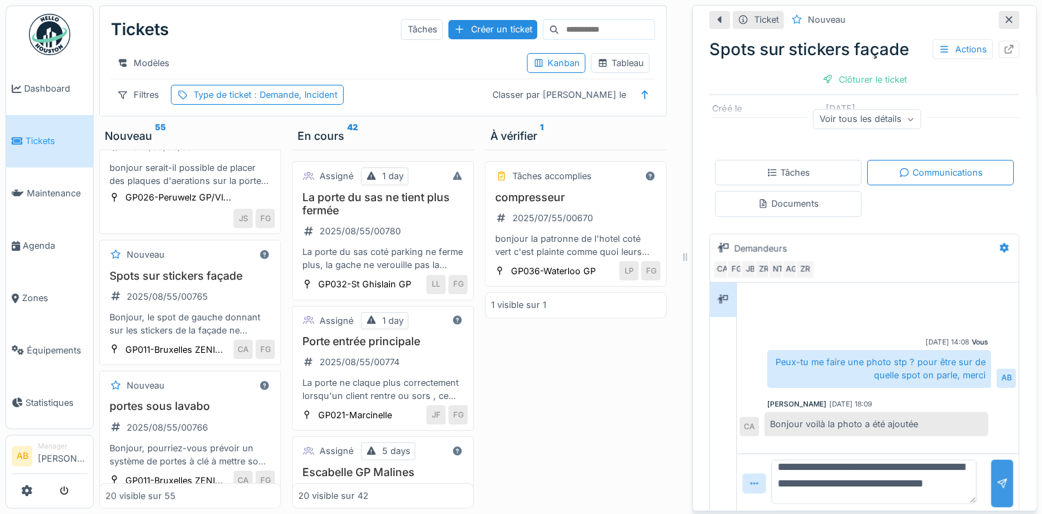
type textarea "**********"
click at [991, 483] on div at bounding box center [1002, 483] width 22 height 48
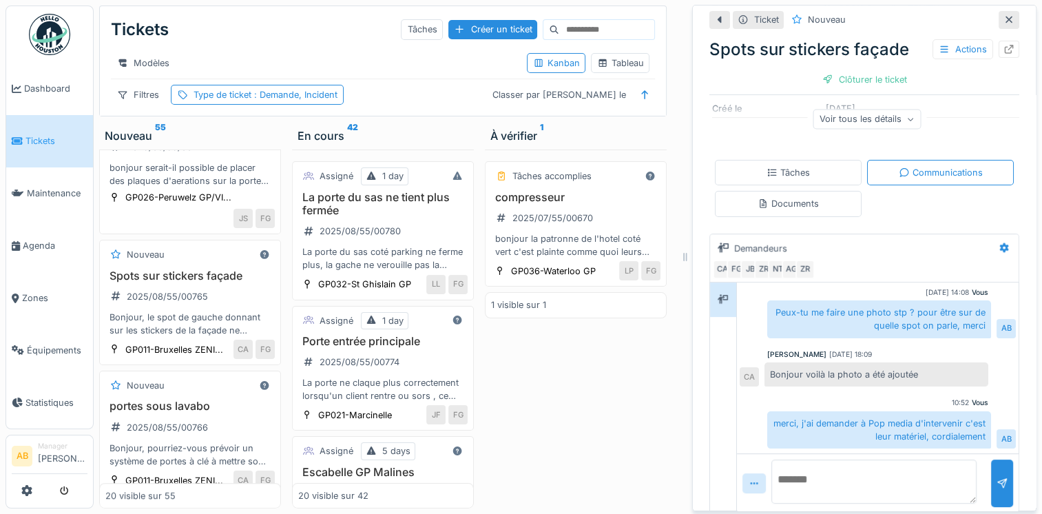
click at [43, 48] on img at bounding box center [49, 34] width 41 height 41
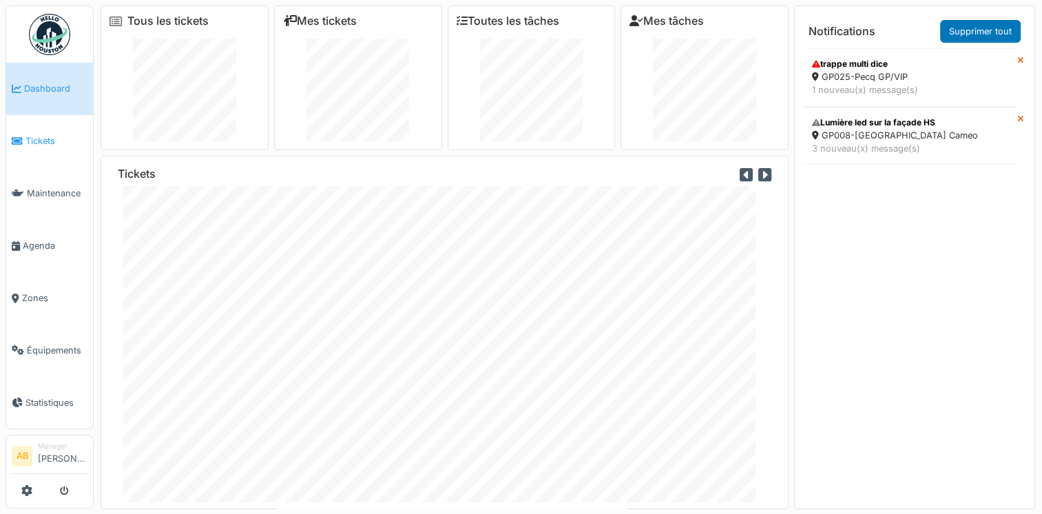
click at [55, 139] on span "Tickets" at bounding box center [56, 140] width 62 height 13
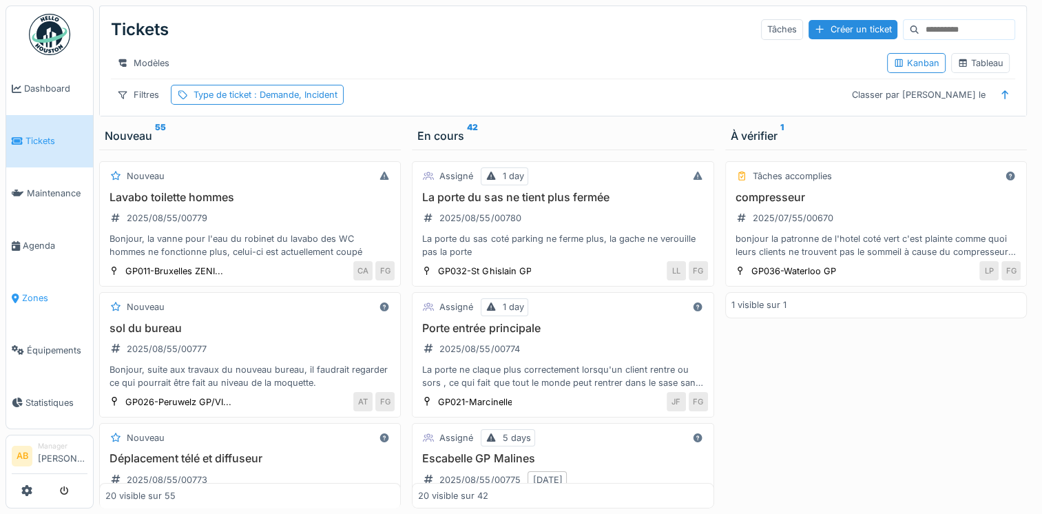
click at [36, 295] on span "Zones" at bounding box center [54, 297] width 65 height 13
click at [22, 291] on span "Zones" at bounding box center [54, 297] width 65 height 13
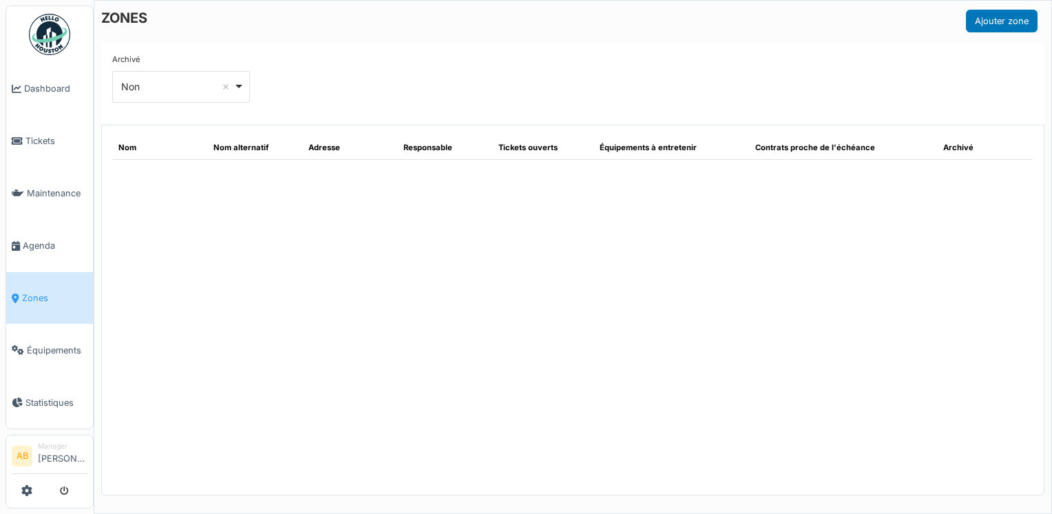
select select "**"
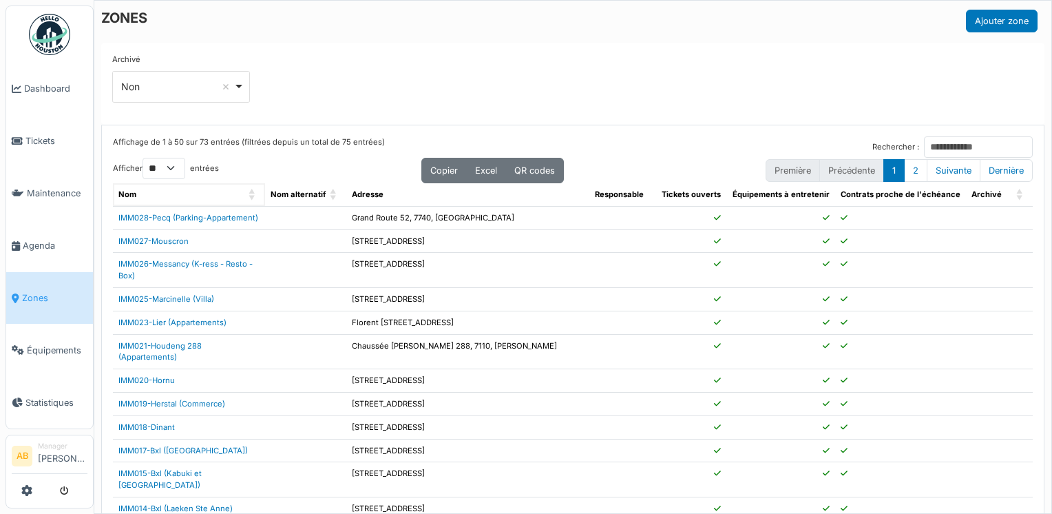
click at [130, 189] on span "Nom" at bounding box center [127, 194] width 18 height 10
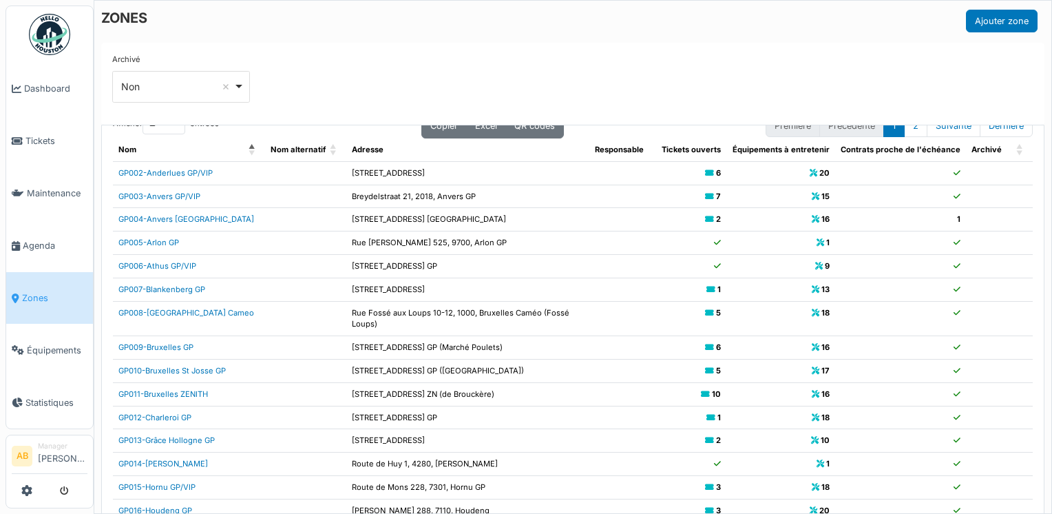
scroll to position [69, 0]
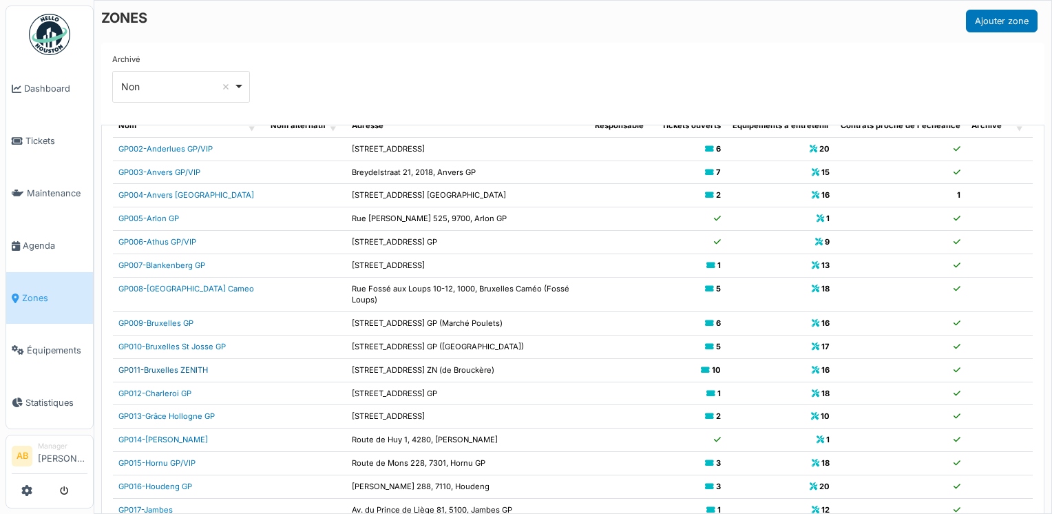
click at [176, 375] on link "GP011-Bruxelles ZENITH" at bounding box center [163, 370] width 90 height 10
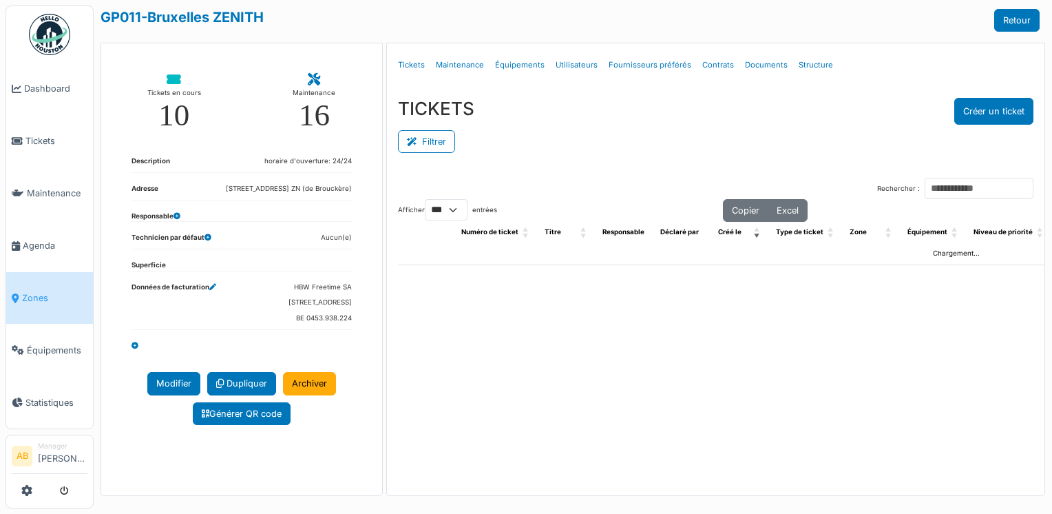
select select "***"
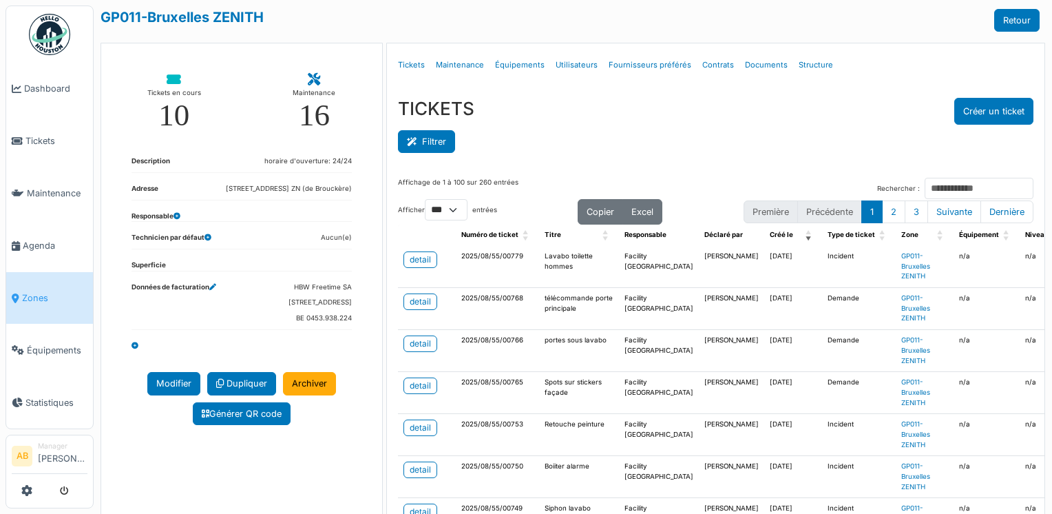
click at [420, 149] on button "Filtrer" at bounding box center [426, 141] width 57 height 23
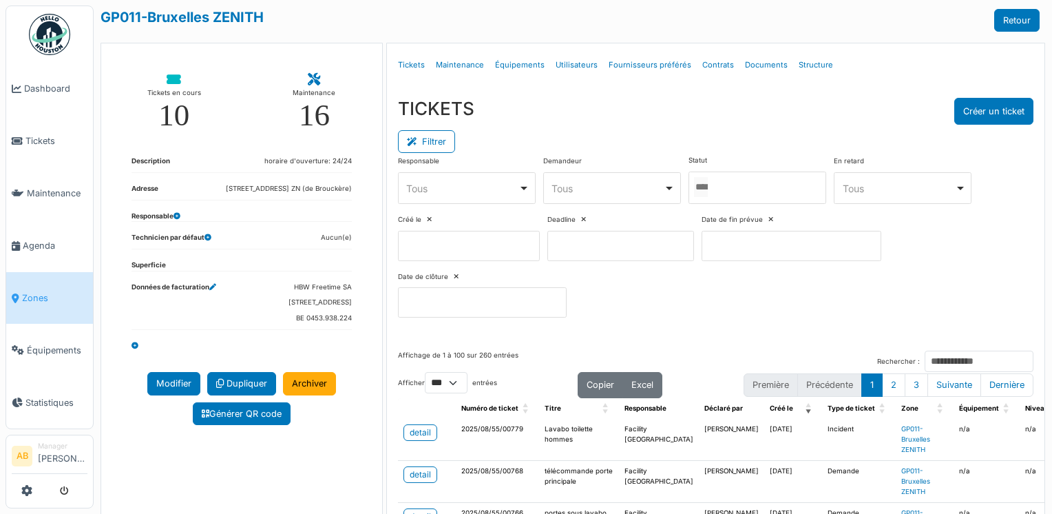
click at [708, 186] on input "Tous" at bounding box center [701, 187] width 14 height 20
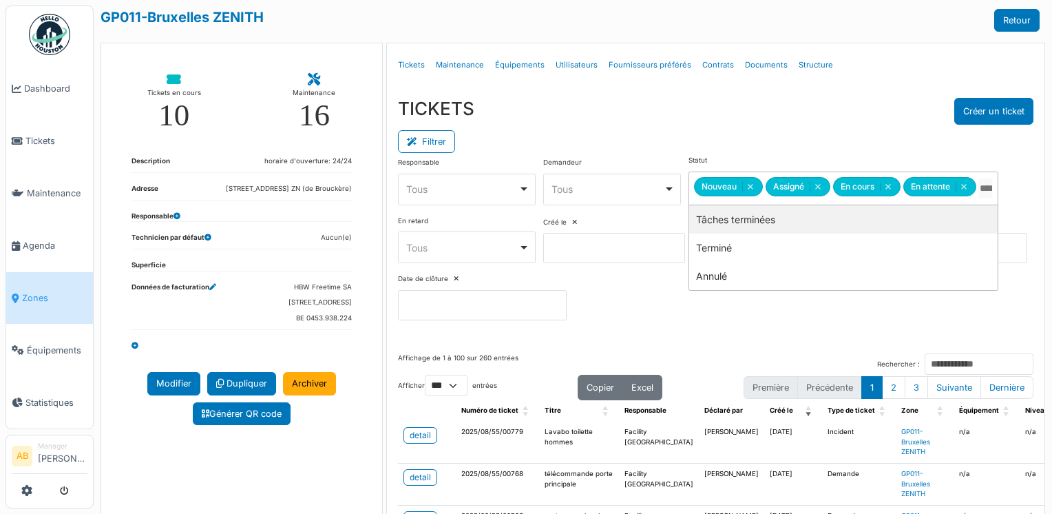
click at [716, 131] on div "Filtrer" at bounding box center [716, 140] width 636 height 31
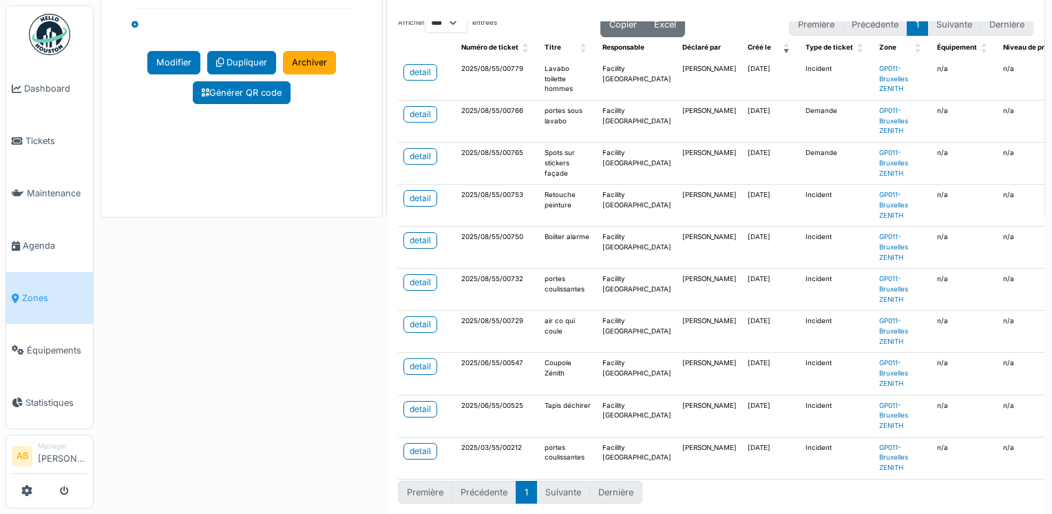
scroll to position [322, 0]
click at [413, 444] on div "detail" at bounding box center [420, 450] width 21 height 12
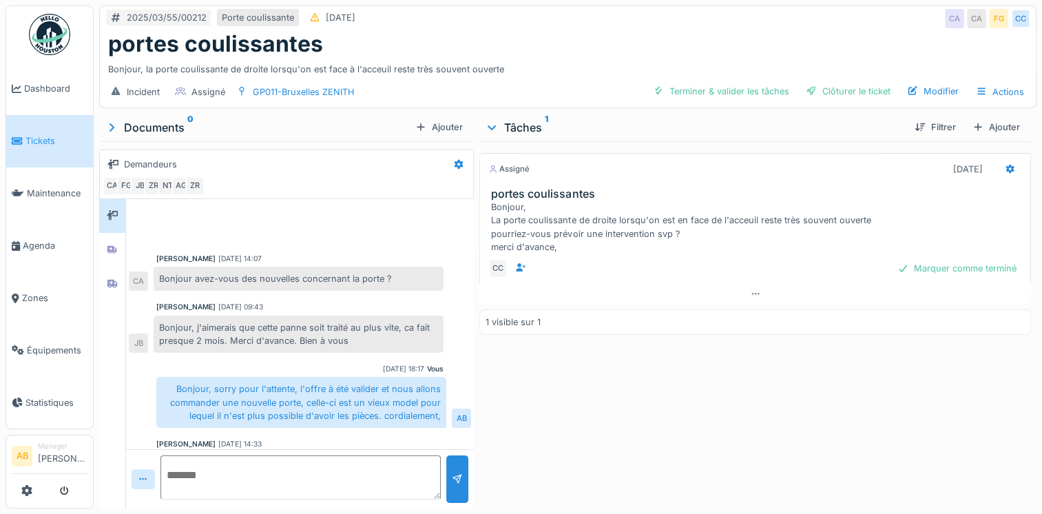
scroll to position [190, 0]
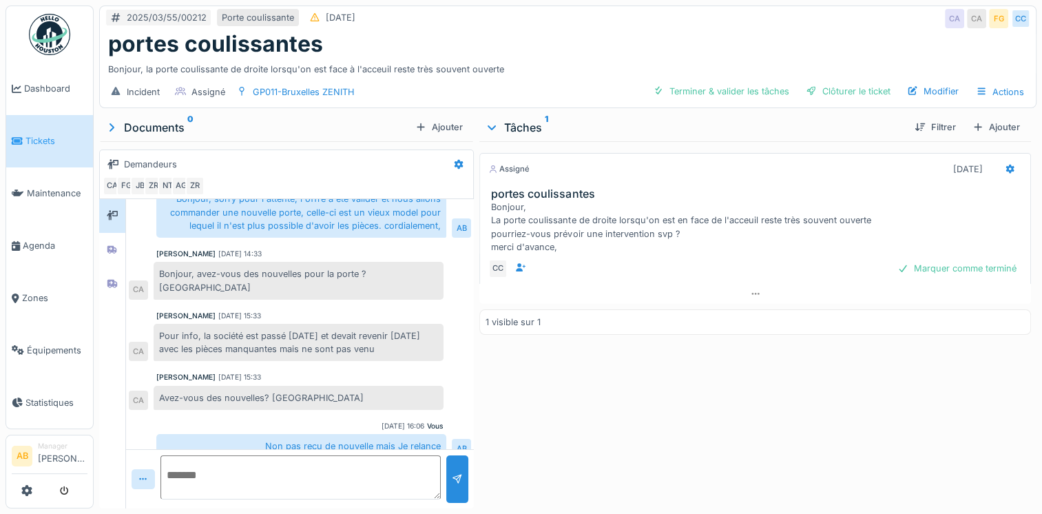
click at [234, 472] on textarea at bounding box center [300, 477] width 280 height 44
click at [277, 455] on textarea at bounding box center [300, 477] width 280 height 44
click at [294, 455] on textarea at bounding box center [300, 477] width 280 height 44
type textarea "*"
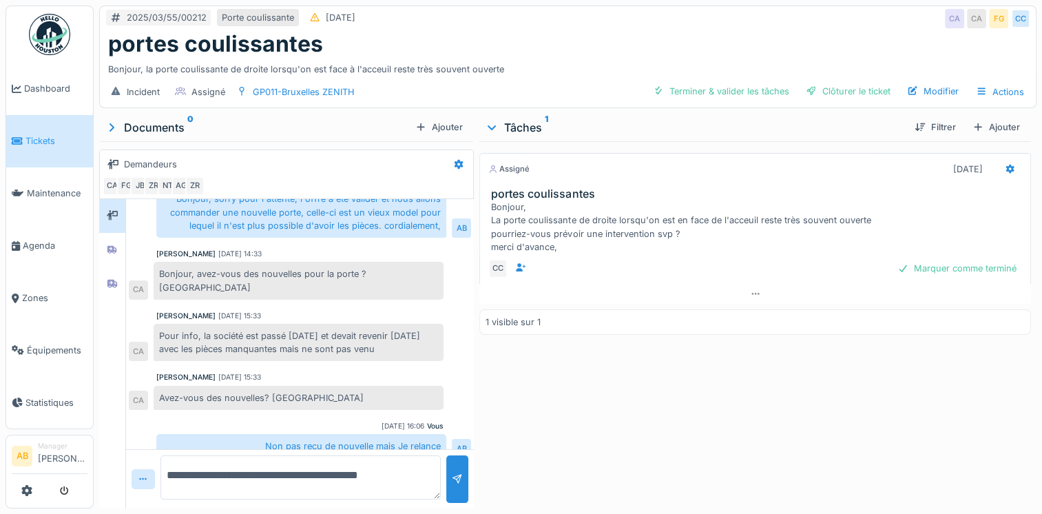
click at [276, 460] on textarea "**********" at bounding box center [300, 477] width 280 height 44
click at [407, 463] on textarea "**********" at bounding box center [300, 477] width 280 height 44
type textarea "**********"
click at [451, 478] on div at bounding box center [457, 479] width 22 height 48
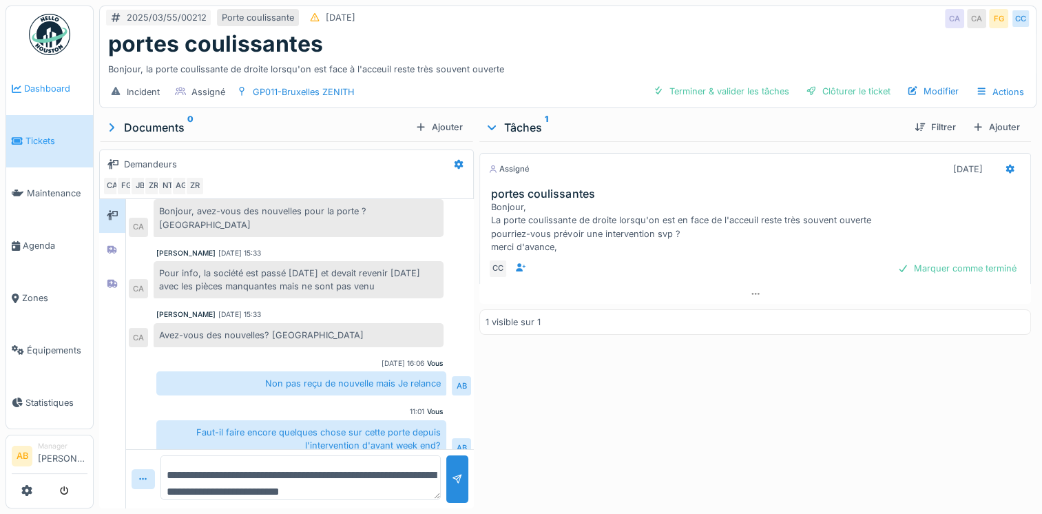
click at [56, 96] on link "Dashboard" at bounding box center [49, 89] width 87 height 52
